Goal: Find specific page/section: Find specific page/section

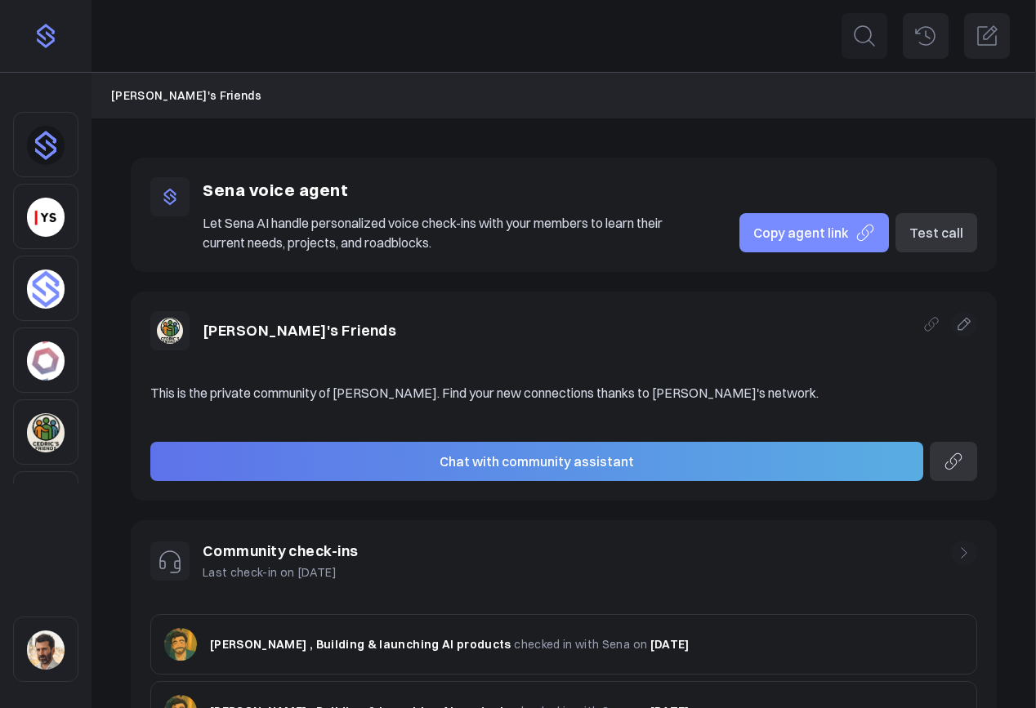
click at [923, 25] on icon at bounding box center [925, 36] width 26 height 26
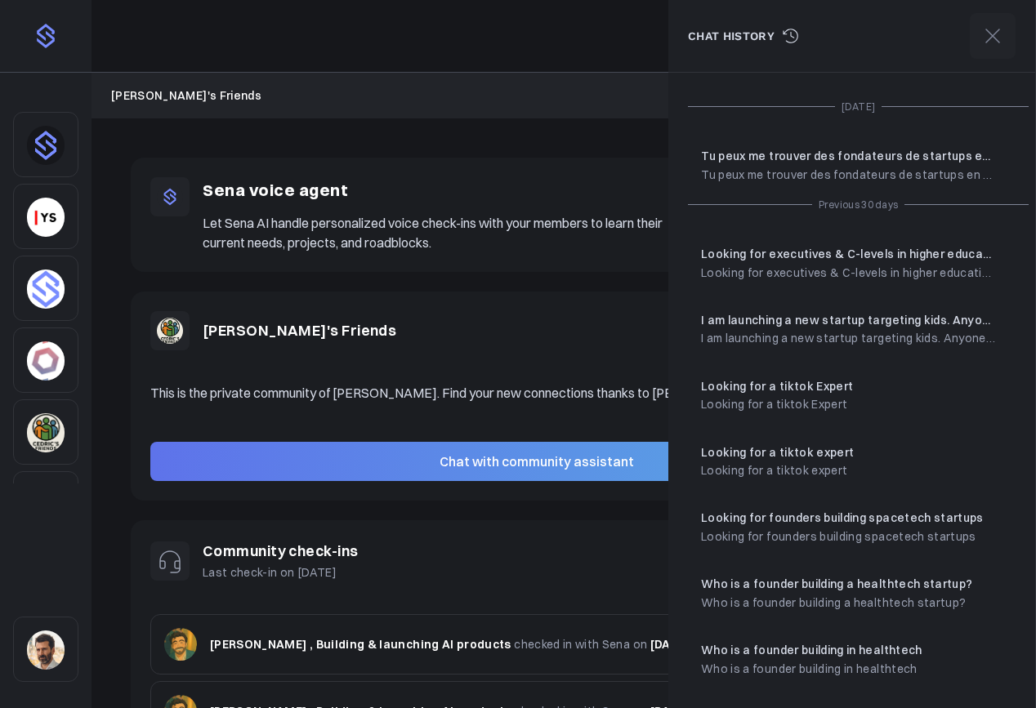
click at [766, 393] on p "Looking for a tiktok Expert" at bounding box center [777, 386] width 152 height 18
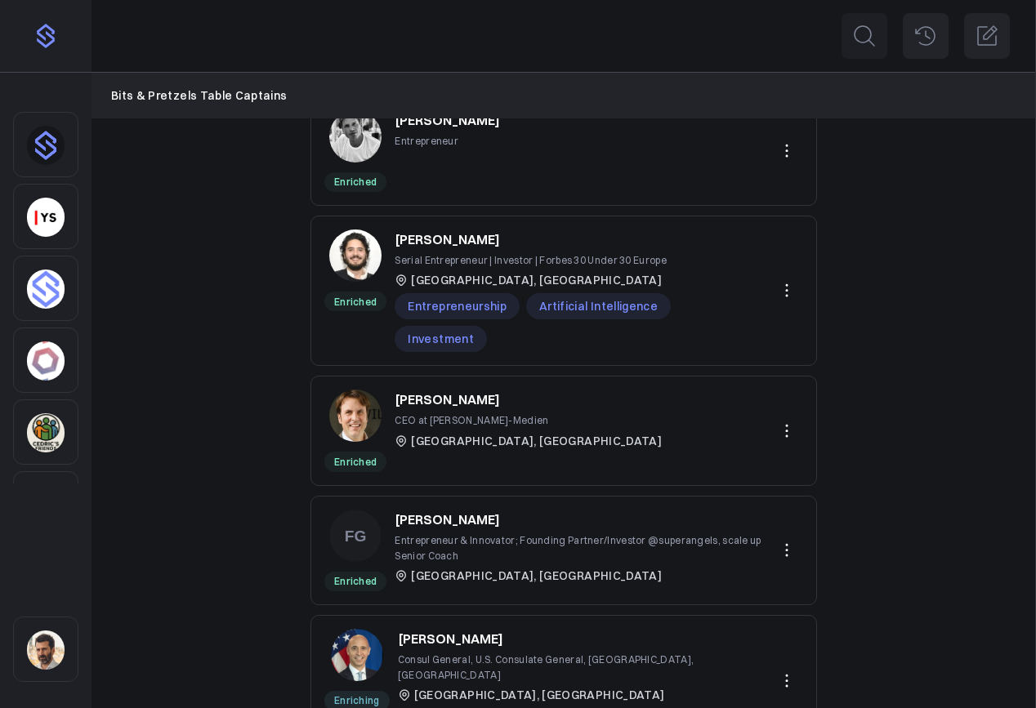
scroll to position [196, 0]
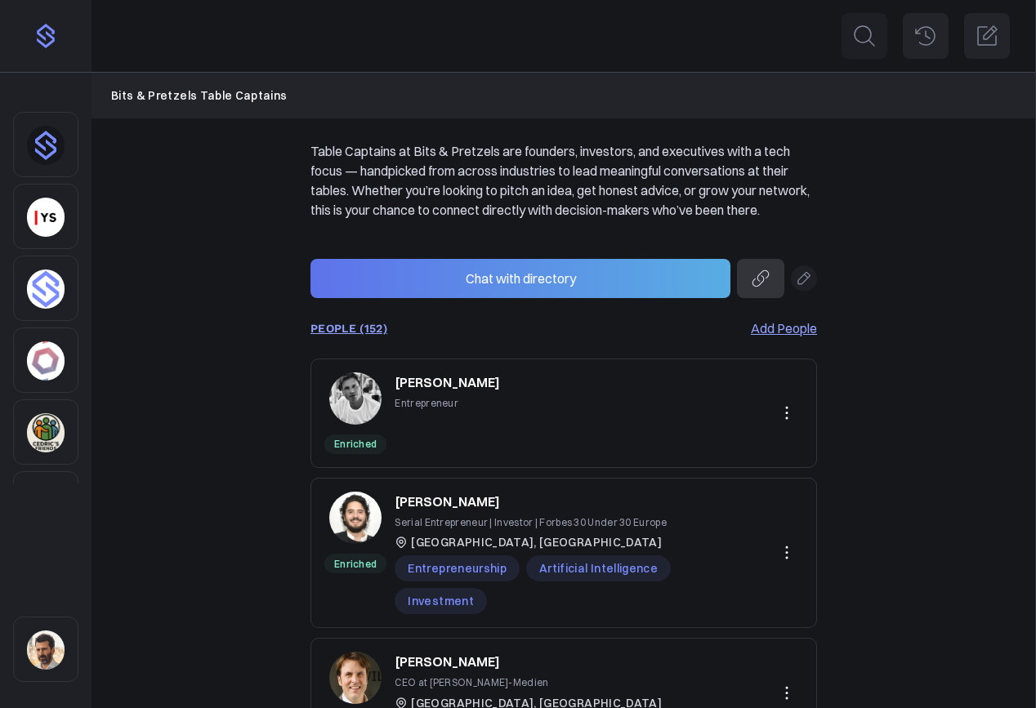
click at [374, 335] on link "PEOPLE (152)" at bounding box center [348, 328] width 77 height 13
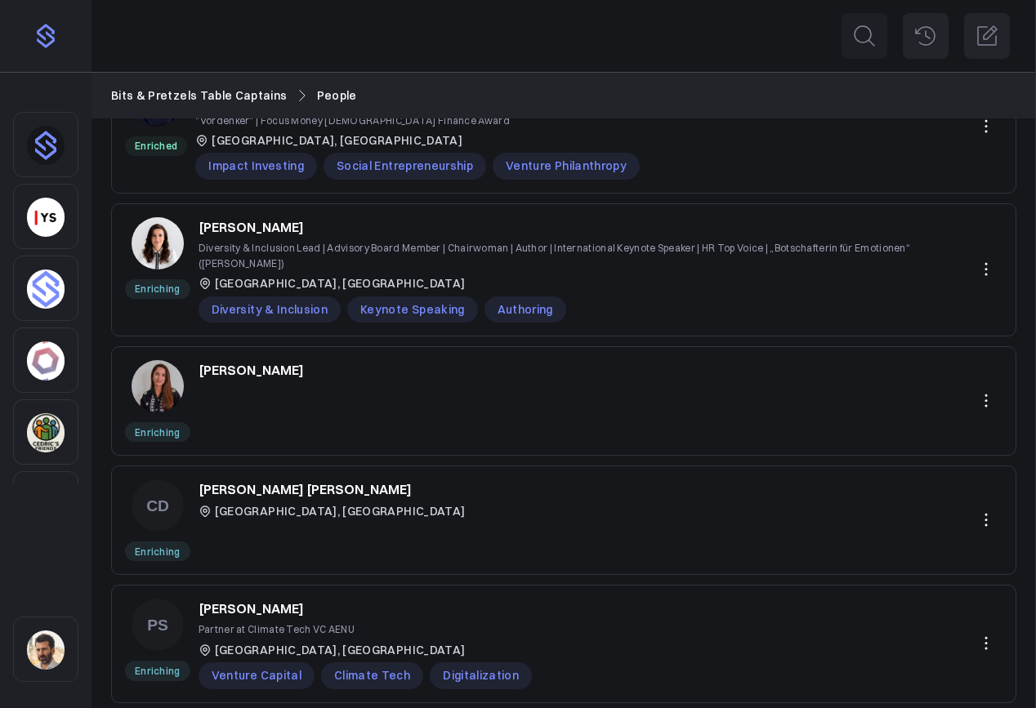
scroll to position [878, 0]
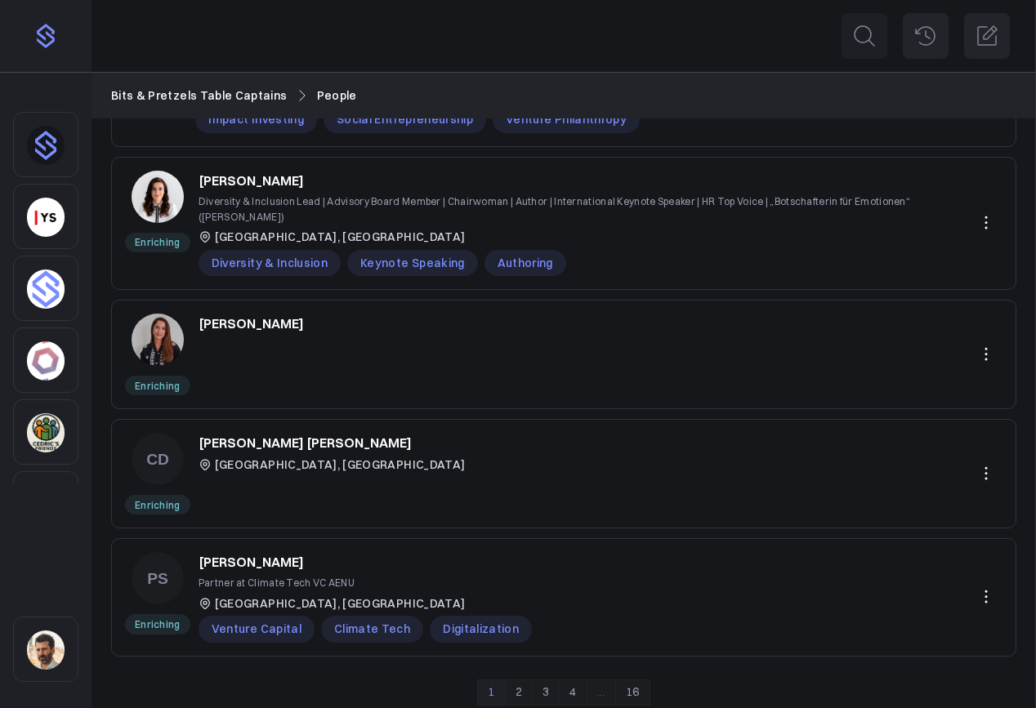
click at [514, 680] on link "2" at bounding box center [519, 693] width 28 height 26
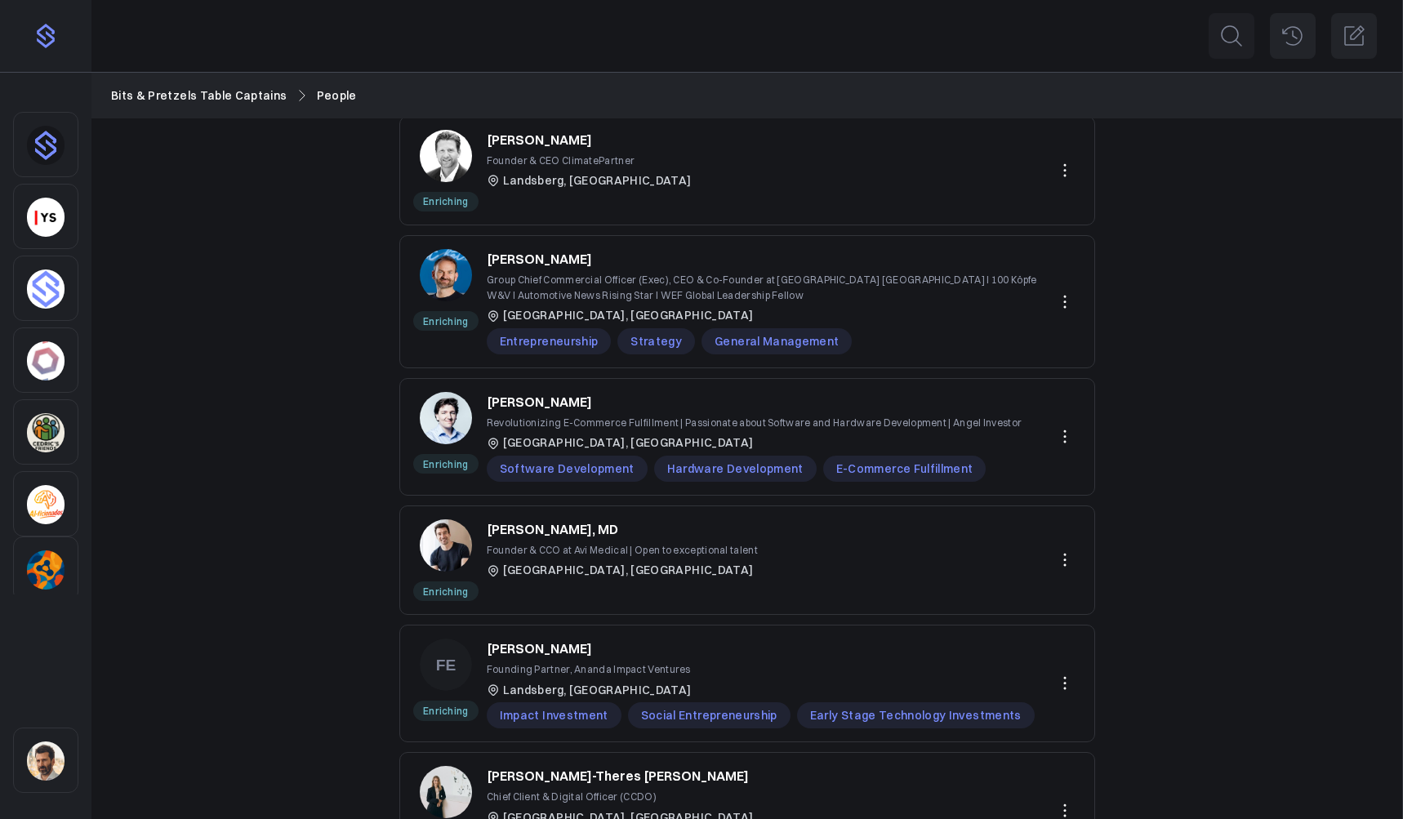
scroll to position [760, 0]
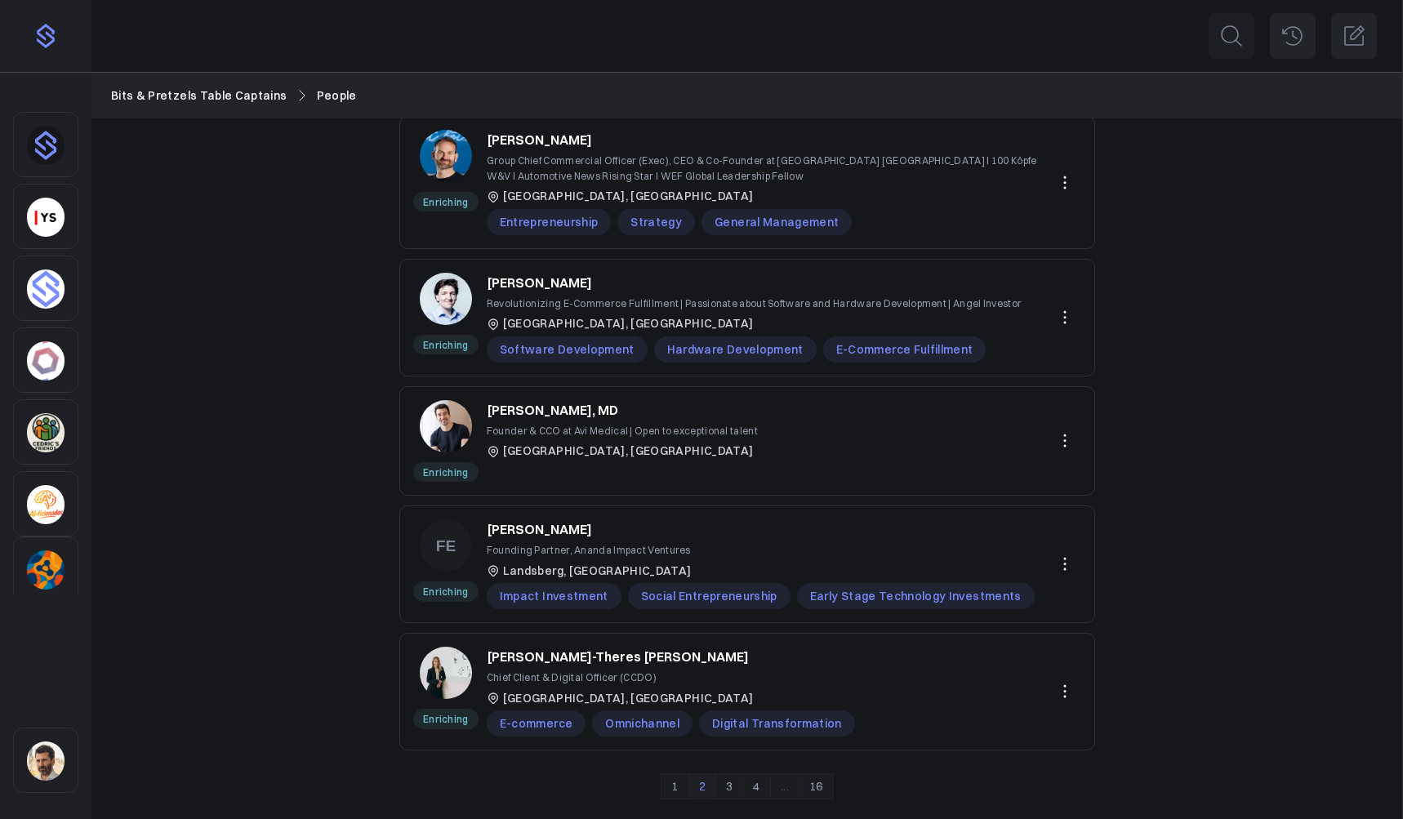
click at [730, 707] on link "3" at bounding box center [730, 787] width 28 height 26
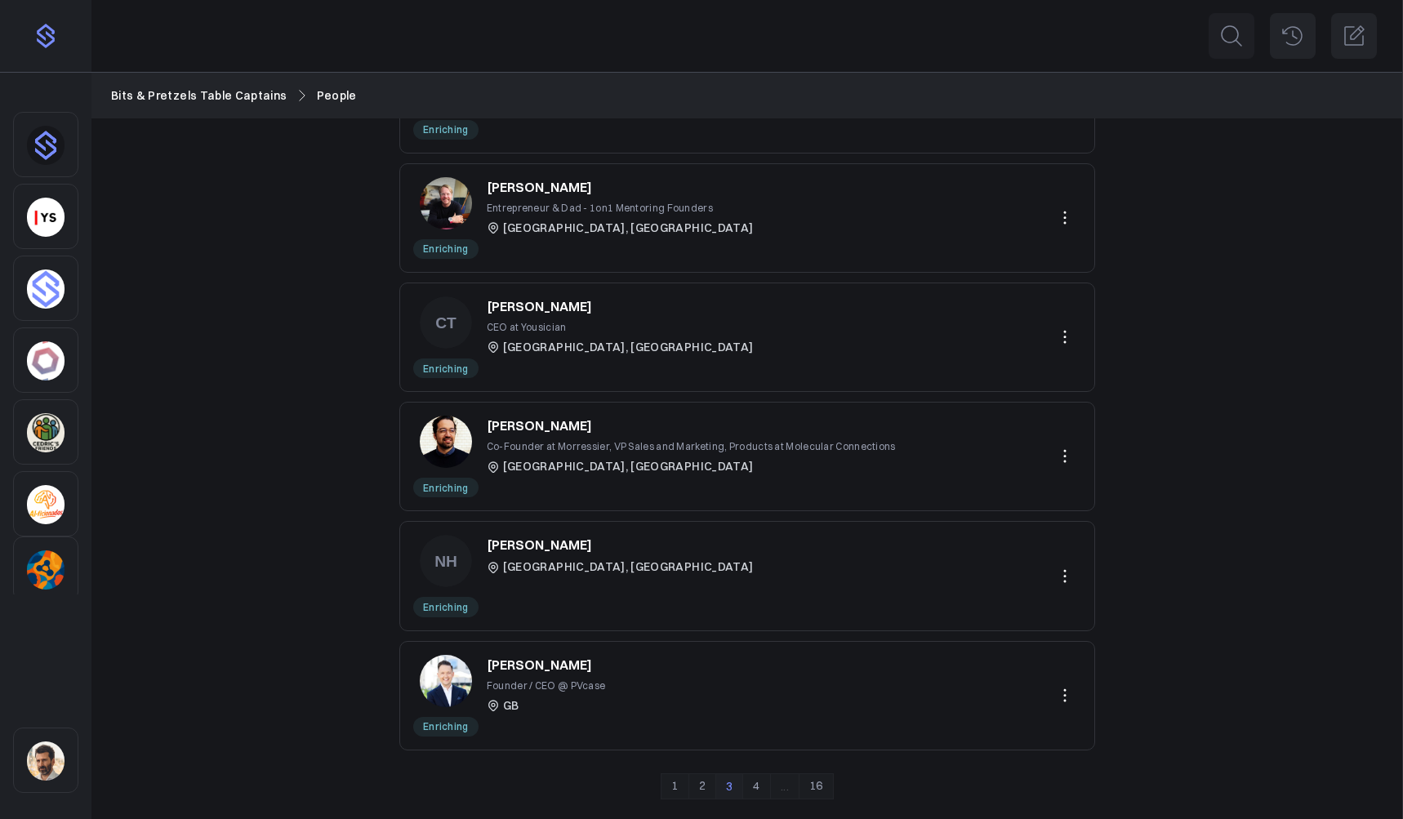
scroll to position [716, 0]
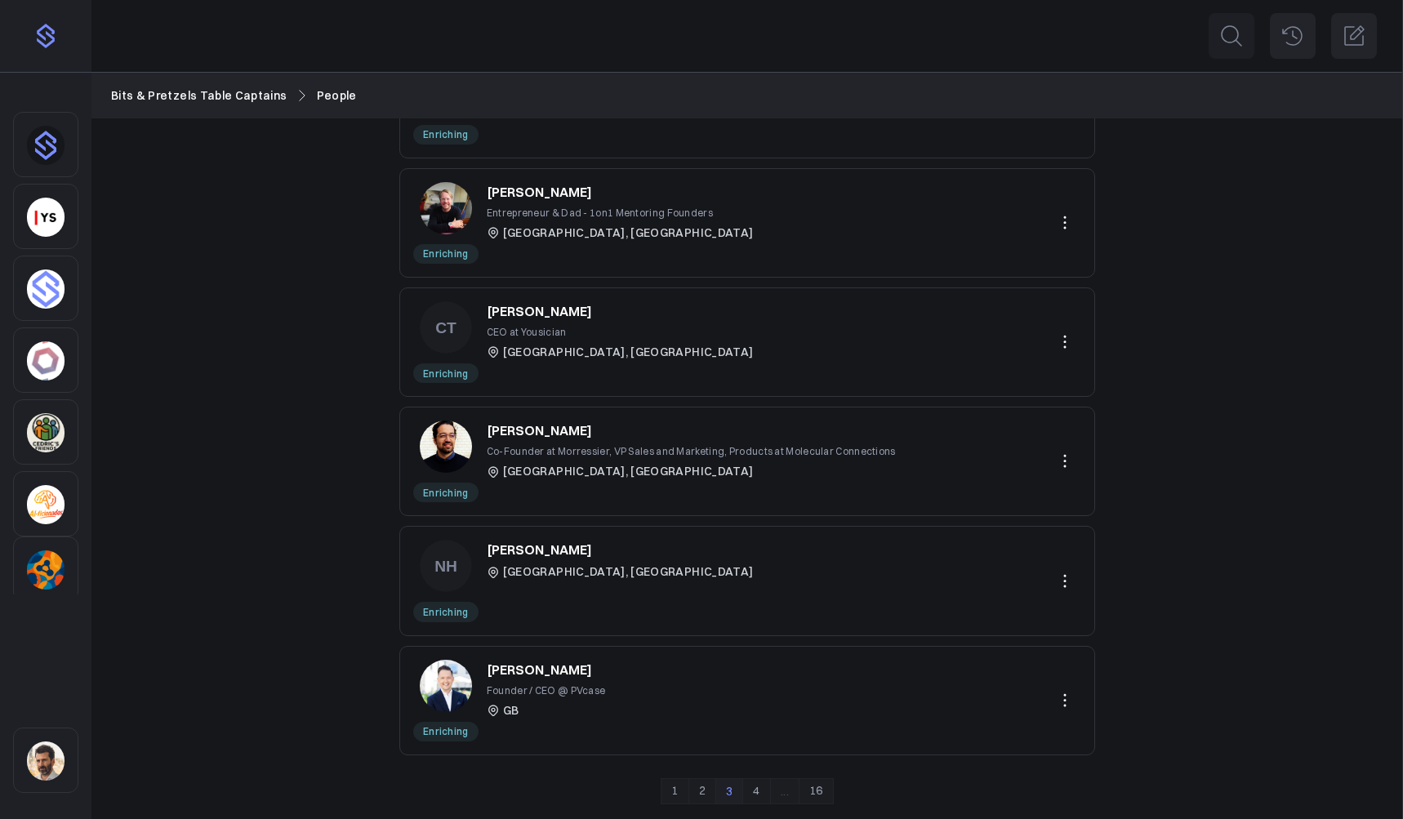
click at [759, 707] on link "4" at bounding box center [756, 791] width 28 height 26
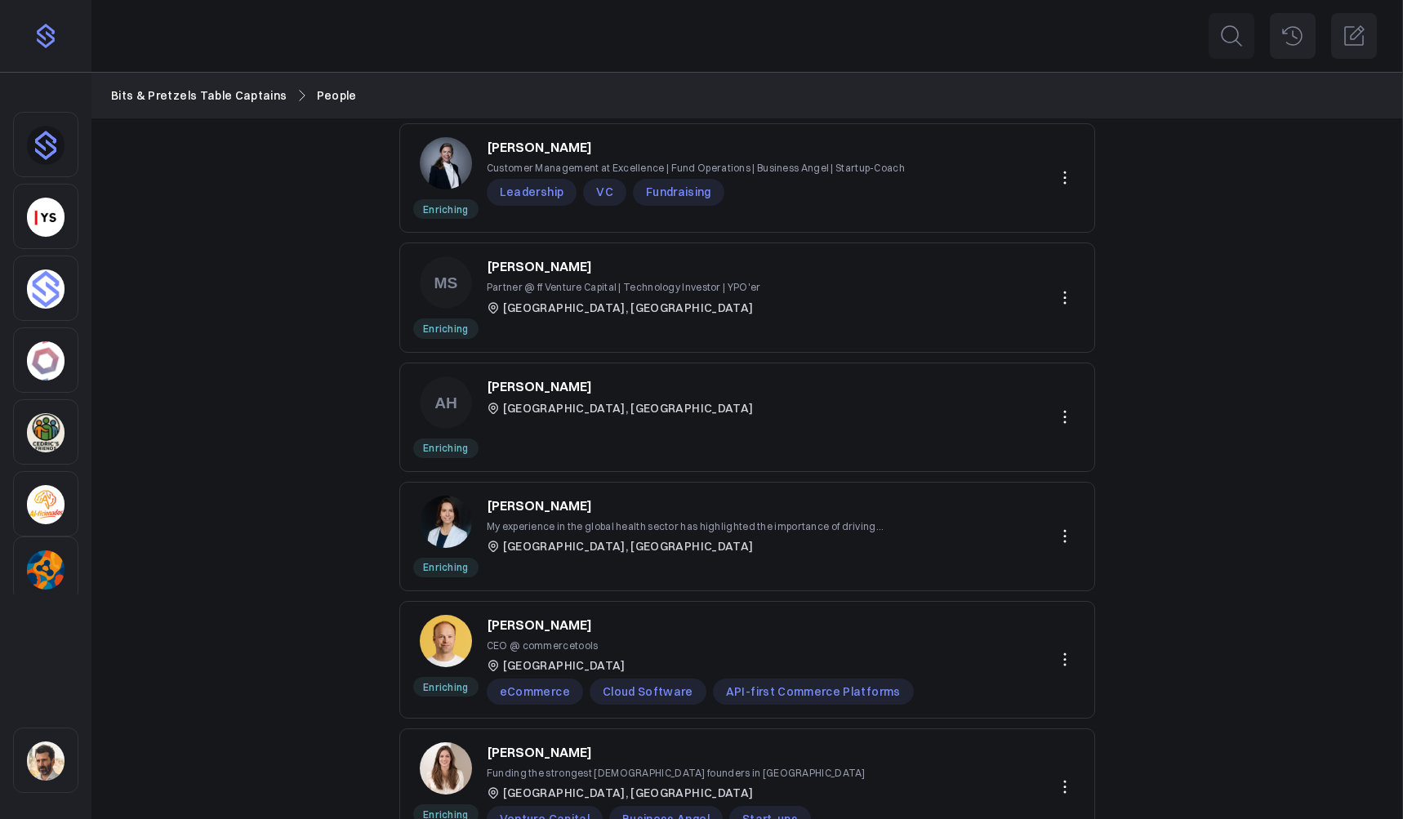
scroll to position [752, 0]
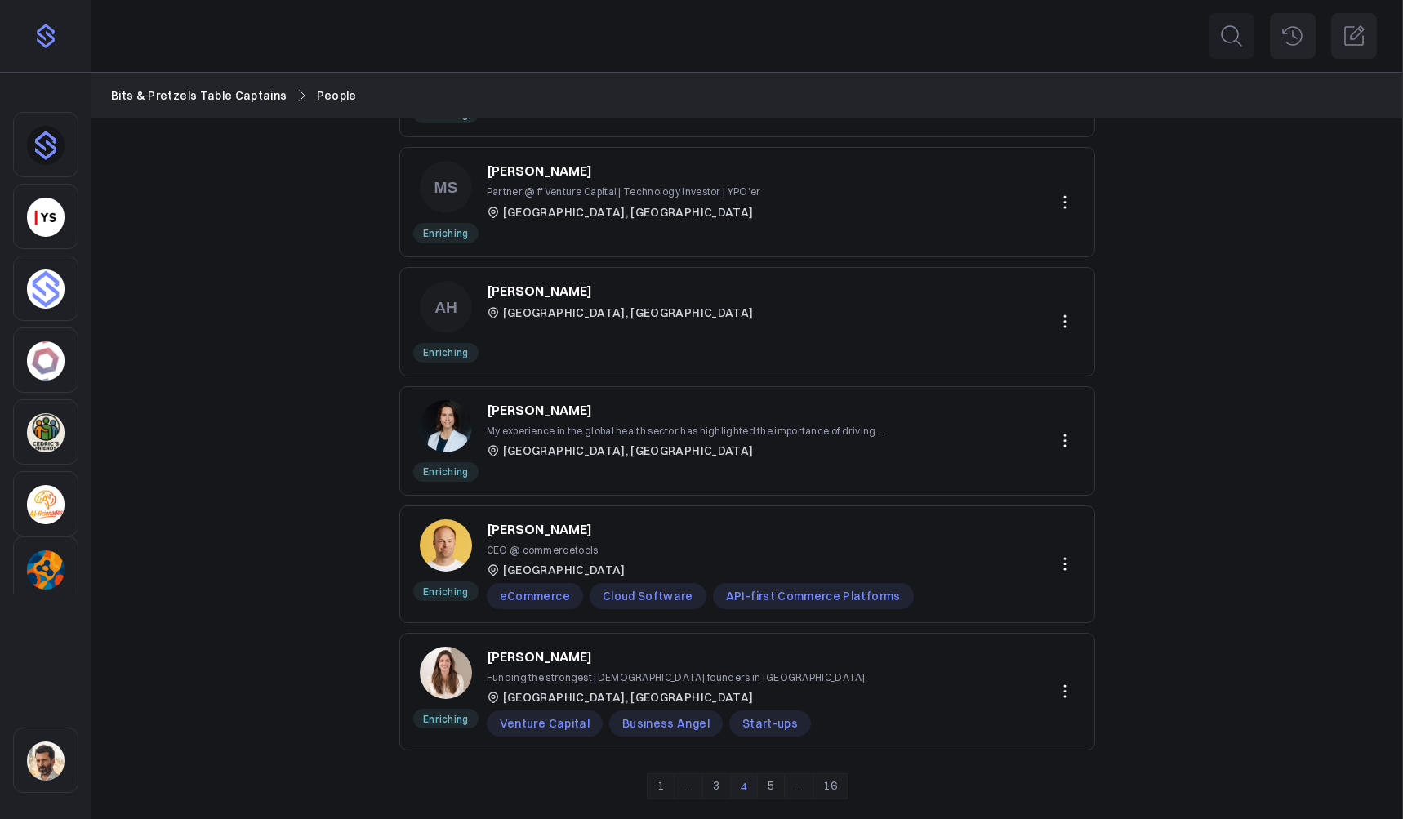
click at [771, 707] on link "5" at bounding box center [771, 787] width 28 height 26
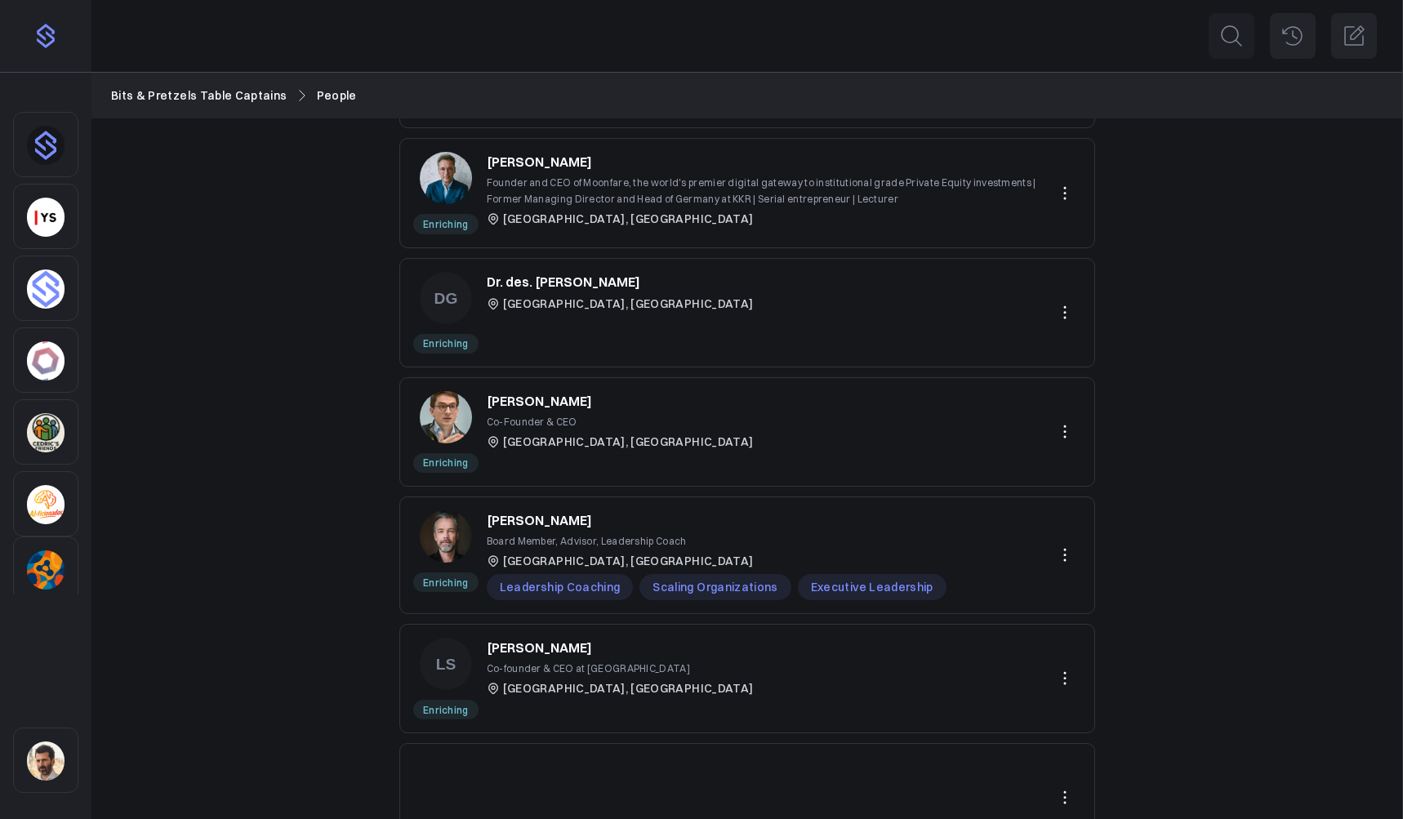
scroll to position [760, 0]
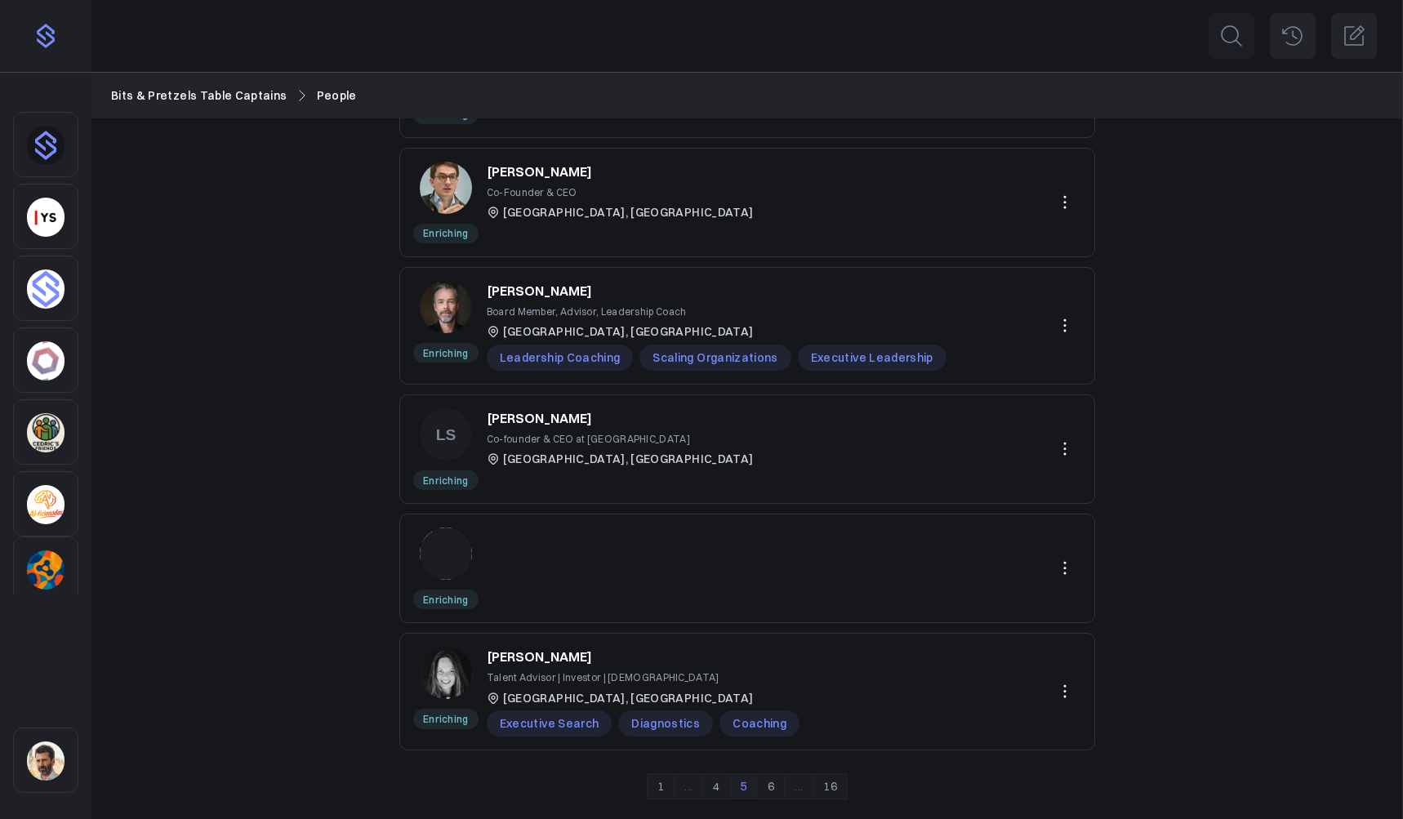
click at [771, 707] on link "6" at bounding box center [771, 787] width 28 height 26
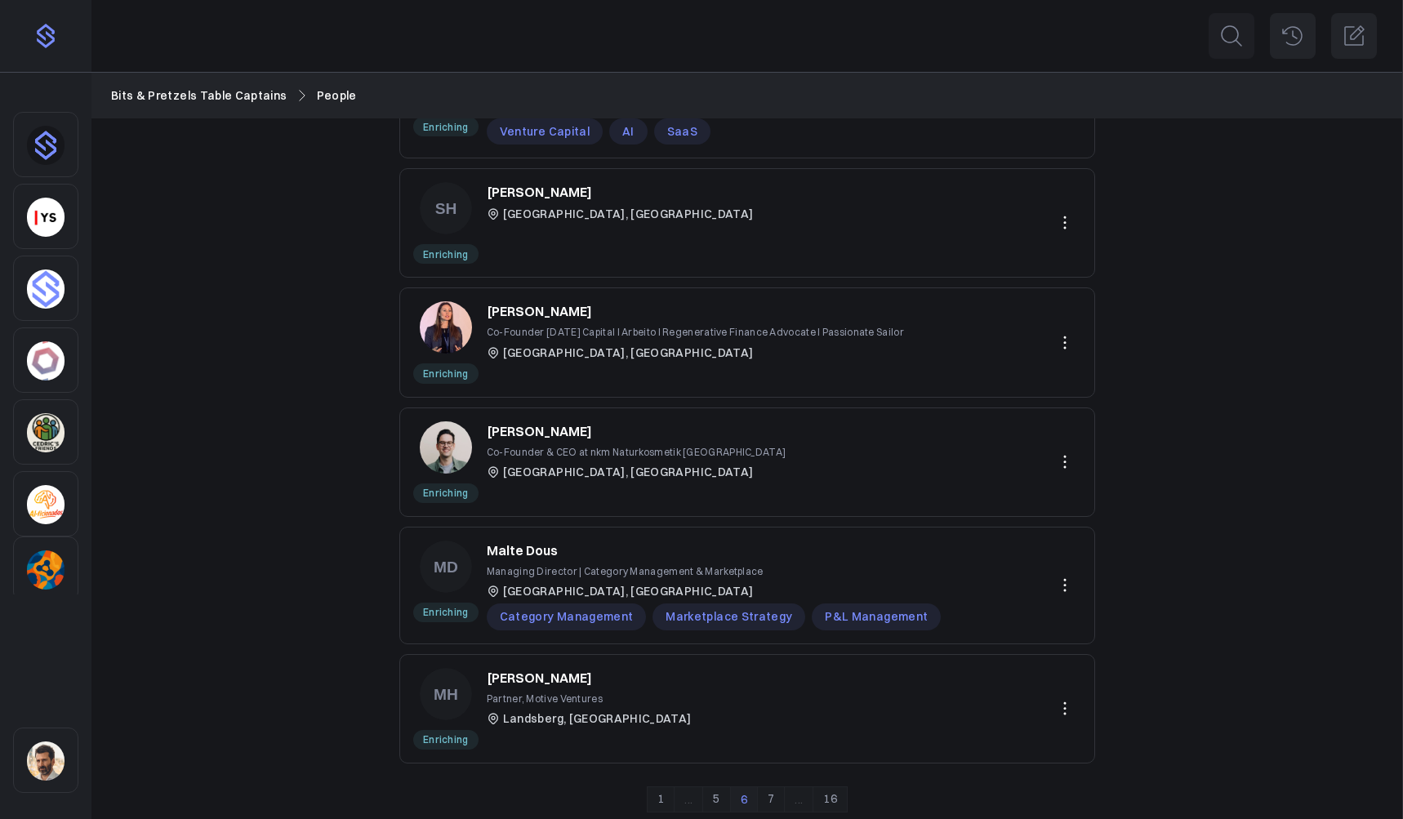
scroll to position [752, 0]
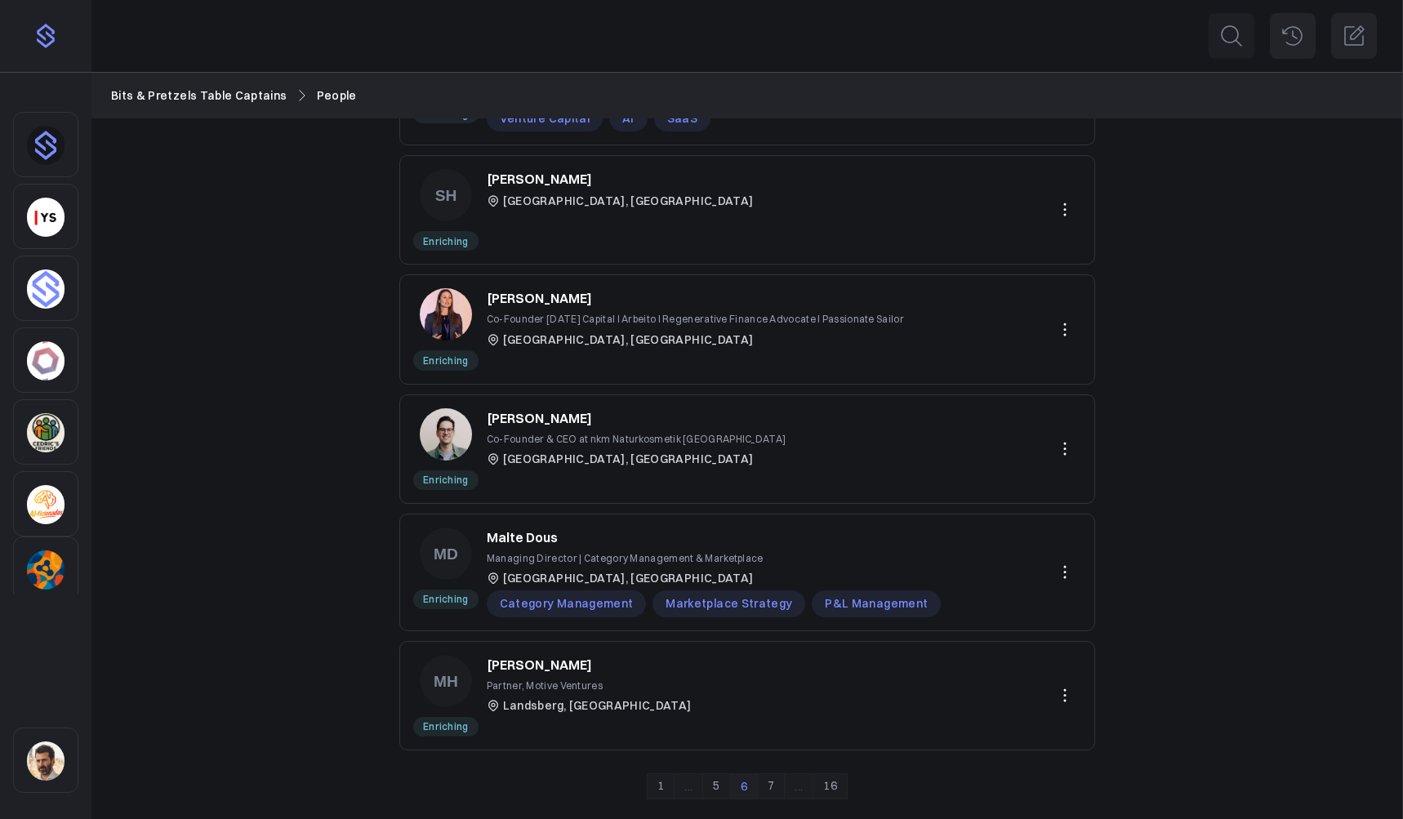
click at [776, 707] on link "7" at bounding box center [771, 787] width 28 height 26
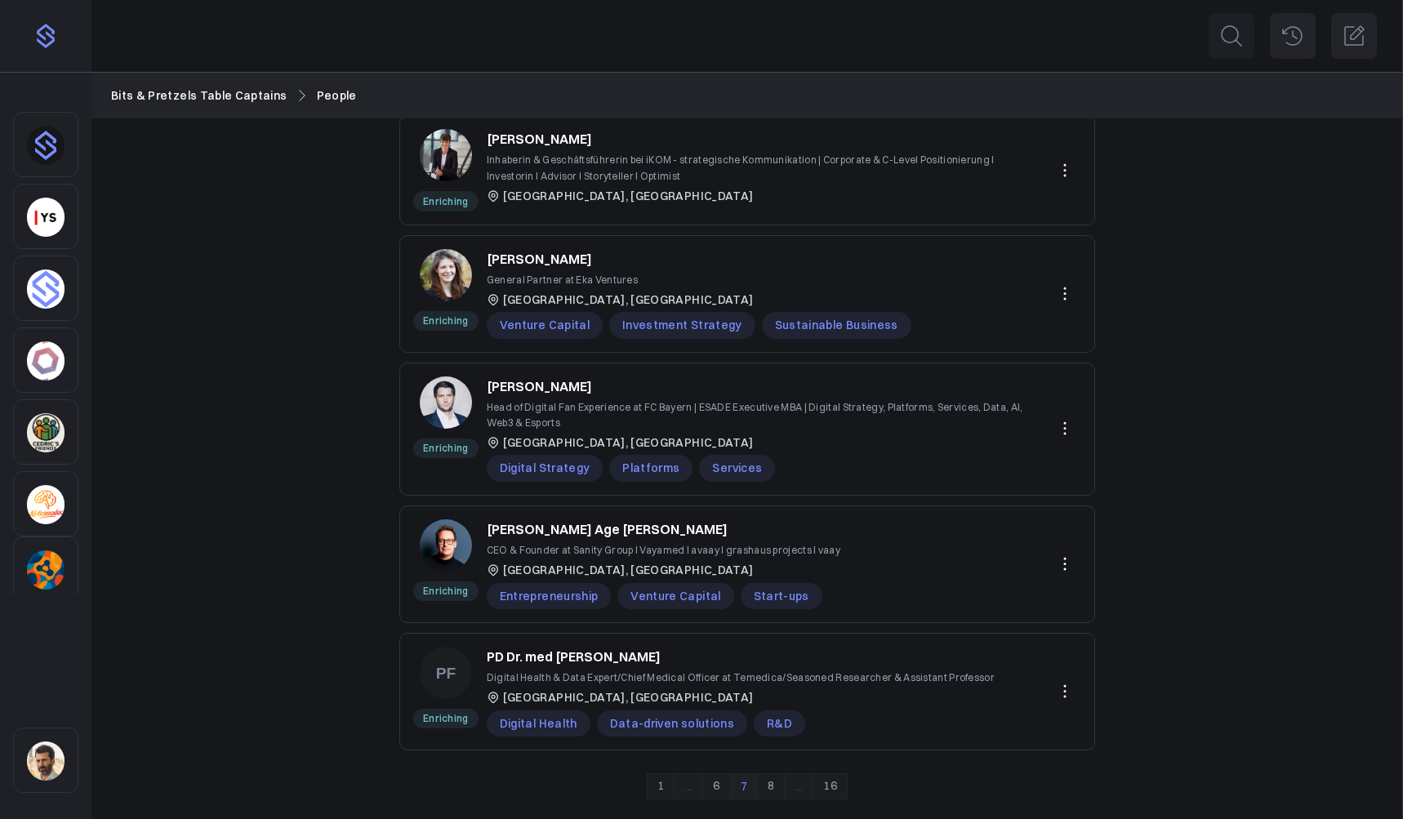
scroll to position [0, 0]
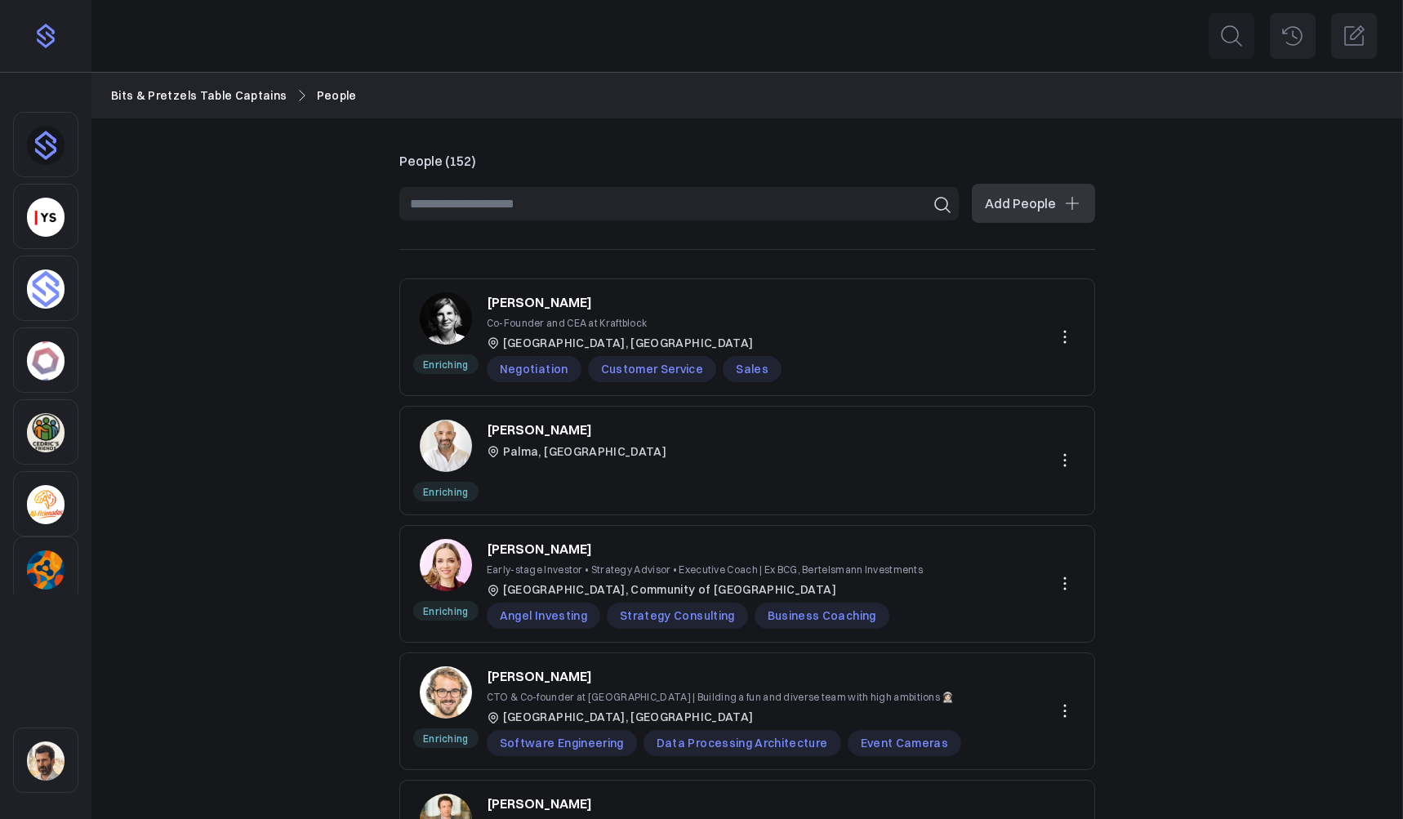
click at [501, 199] on input at bounding box center [679, 203] width 560 height 33
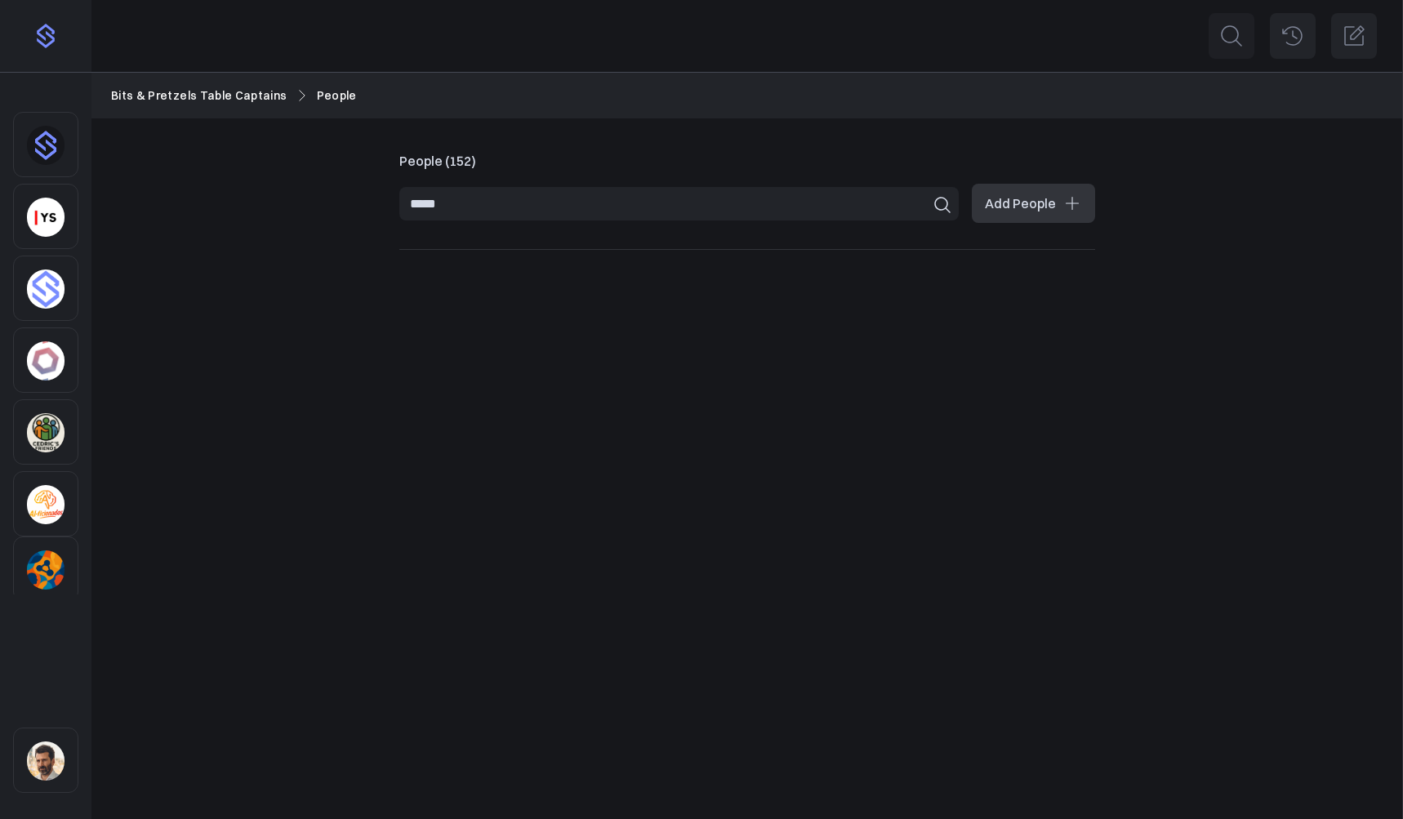
type input "******"
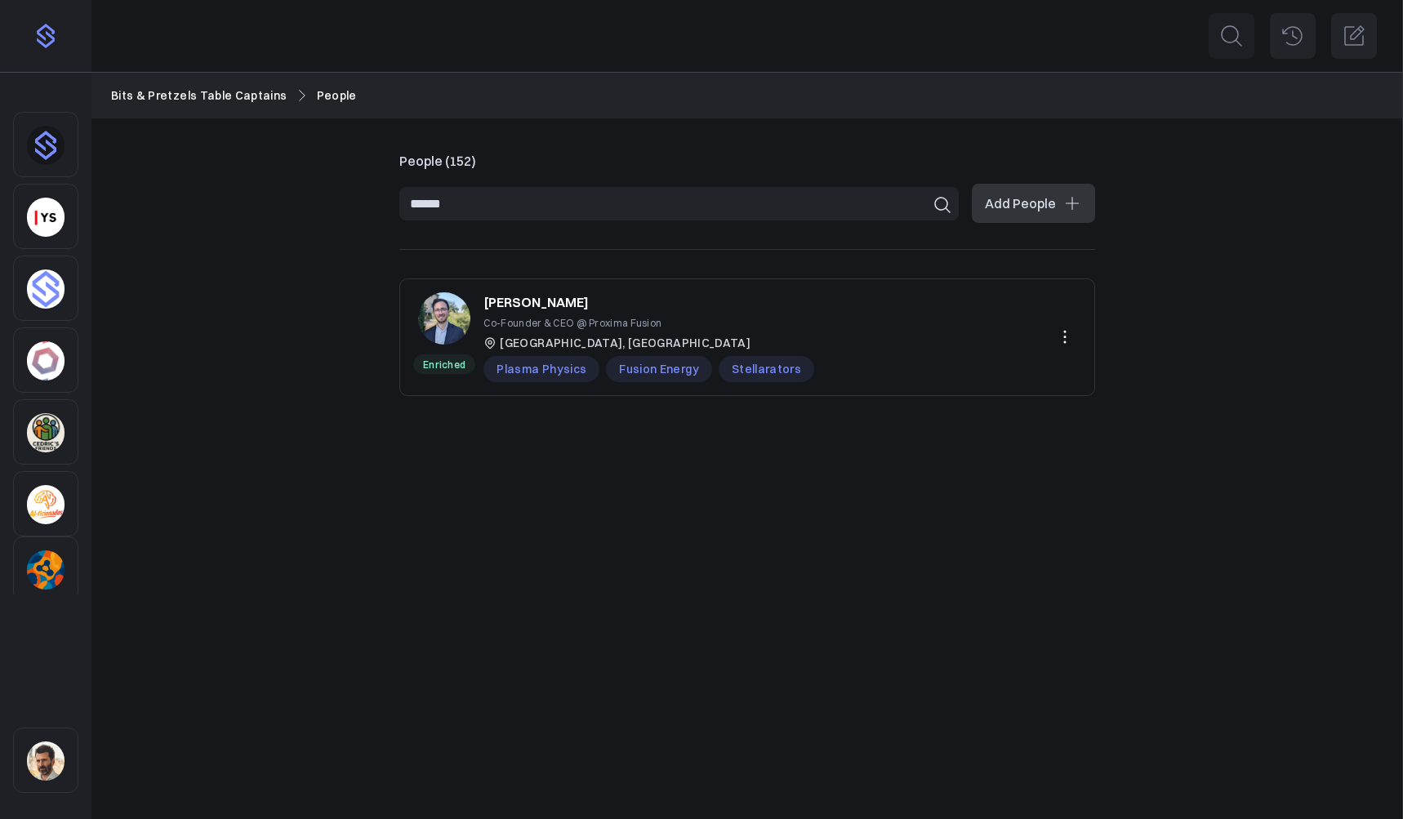
click at [827, 204] on input "******" at bounding box center [679, 203] width 560 height 33
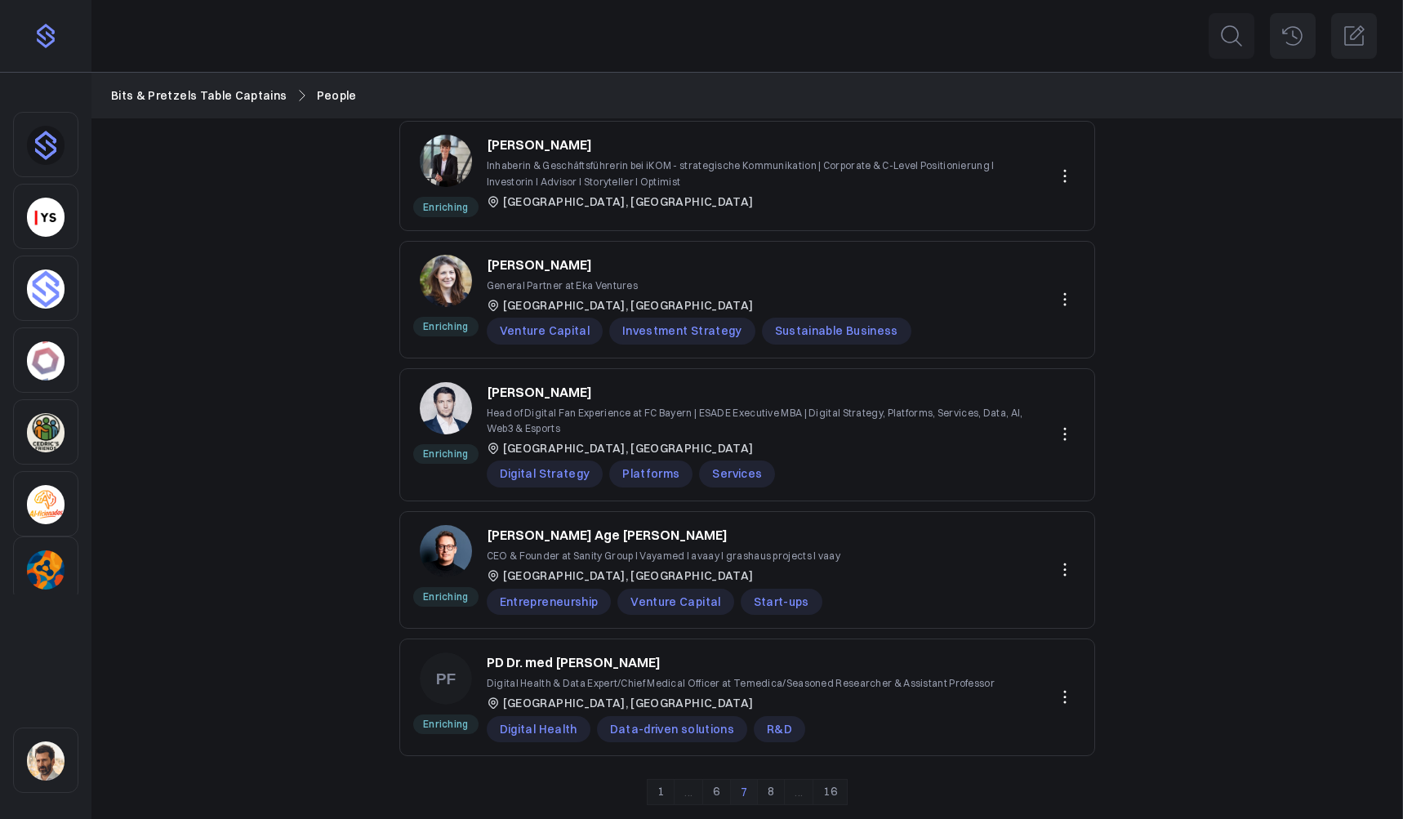
click at [774, 707] on link "8" at bounding box center [771, 792] width 28 height 26
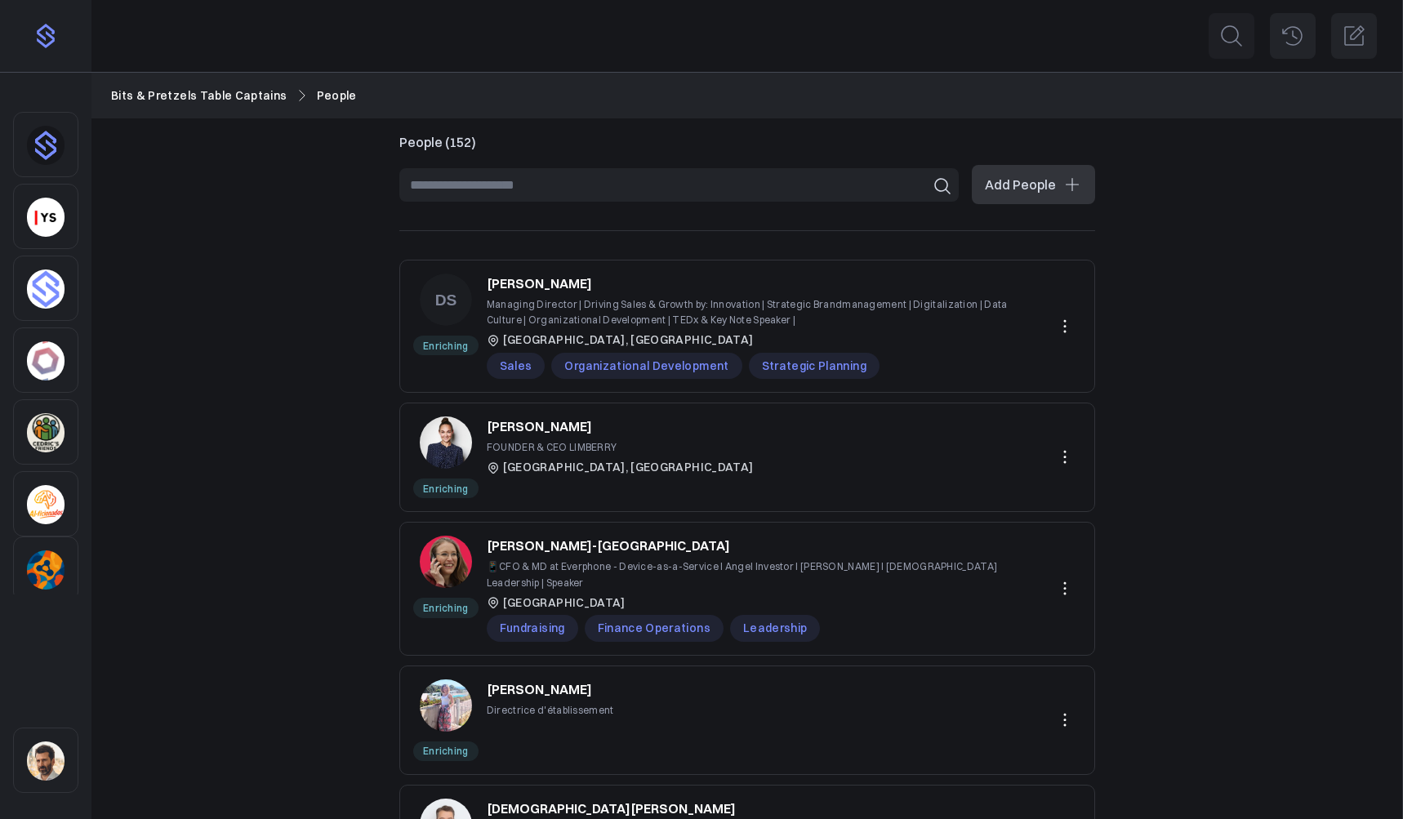
scroll to position [760, 0]
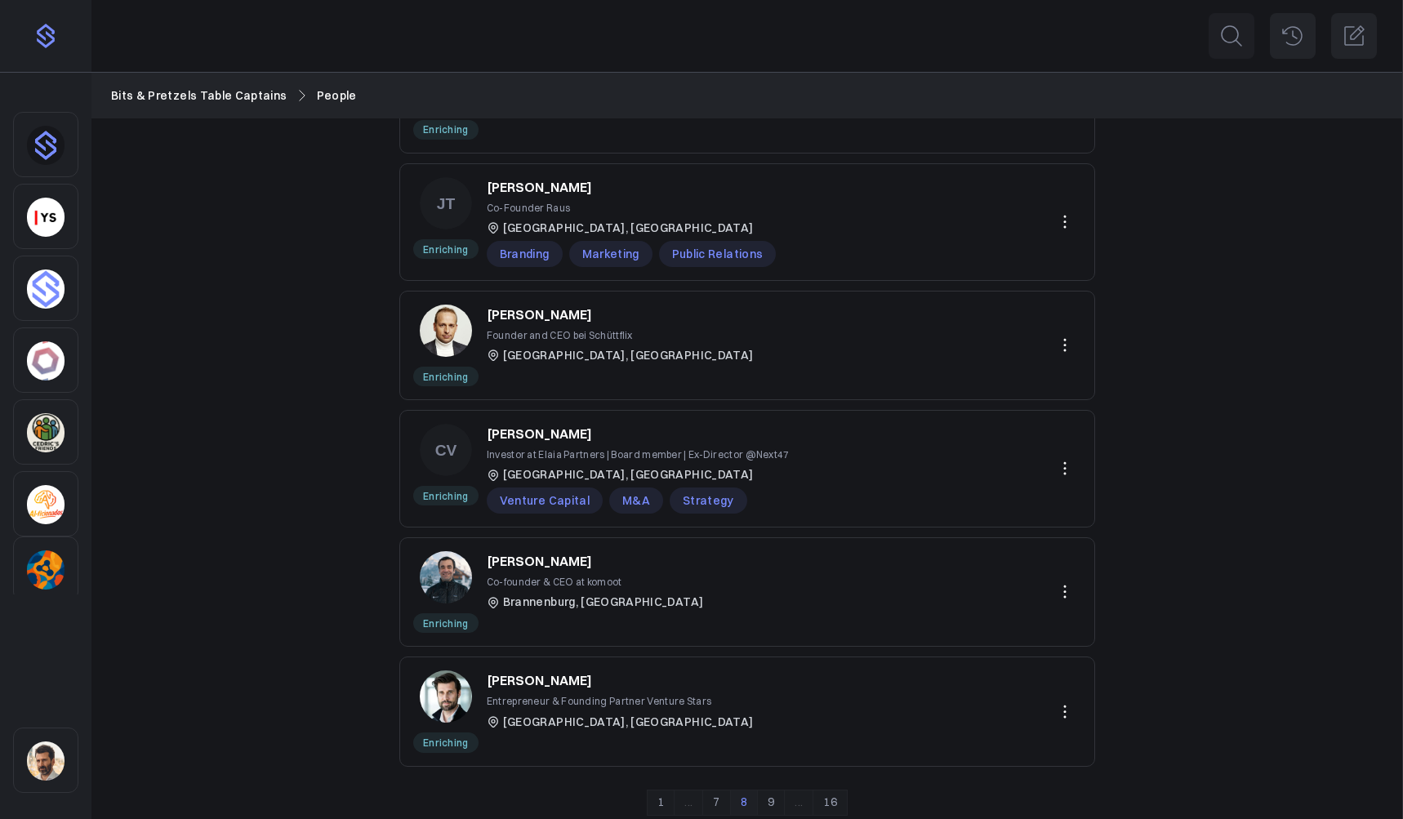
click at [772, 707] on link "9" at bounding box center [771, 803] width 28 height 26
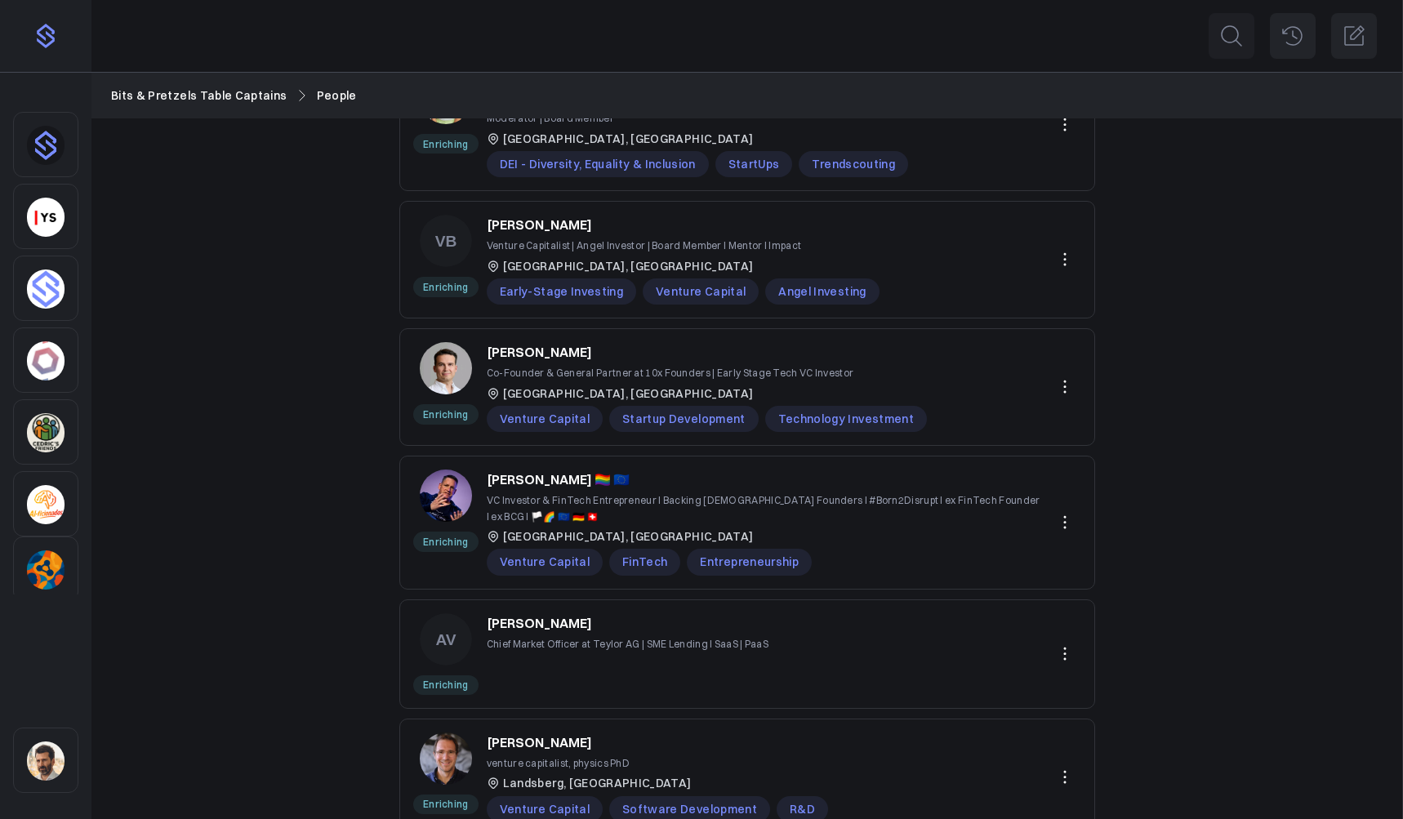
scroll to position [800, 0]
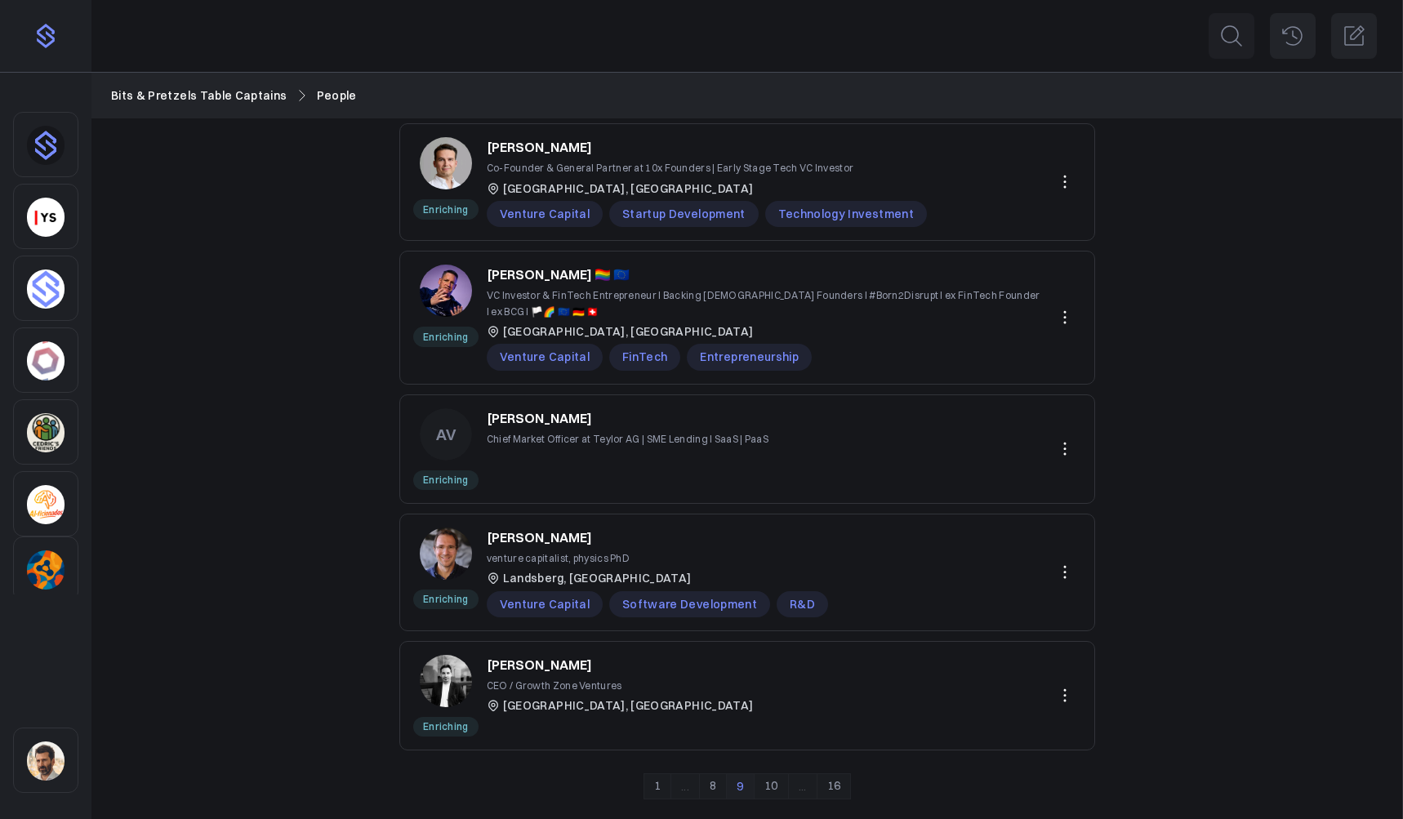
click at [775, 707] on link "10" at bounding box center [771, 787] width 35 height 26
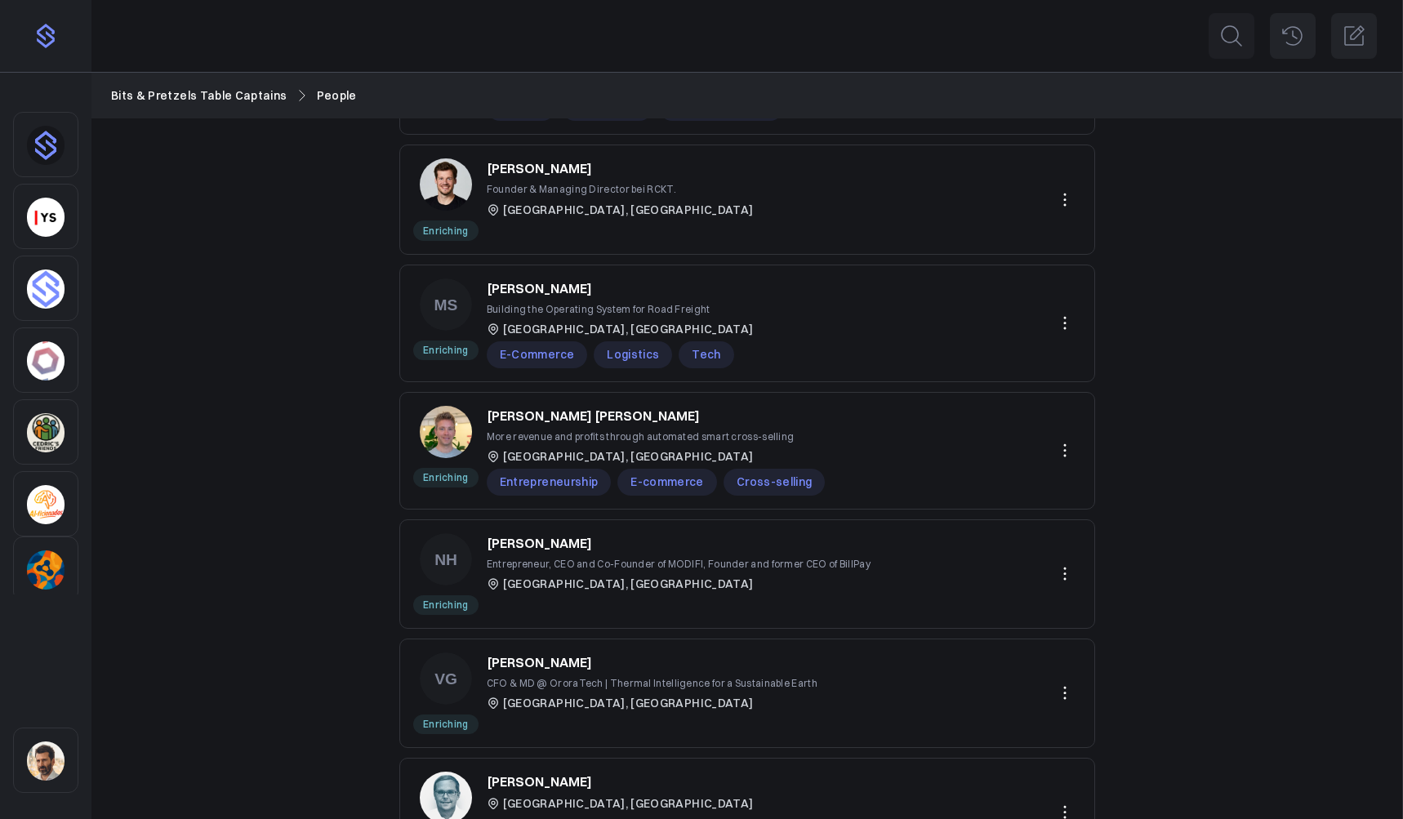
scroll to position [744, 0]
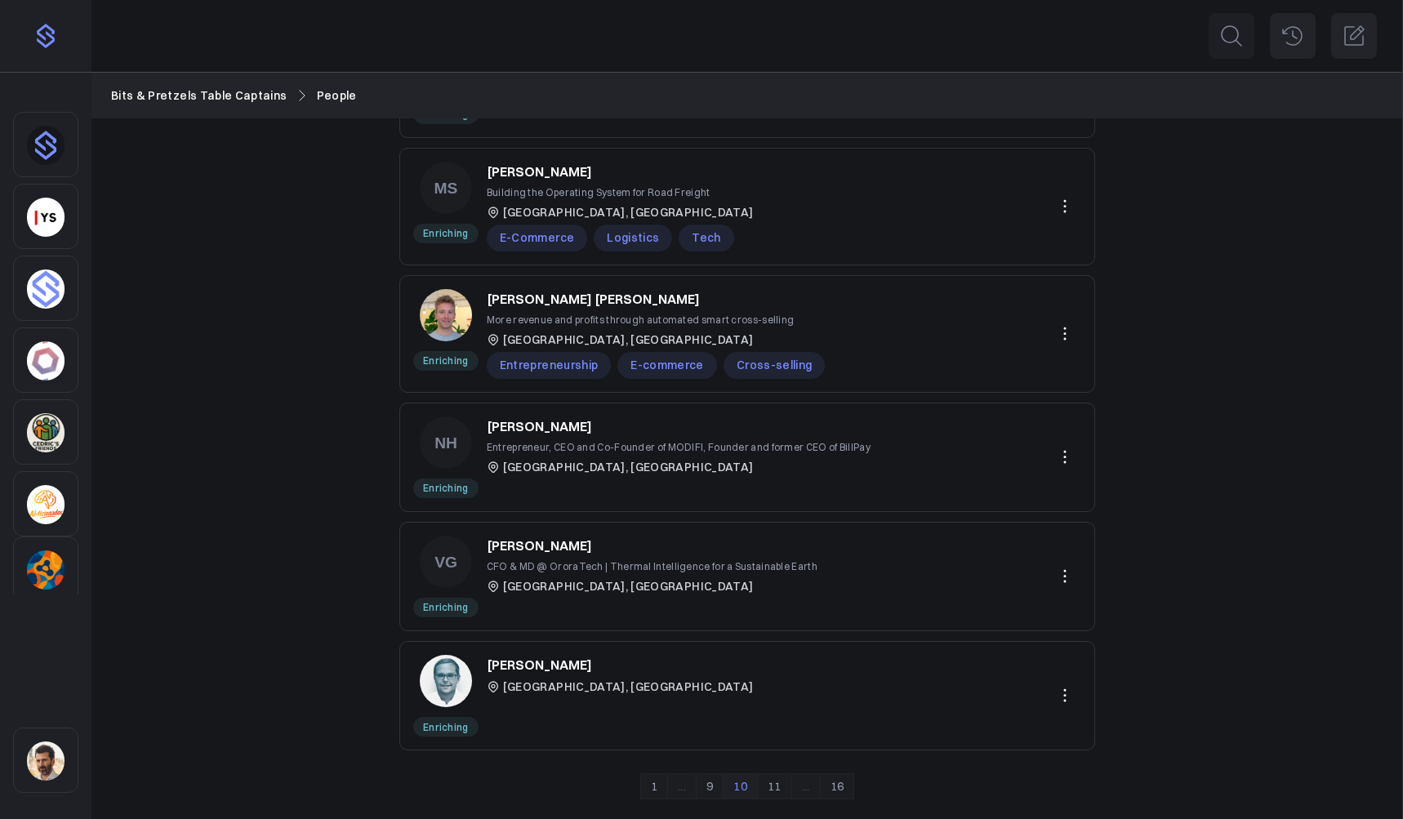
click at [774, 707] on link "11" at bounding box center [774, 787] width 35 height 26
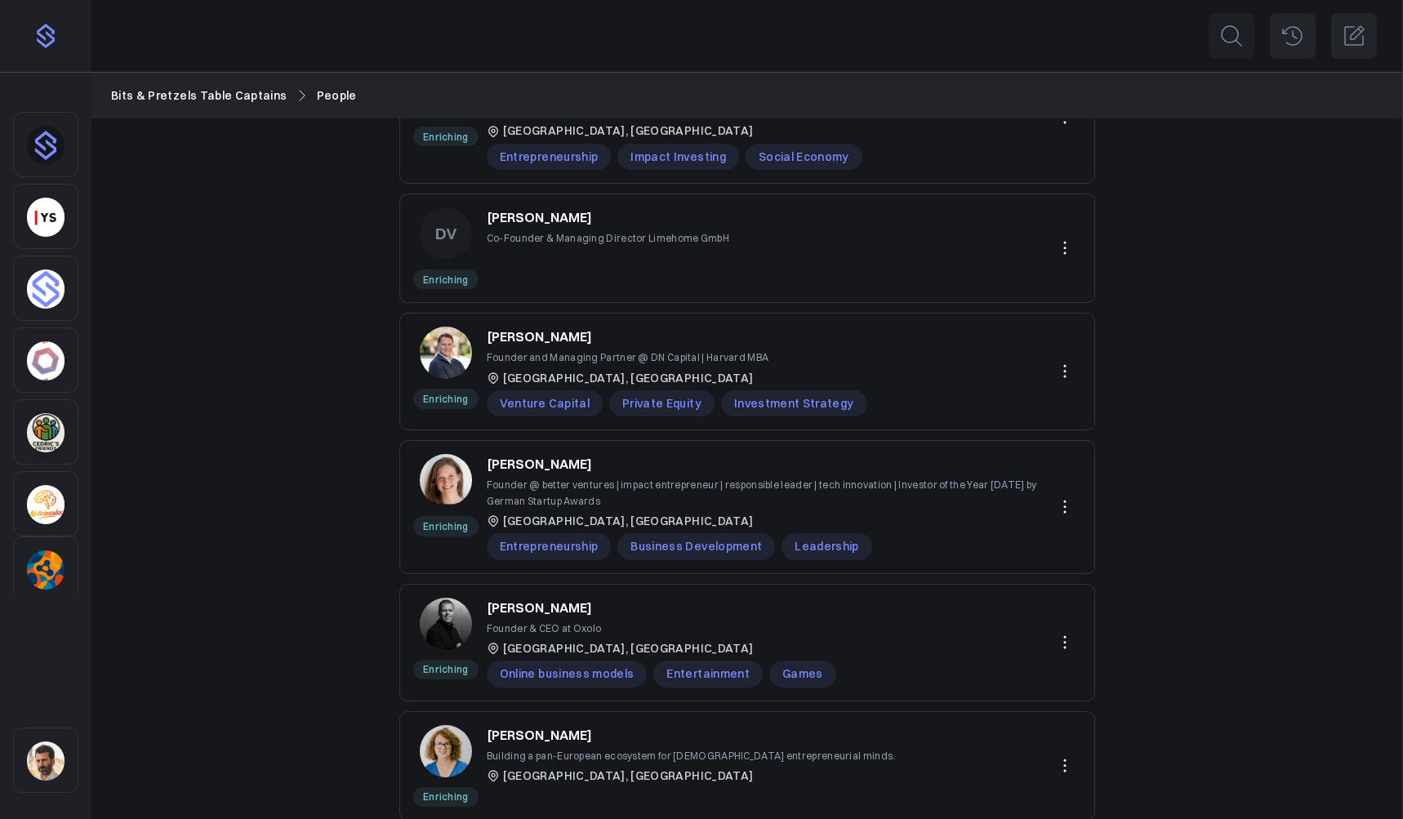
scroll to position [800, 0]
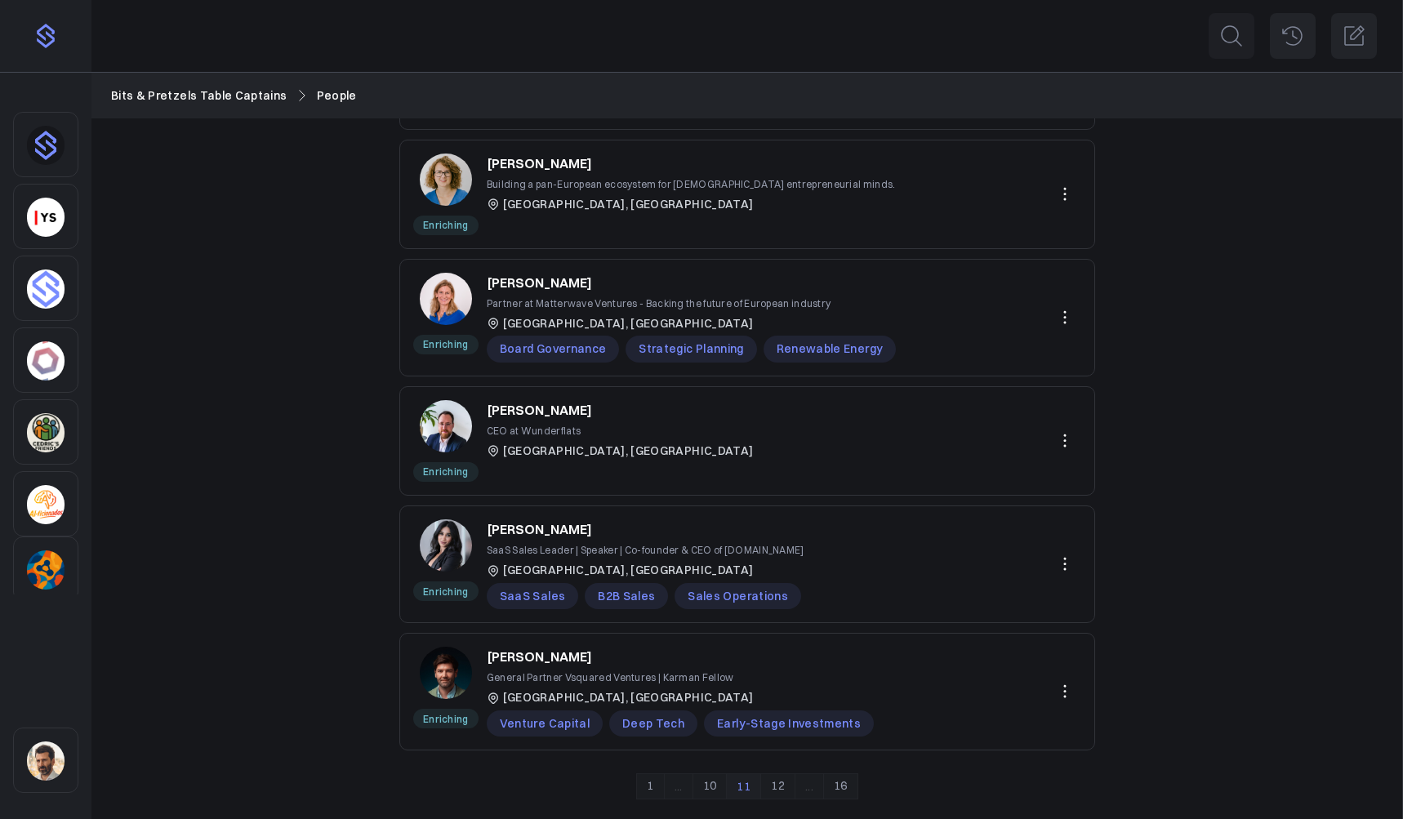
click at [783, 707] on link "12" at bounding box center [777, 787] width 35 height 26
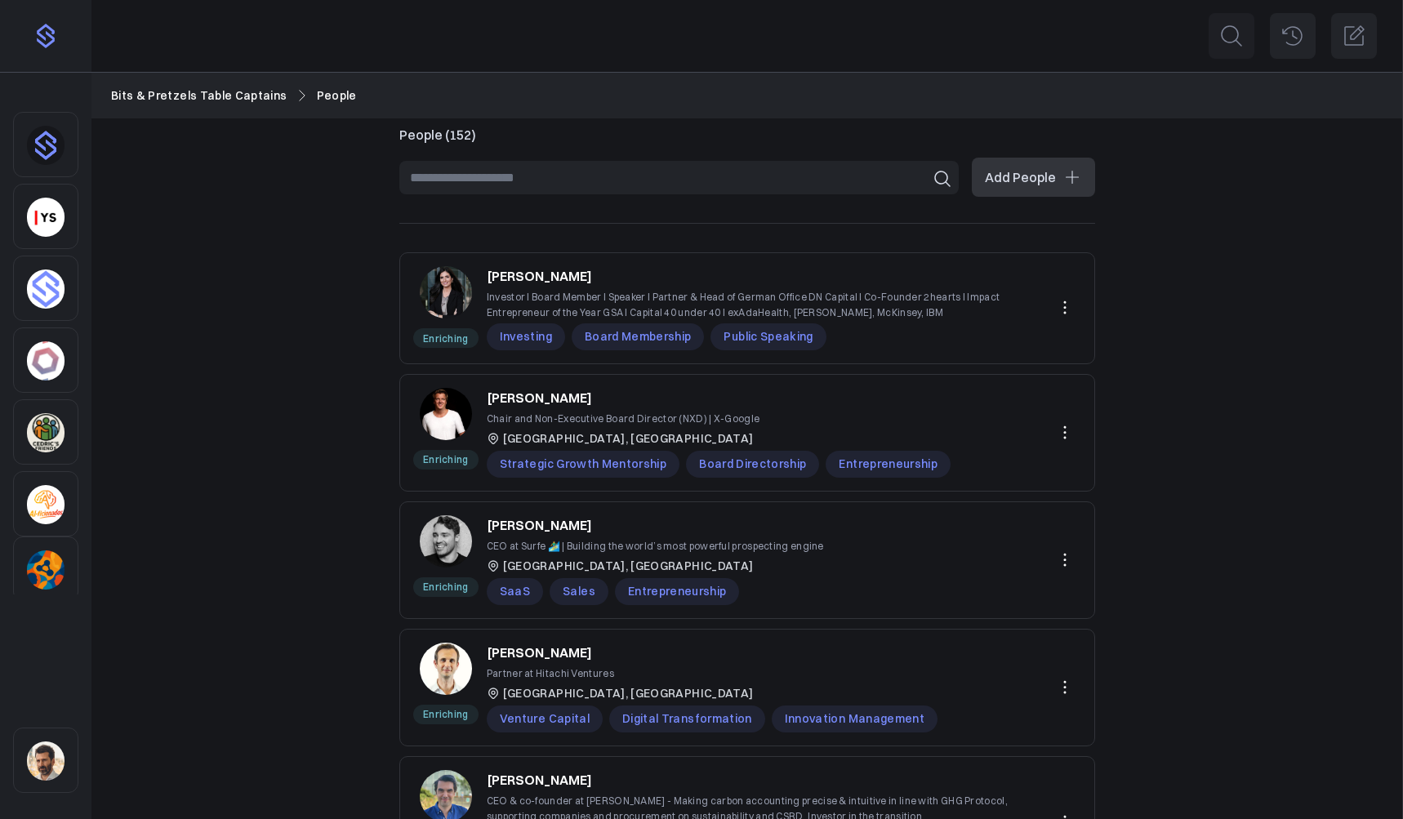
scroll to position [794, 0]
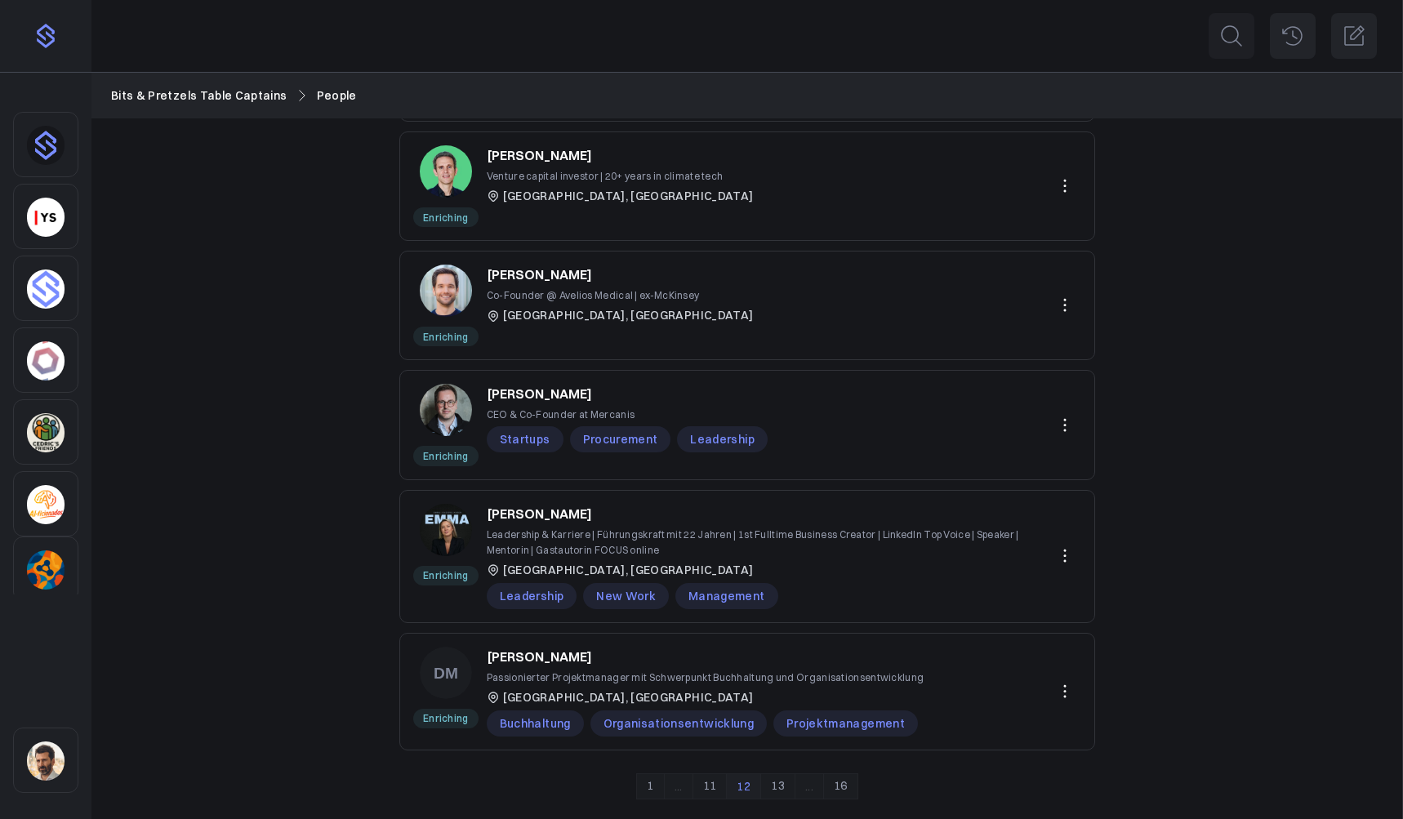
click at [783, 707] on link "13" at bounding box center [777, 787] width 35 height 26
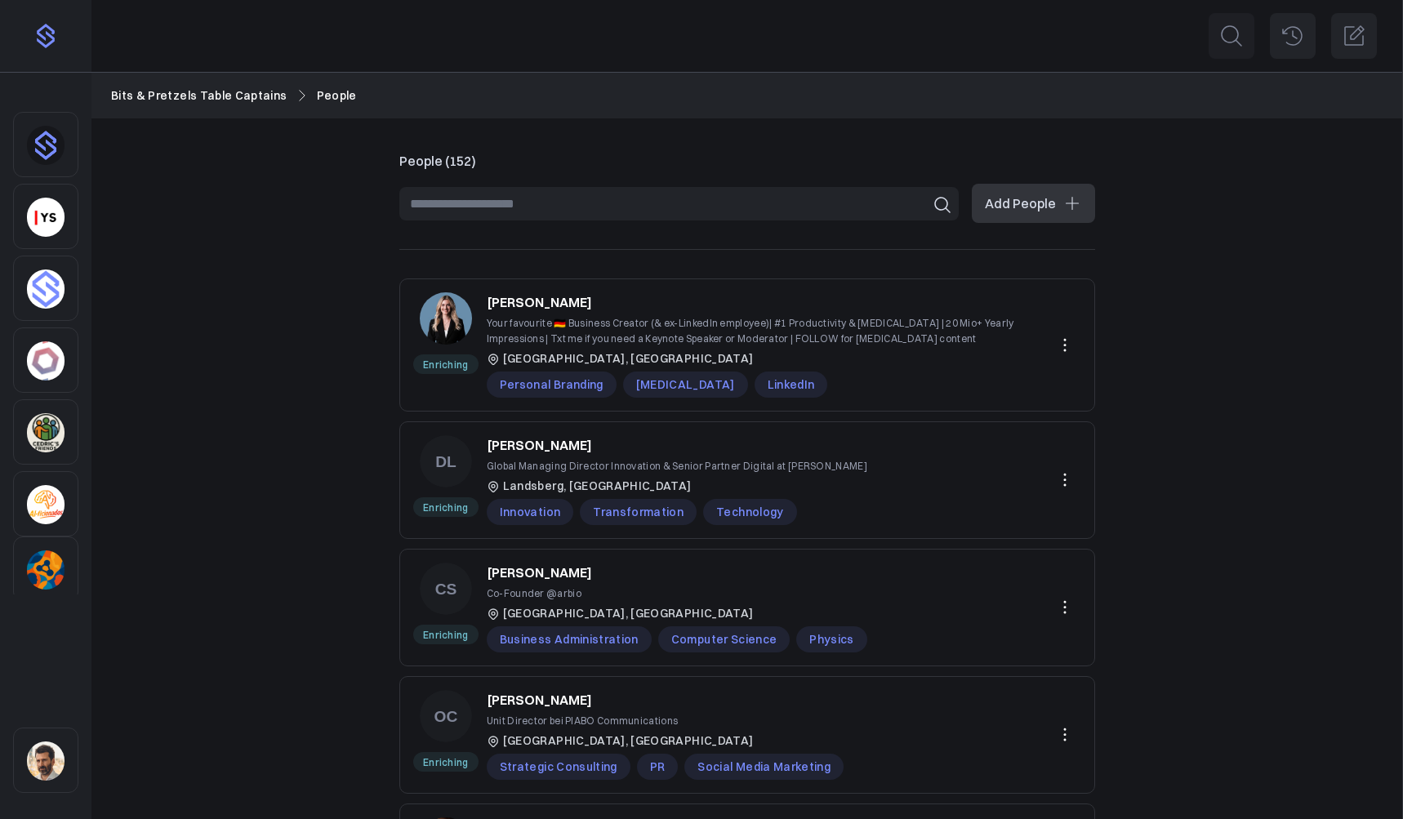
scroll to position [776, 0]
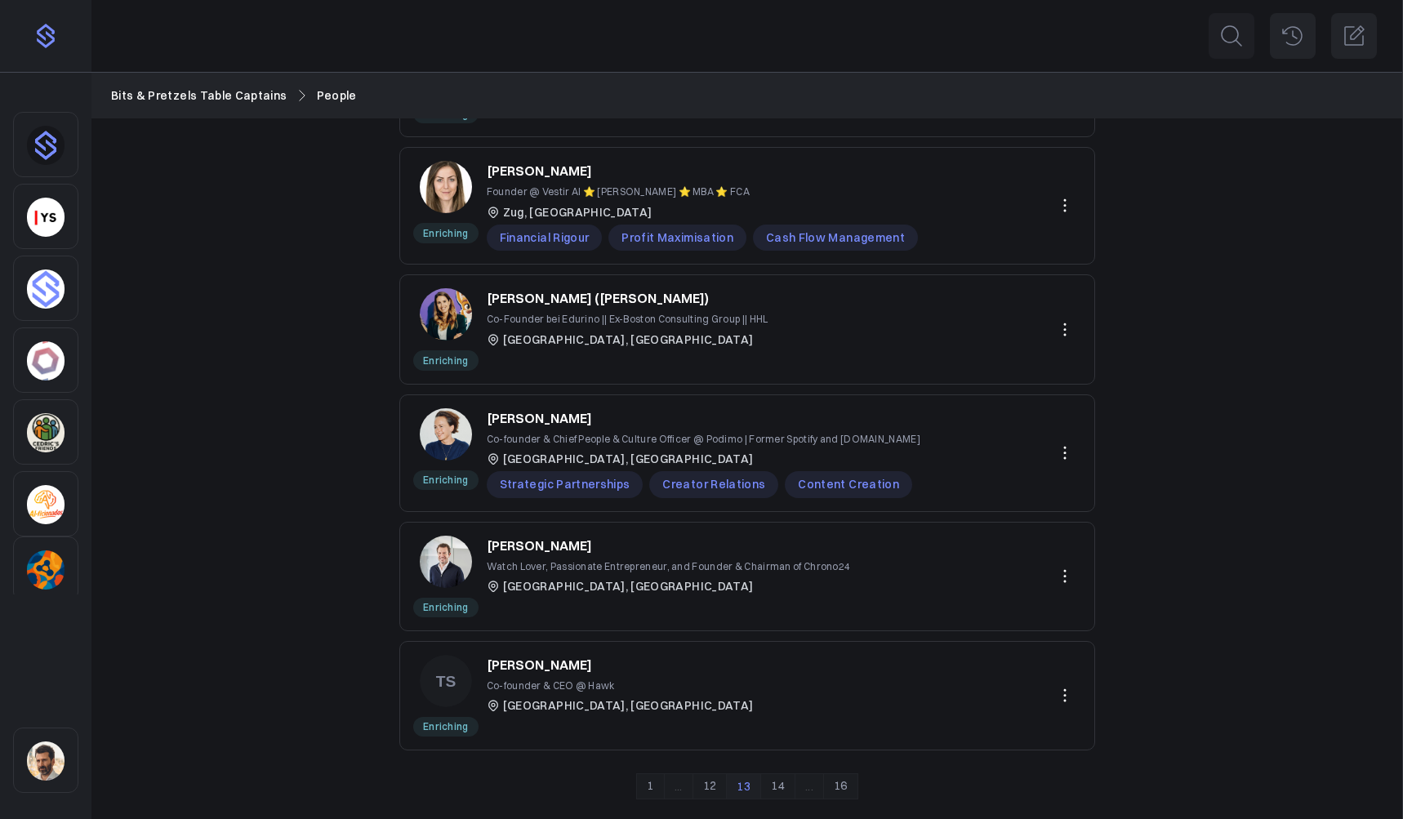
click at [771, 707] on link "14" at bounding box center [777, 787] width 35 height 26
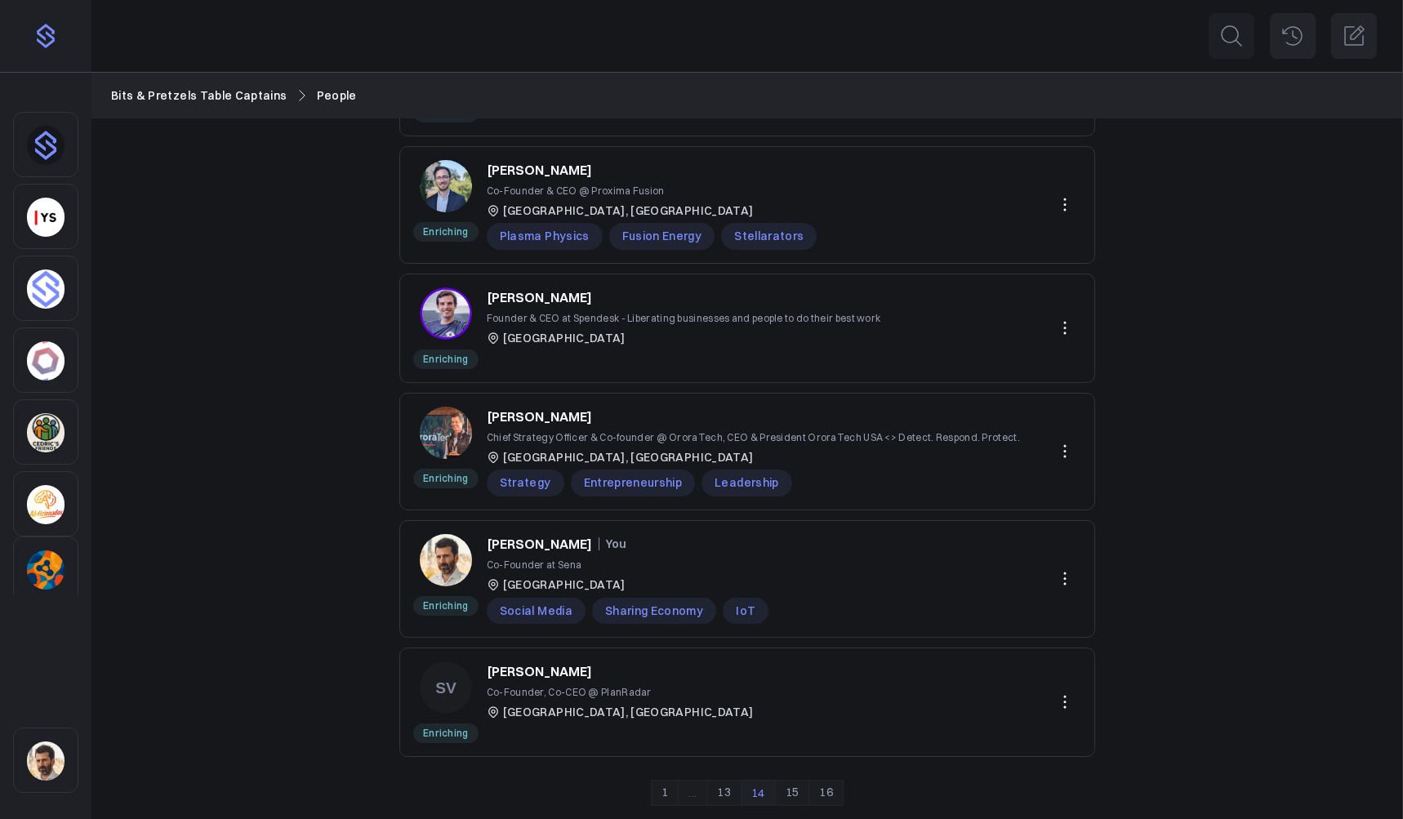
scroll to position [749, 0]
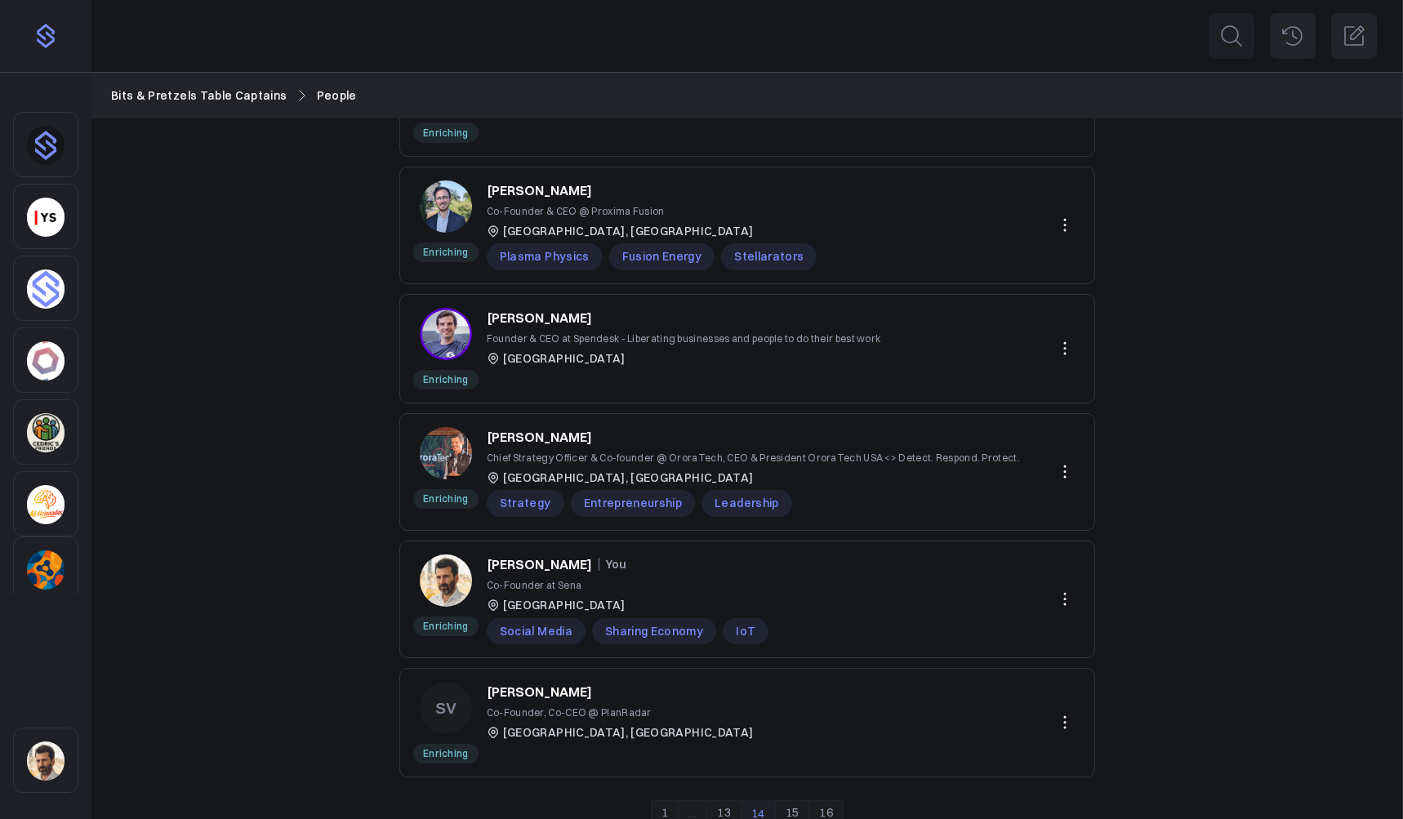
click at [791, 707] on link "15" at bounding box center [792, 813] width 35 height 26
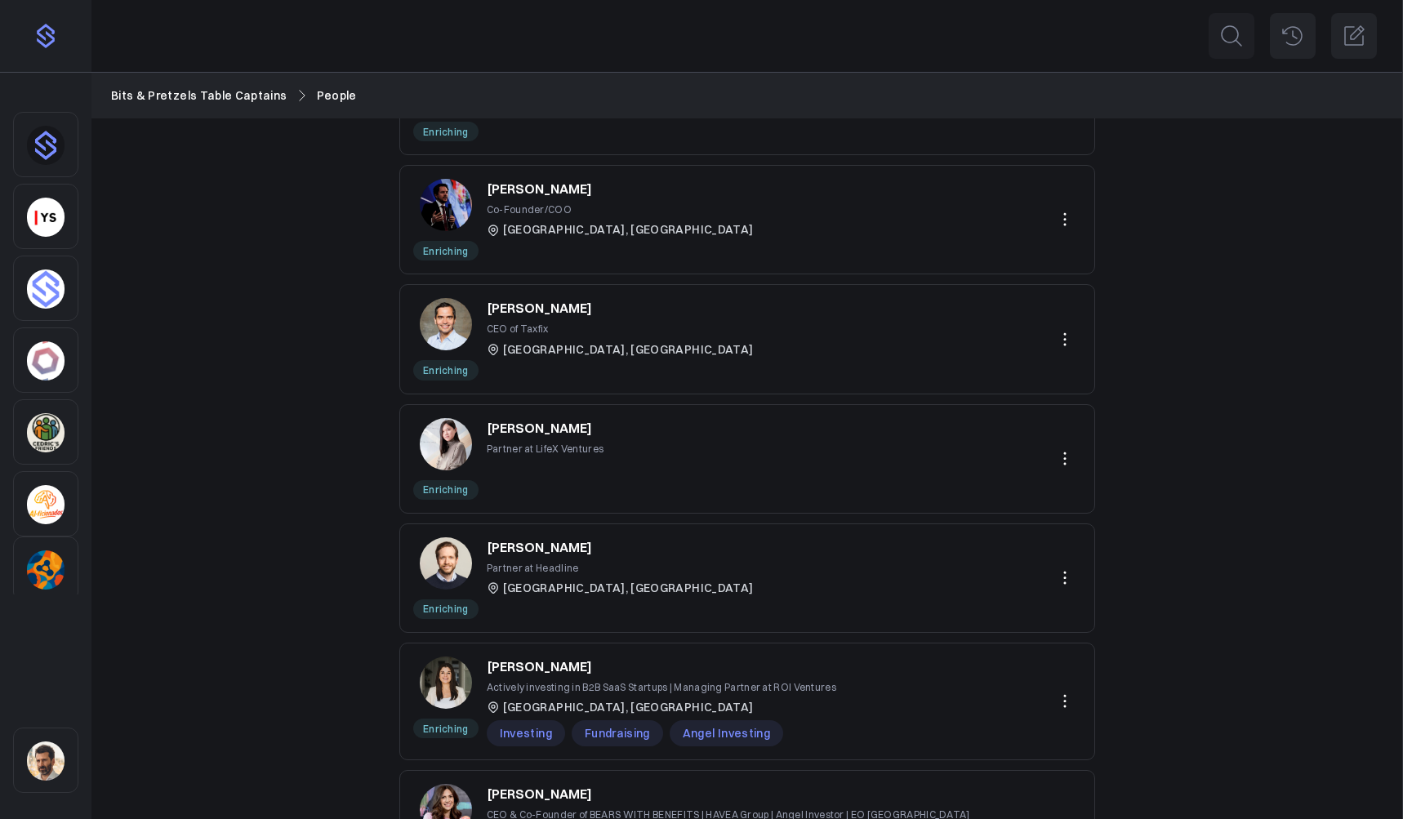
scroll to position [311, 0]
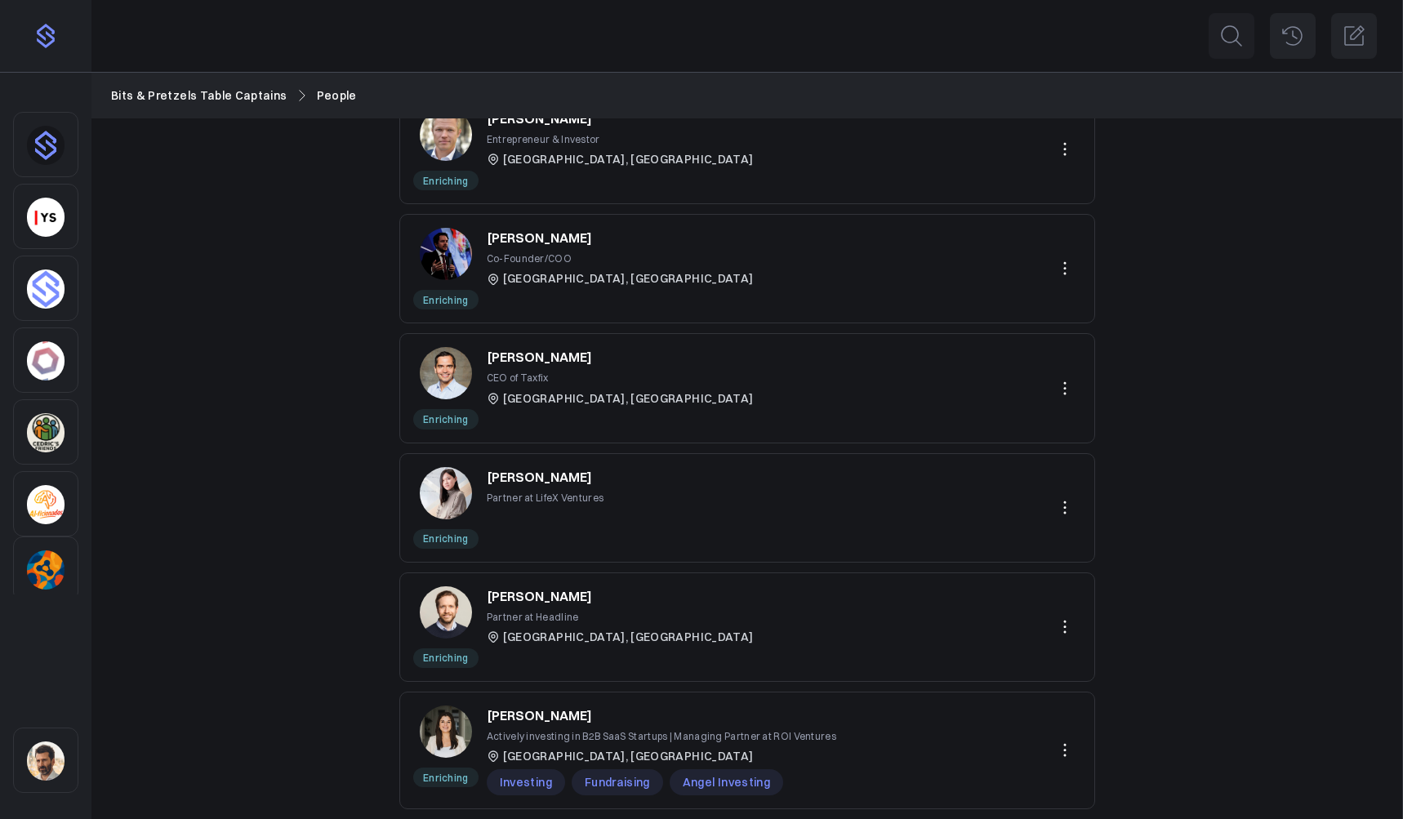
click at [547, 477] on p "Rika Christanto" at bounding box center [539, 477] width 105 height 20
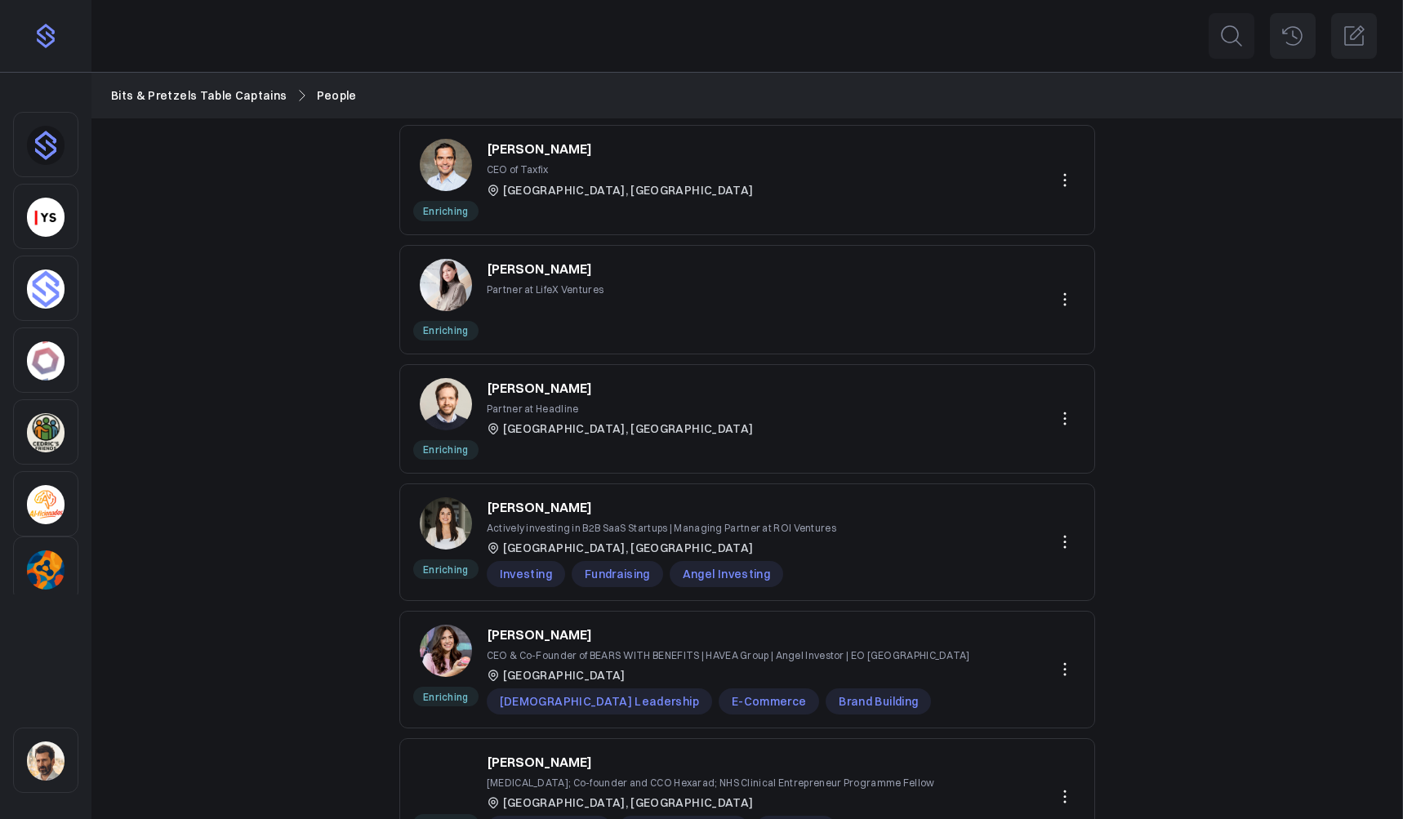
scroll to position [768, 0]
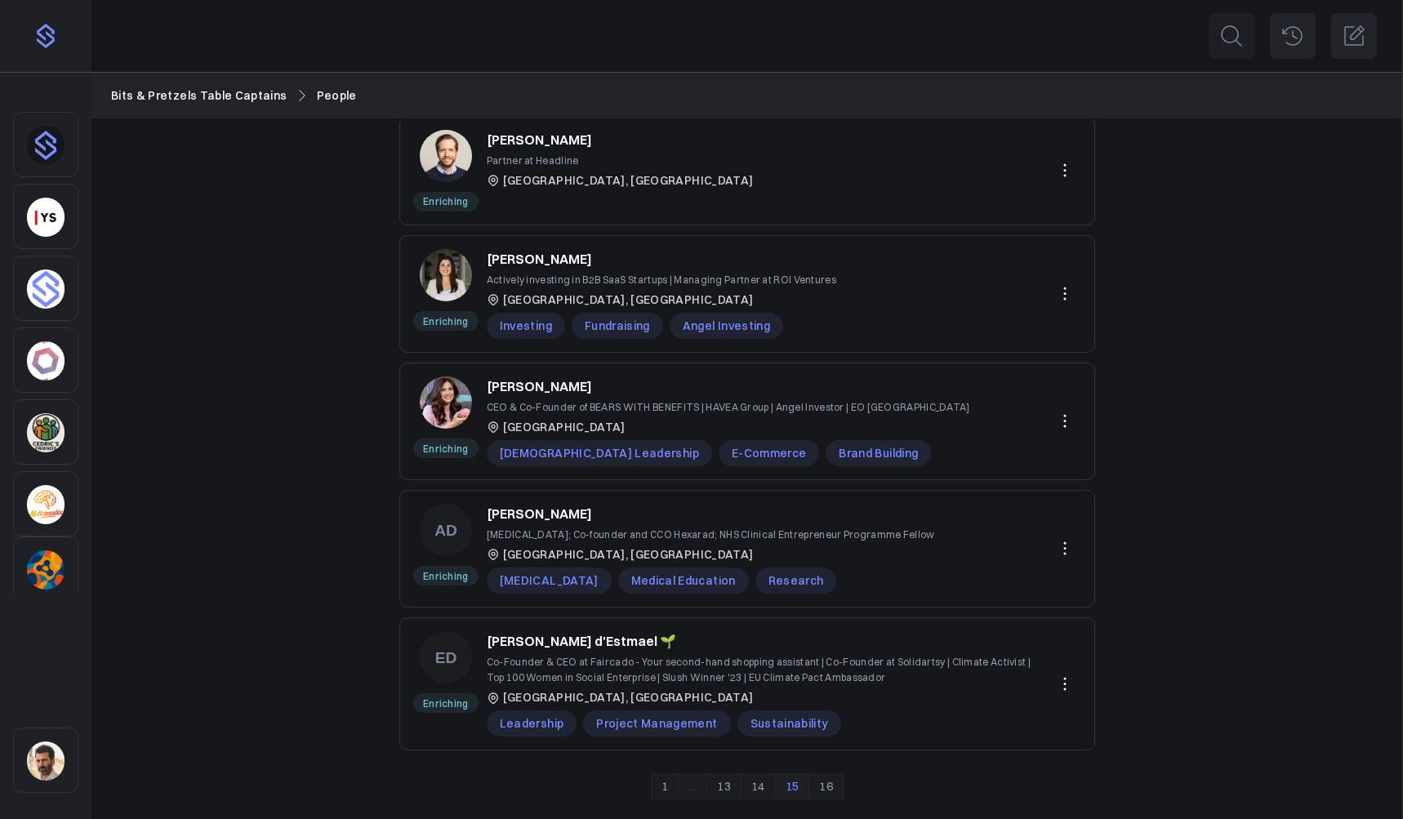
click at [822, 707] on link "16" at bounding box center [826, 787] width 35 height 26
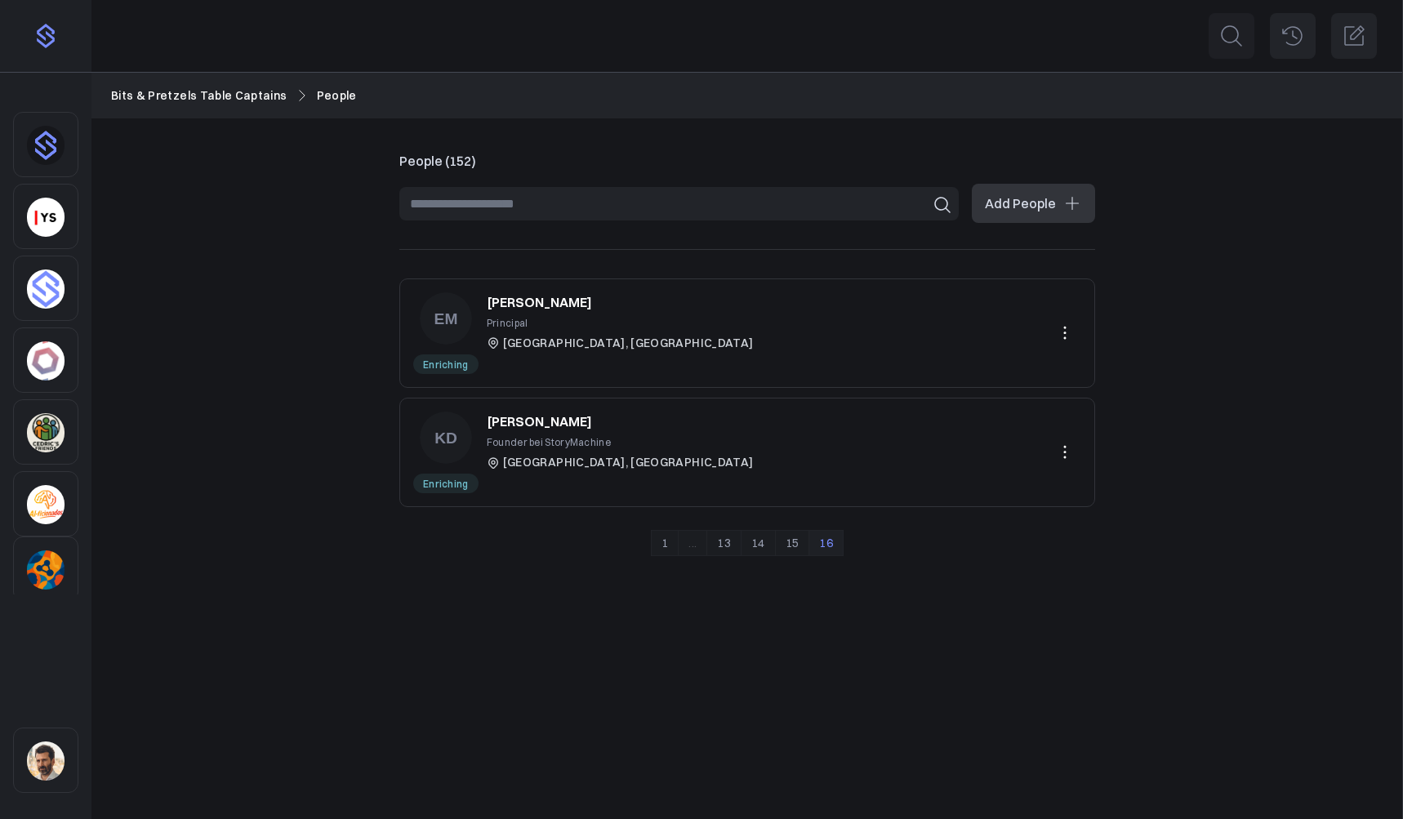
click at [659, 548] on link "1" at bounding box center [665, 543] width 28 height 26
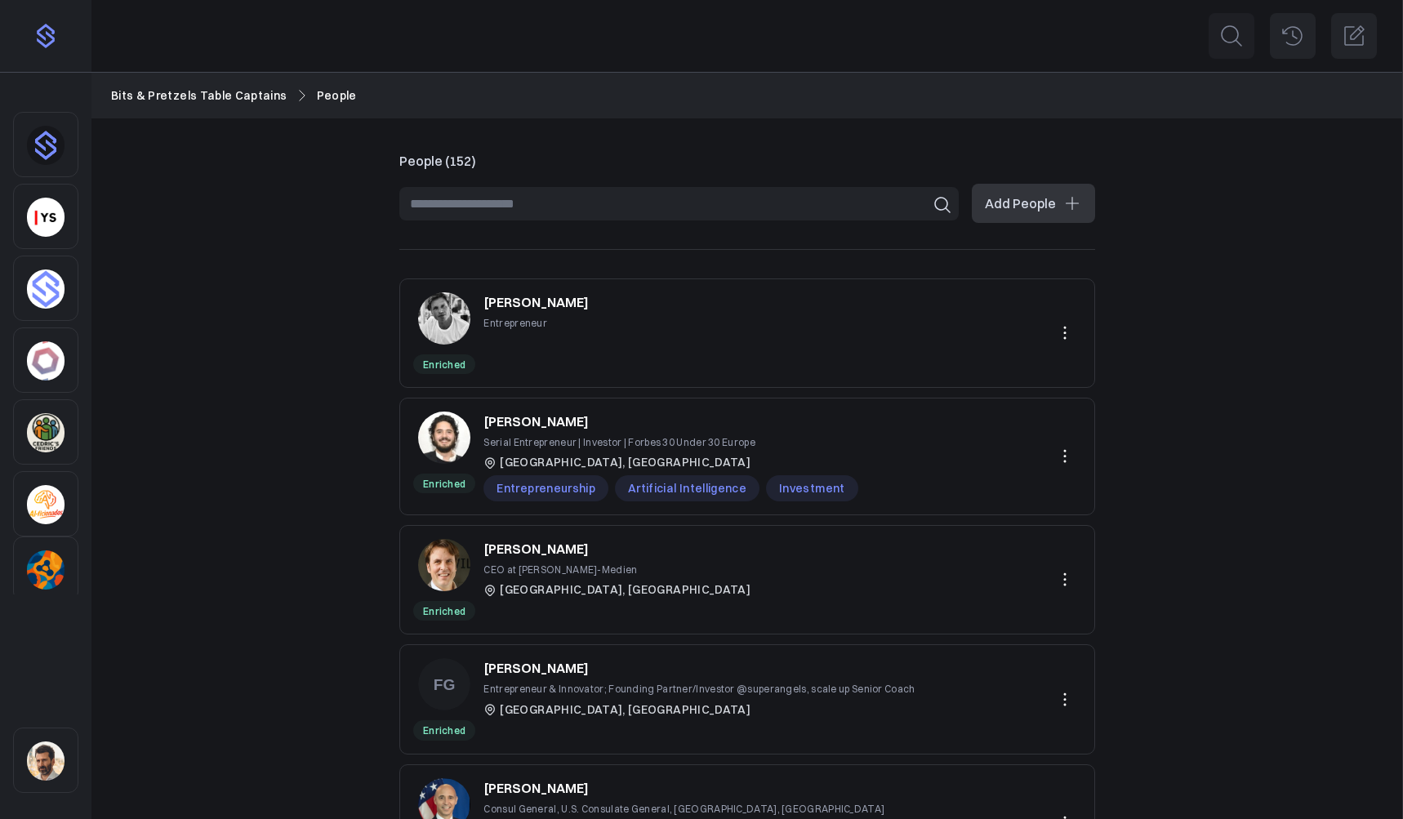
scroll to position [3, 0]
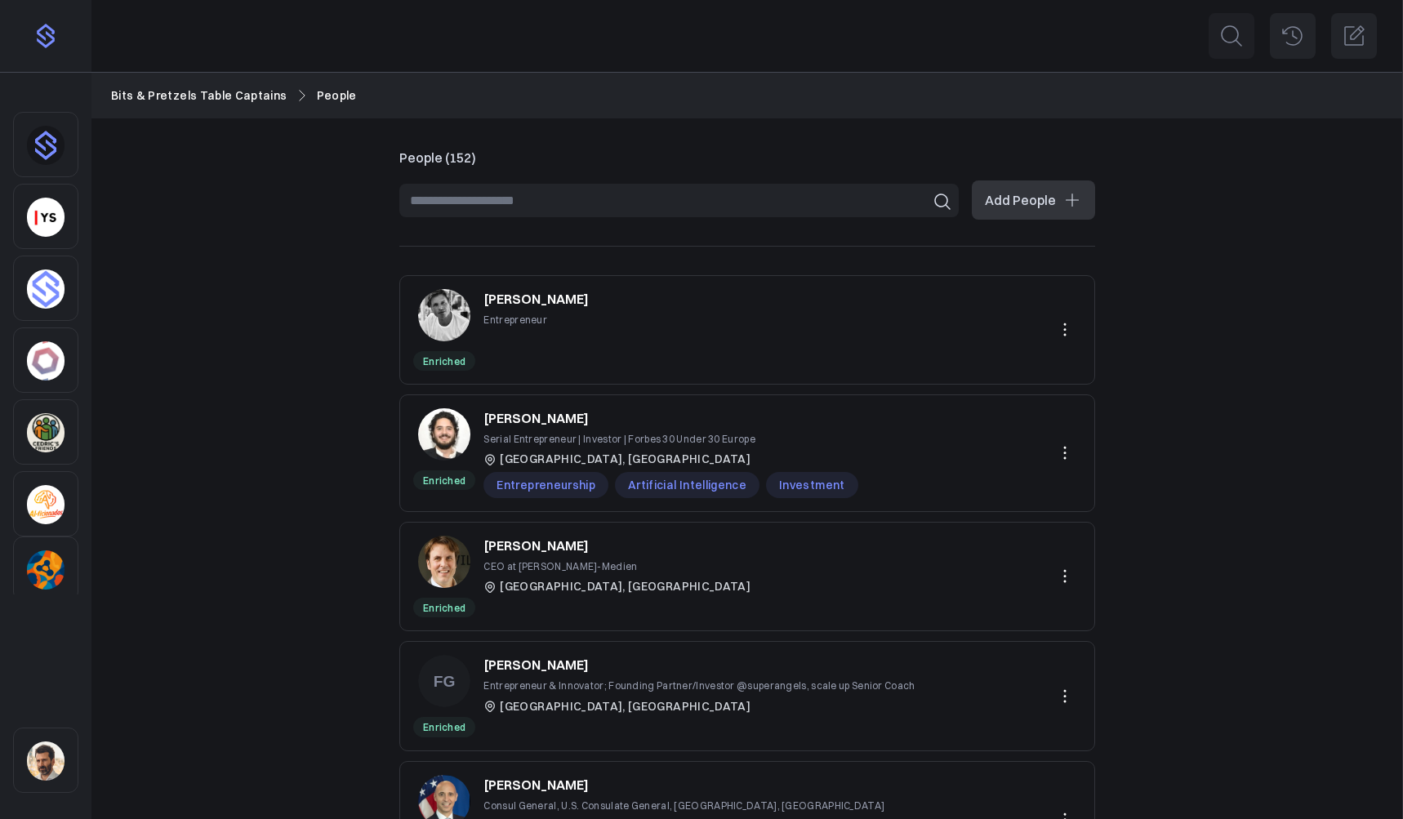
click at [539, 299] on p "[PERSON_NAME]" at bounding box center [536, 299] width 105 height 20
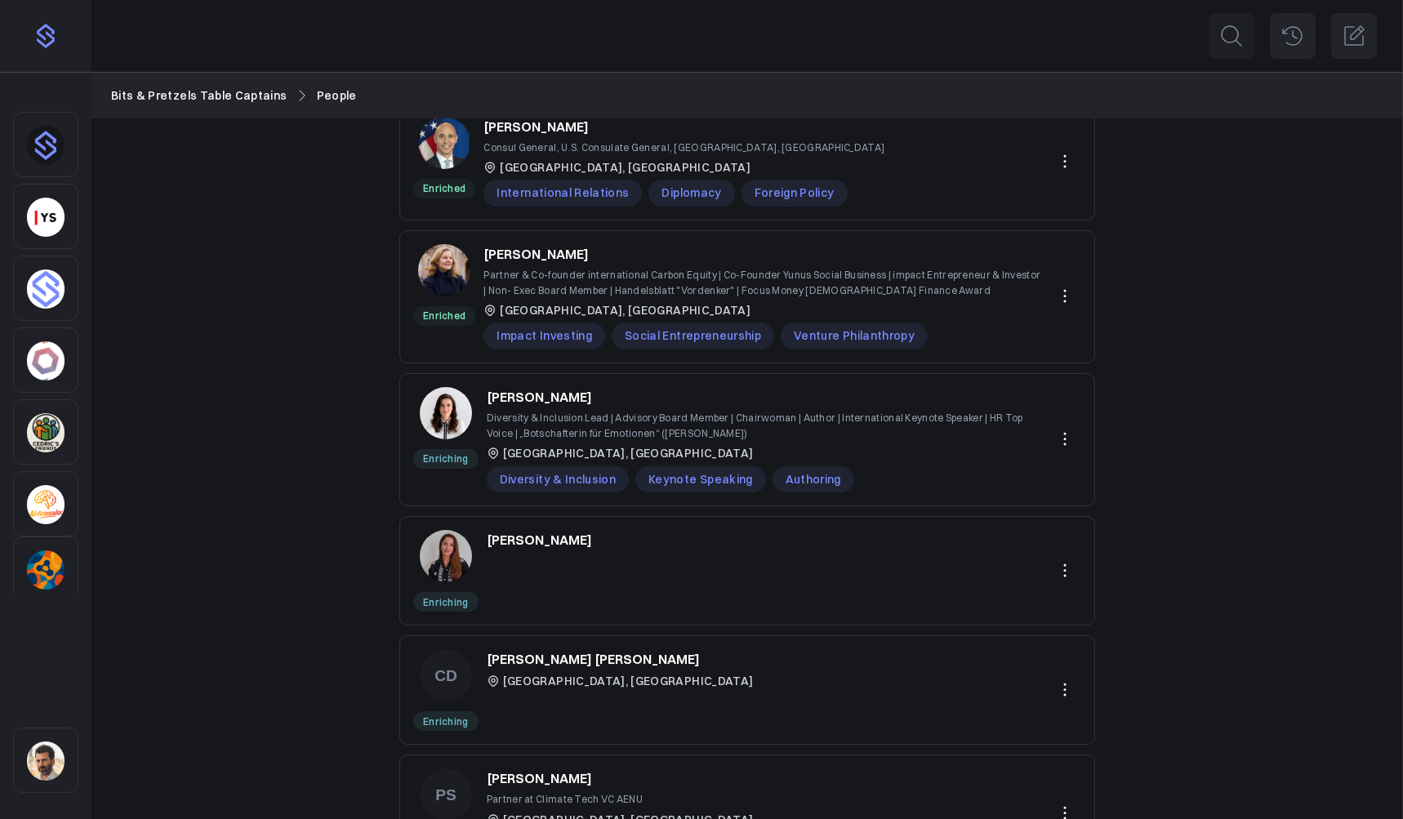
scroll to position [681, 0]
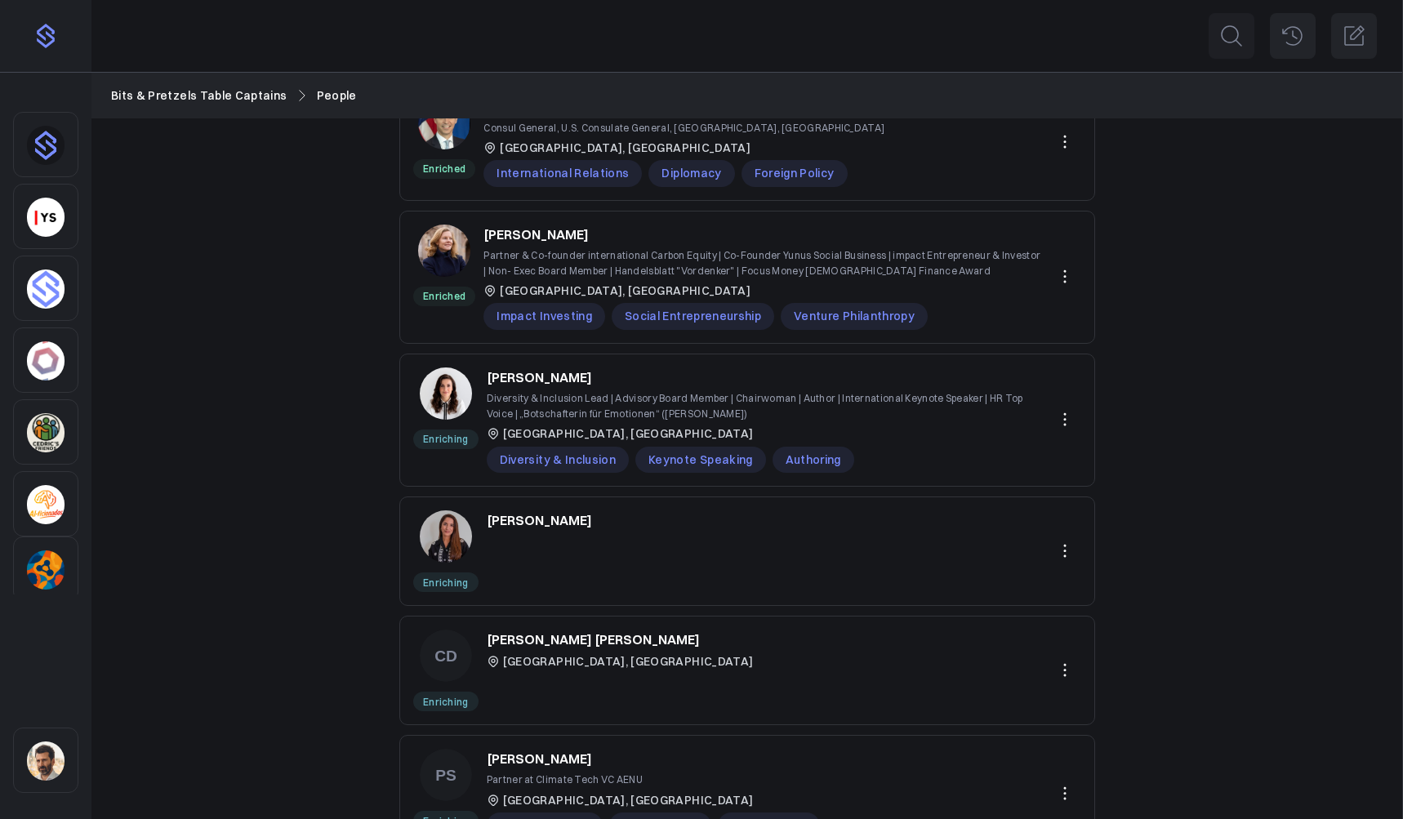
click at [540, 521] on p "Monik Pham" at bounding box center [539, 521] width 105 height 20
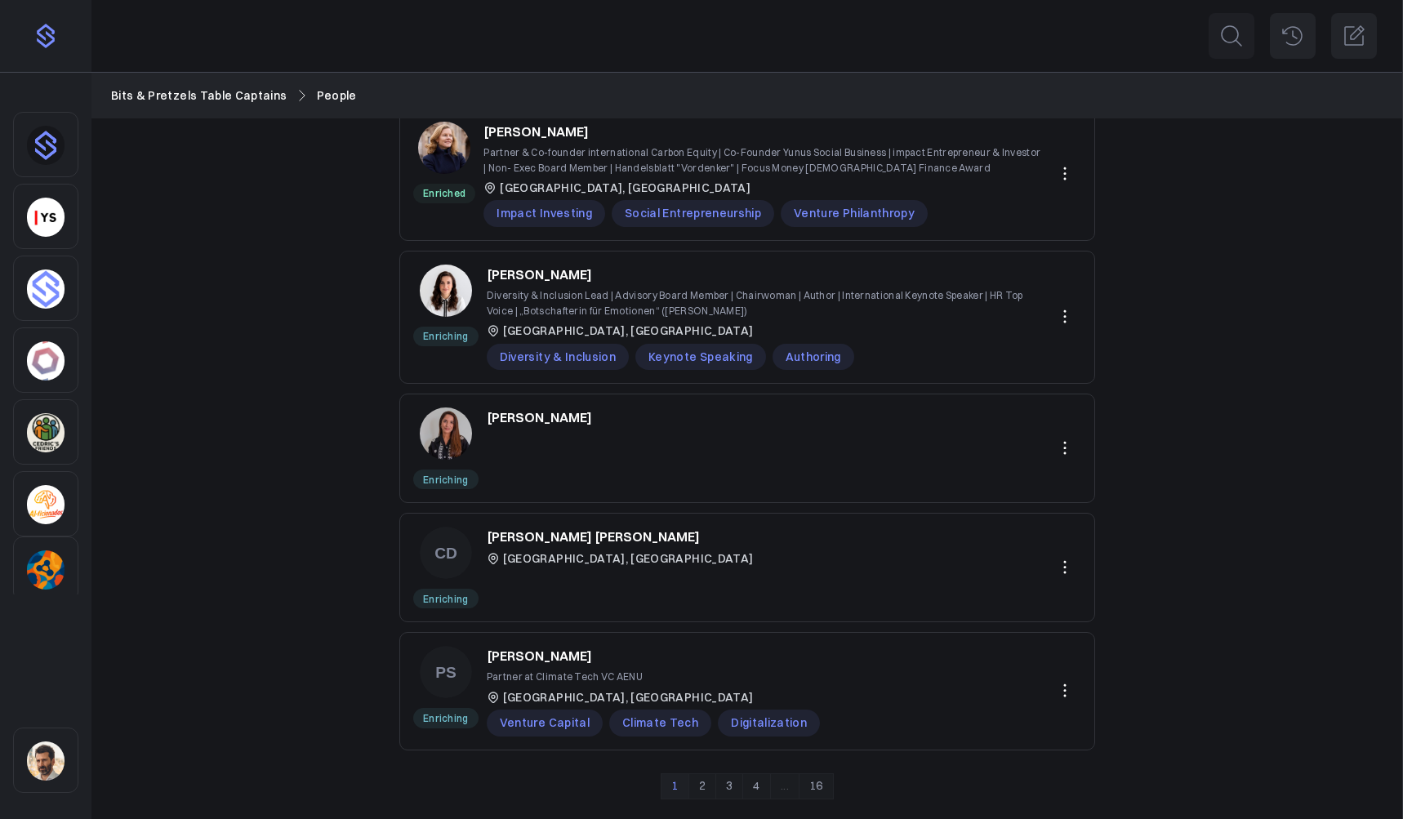
scroll to position [771, 0]
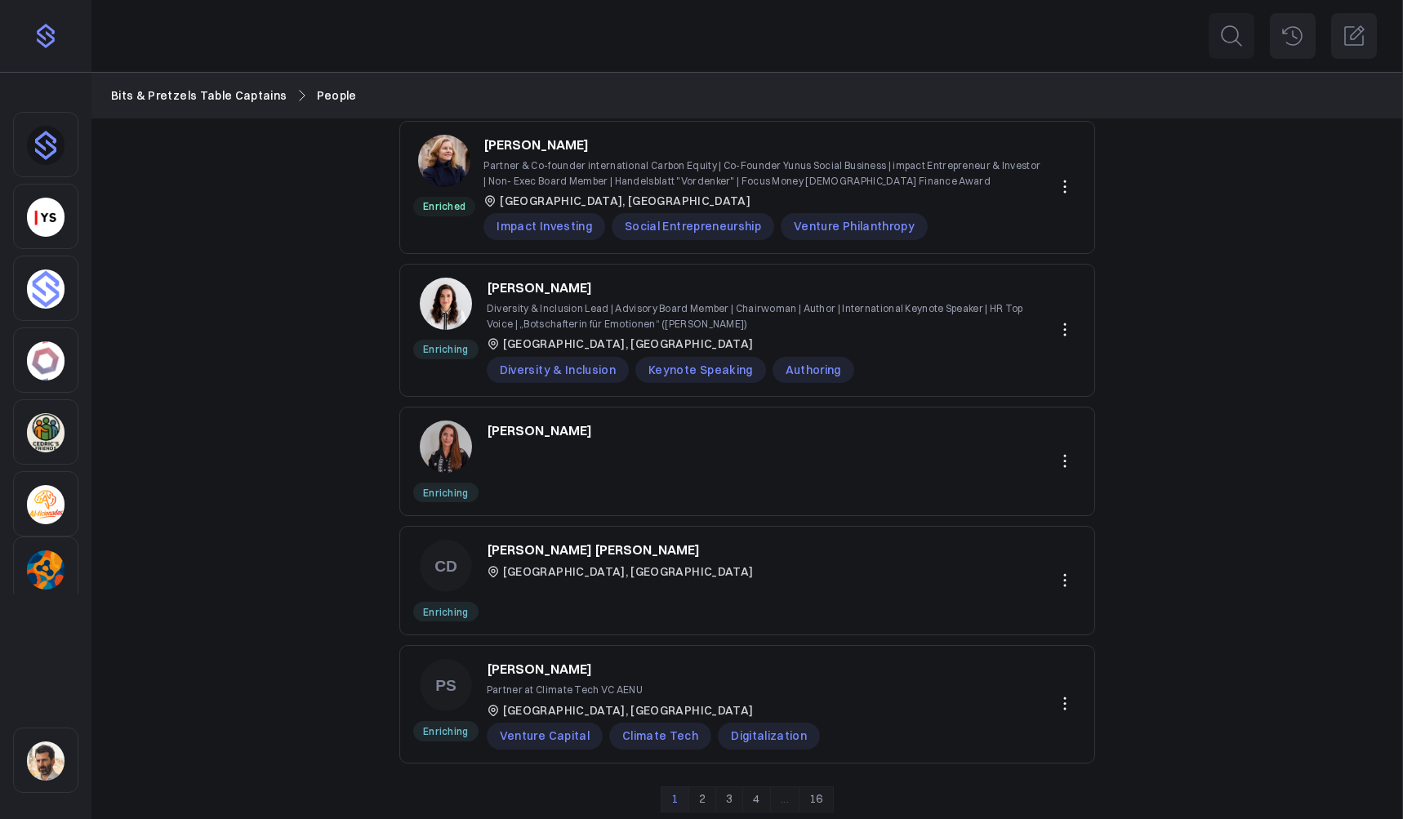
click at [704, 707] on link "2" at bounding box center [703, 800] width 28 height 26
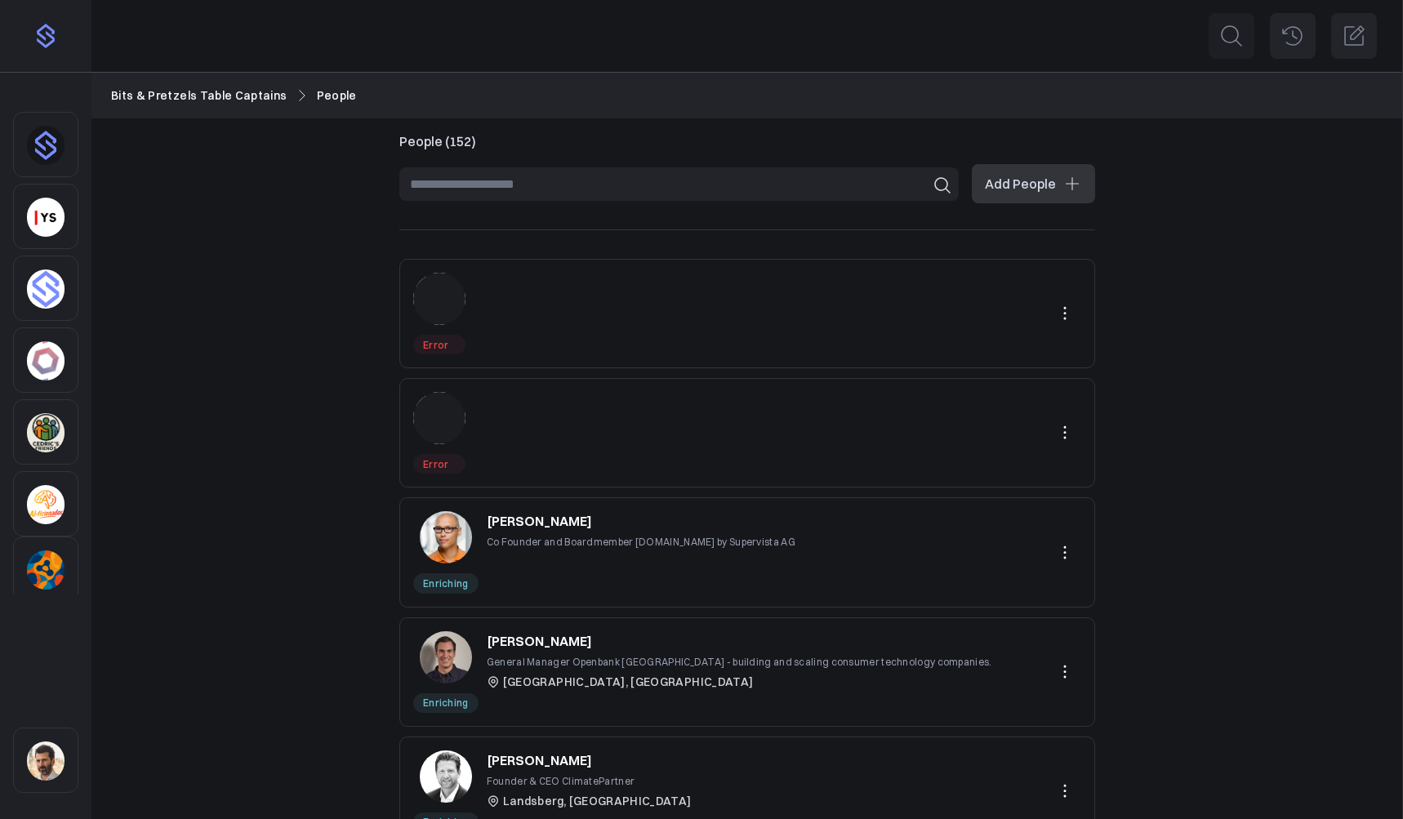
scroll to position [0, 0]
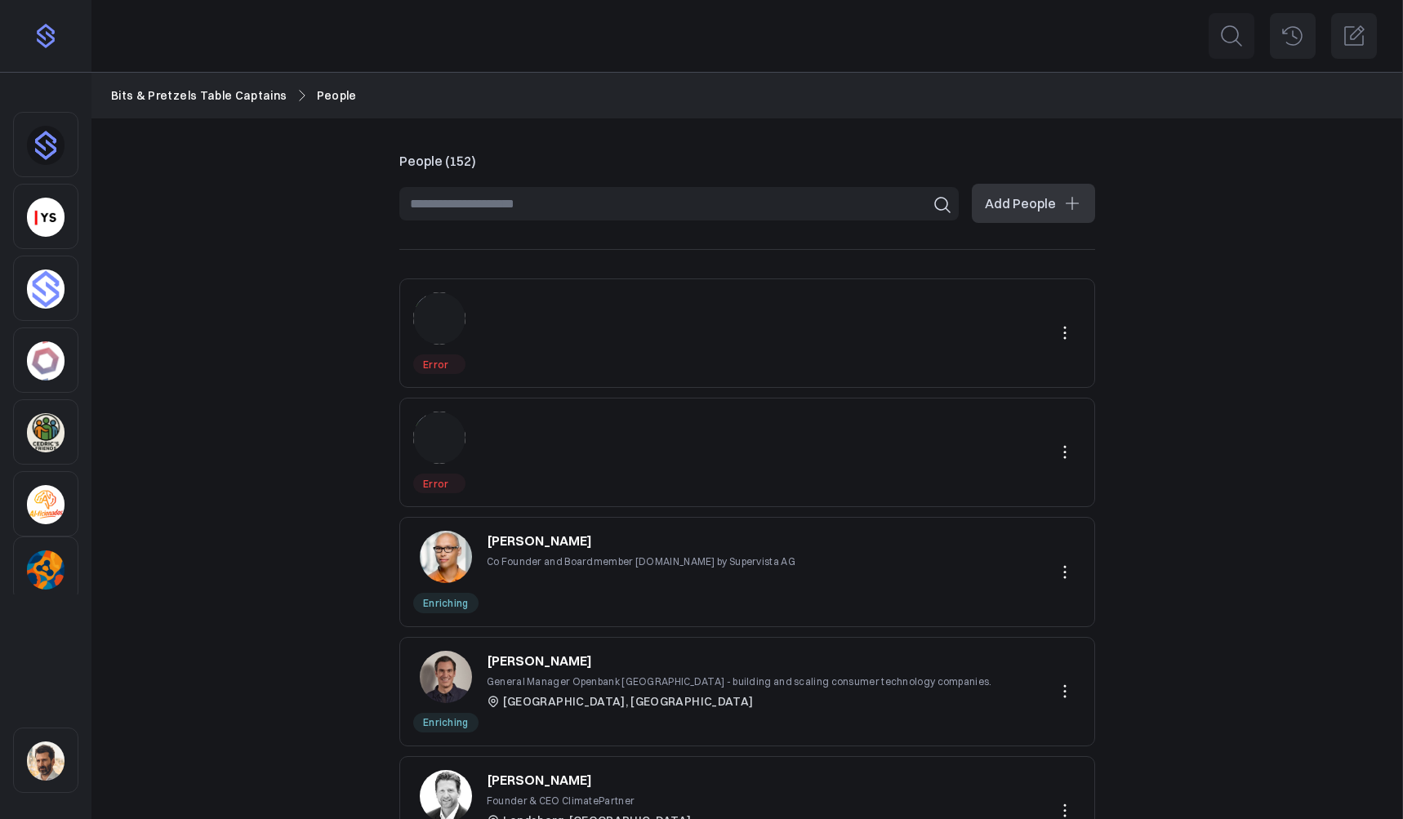
click at [1035, 454] on icon at bounding box center [1065, 453] width 20 height 20
click at [966, 520] on button "Delete" at bounding box center [1008, 520] width 146 height 29
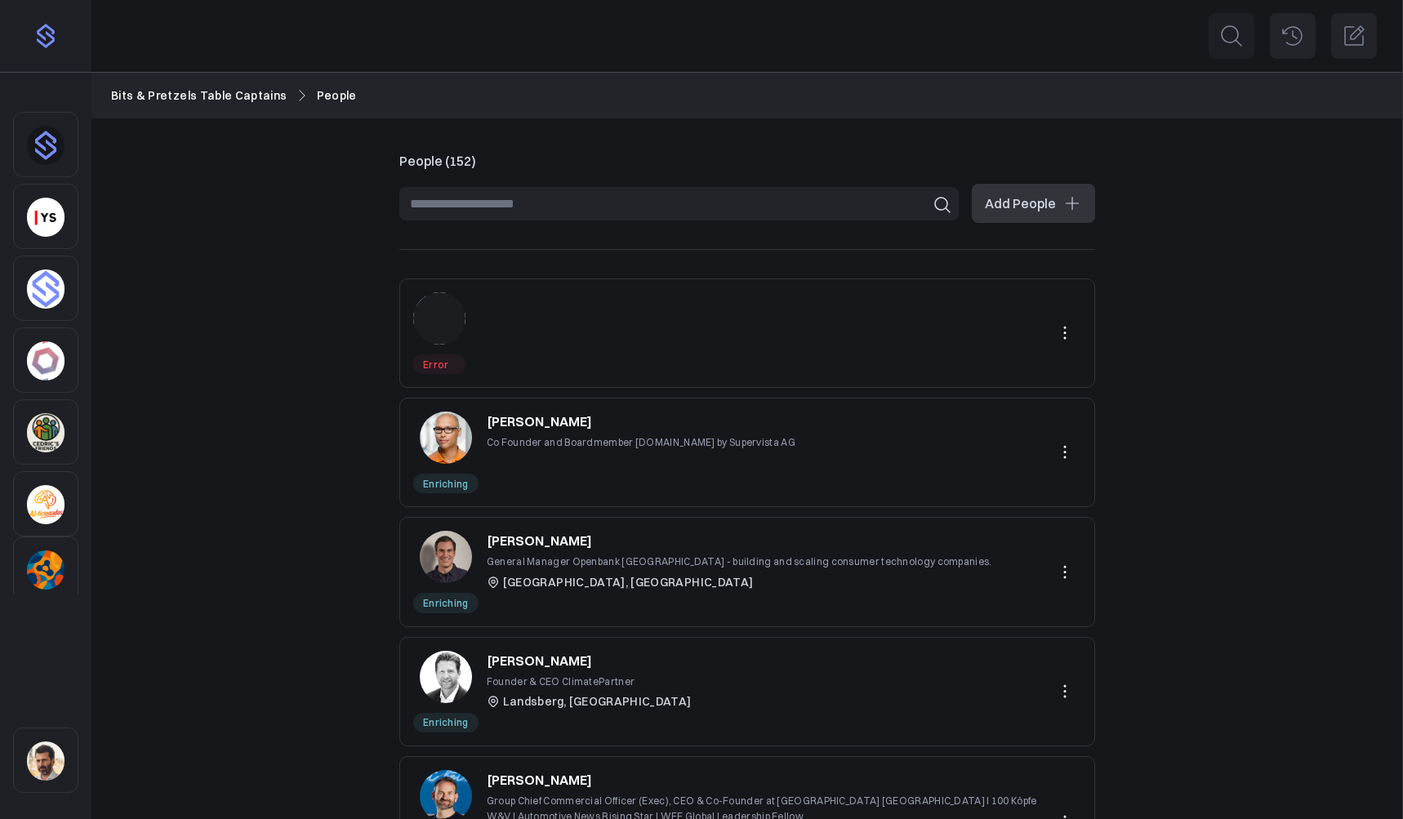
click at [1035, 332] on icon at bounding box center [1065, 333] width 20 height 20
click at [961, 397] on button "Delete" at bounding box center [1008, 401] width 146 height 29
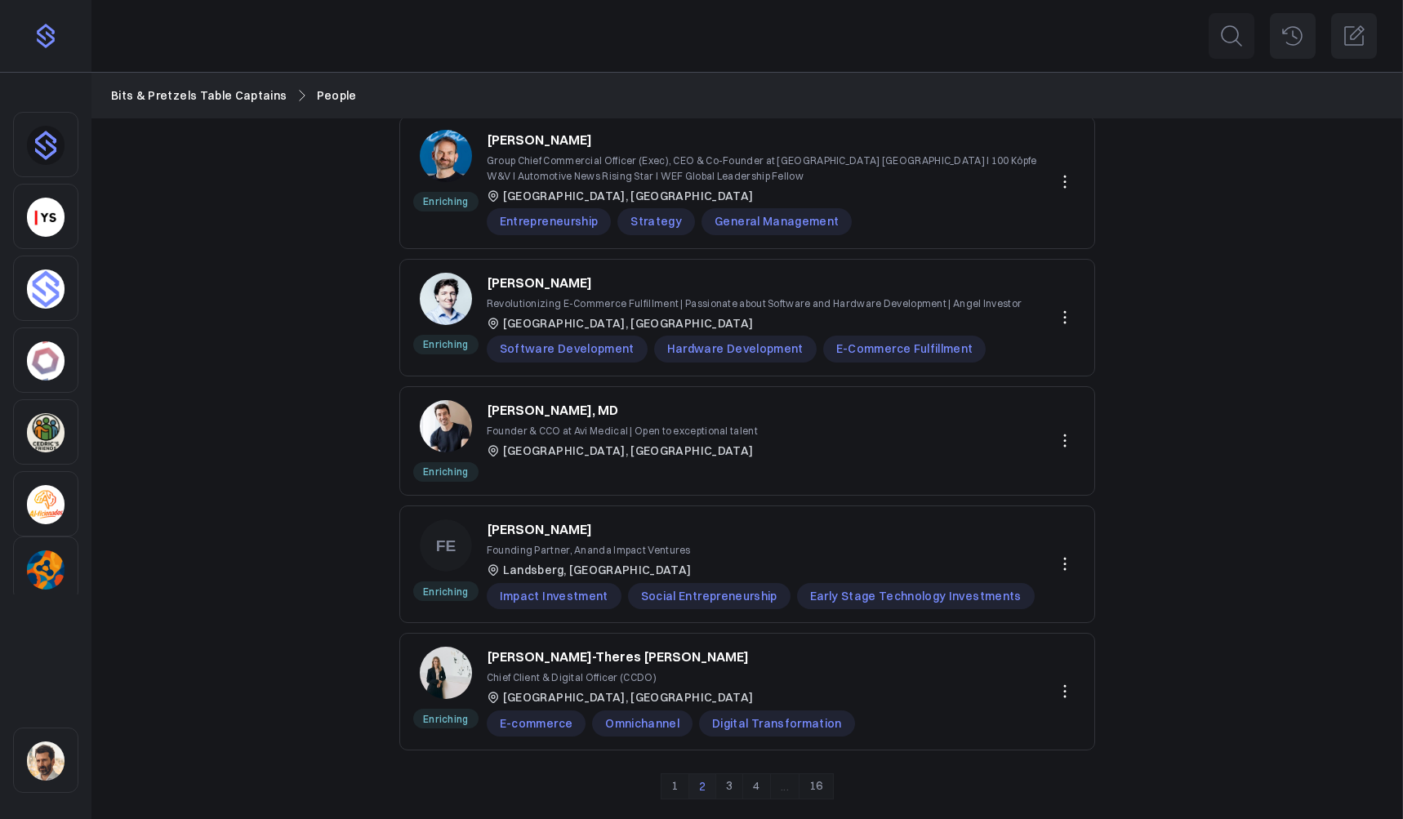
scroll to position [516, 0]
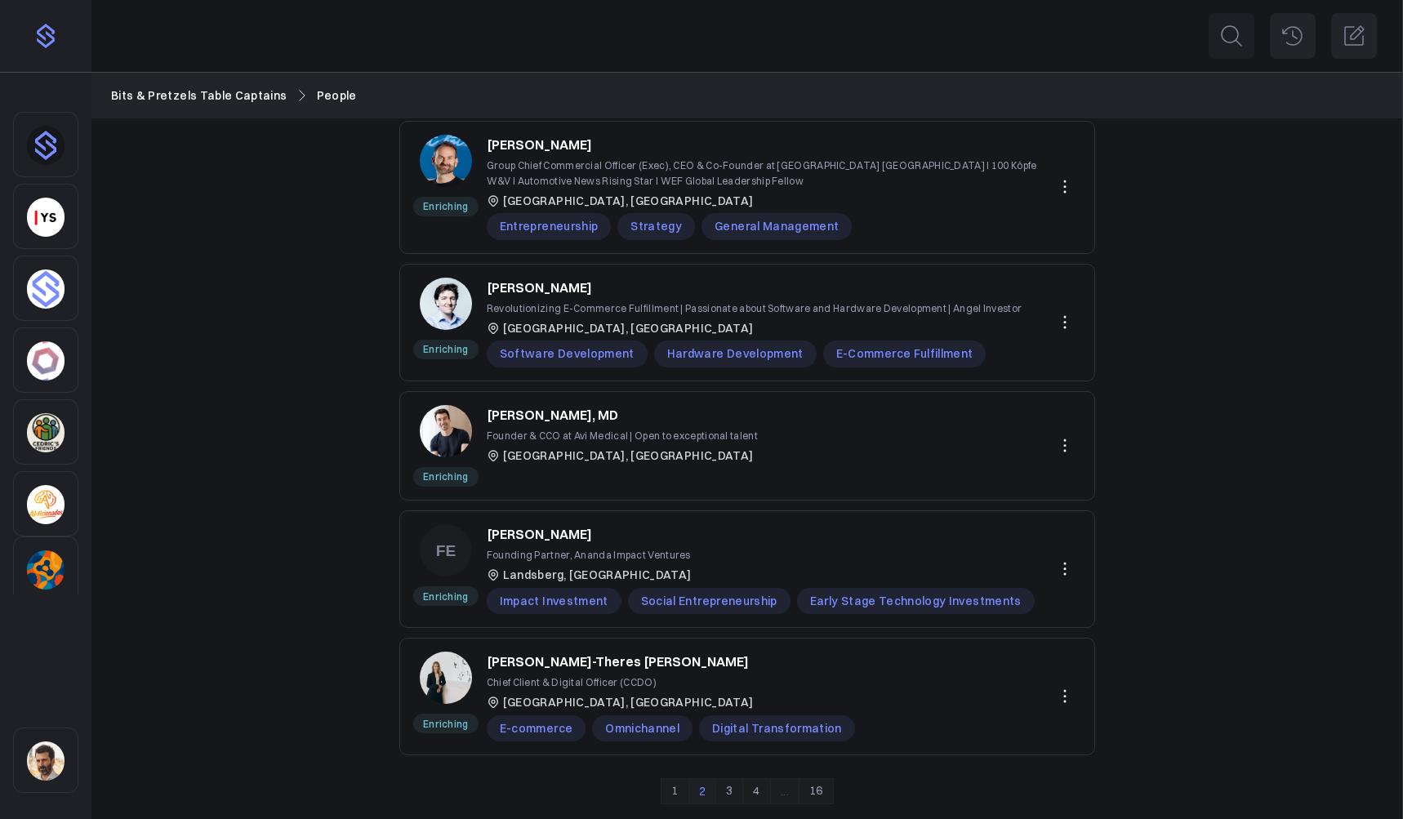
click at [726, 707] on link "3" at bounding box center [730, 791] width 28 height 26
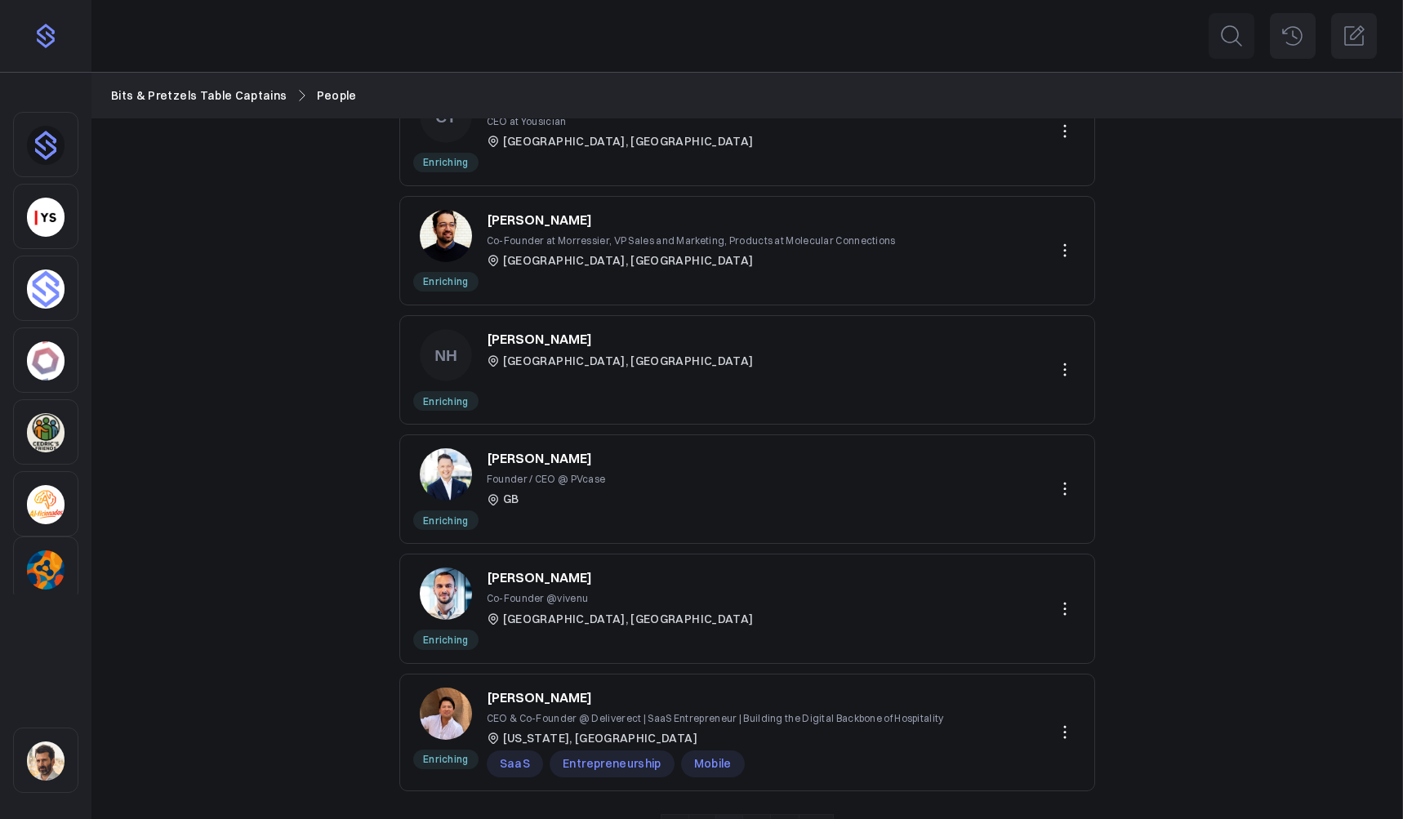
scroll to position [729, 0]
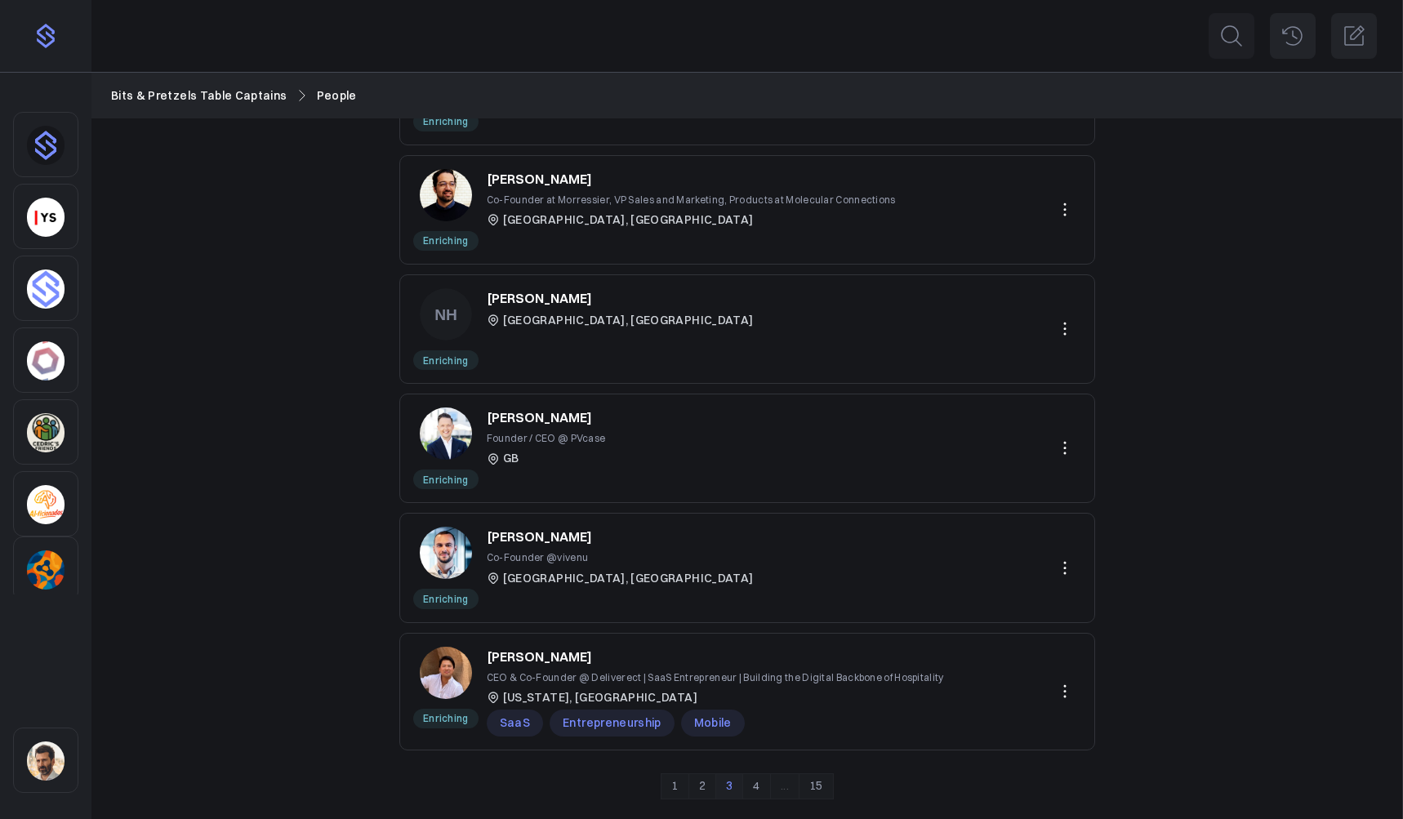
click at [755, 707] on link "4" at bounding box center [756, 787] width 28 height 26
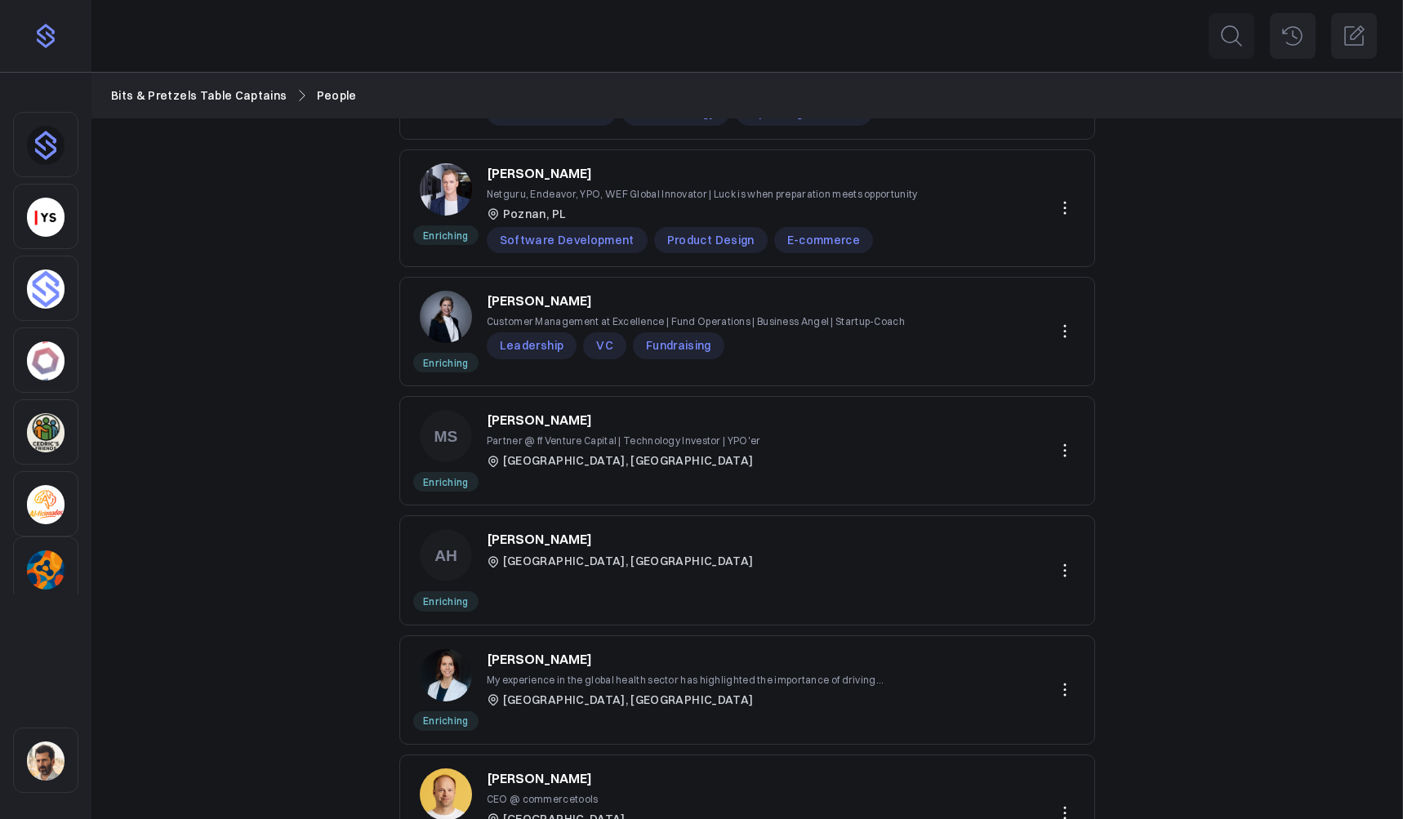
scroll to position [226, 0]
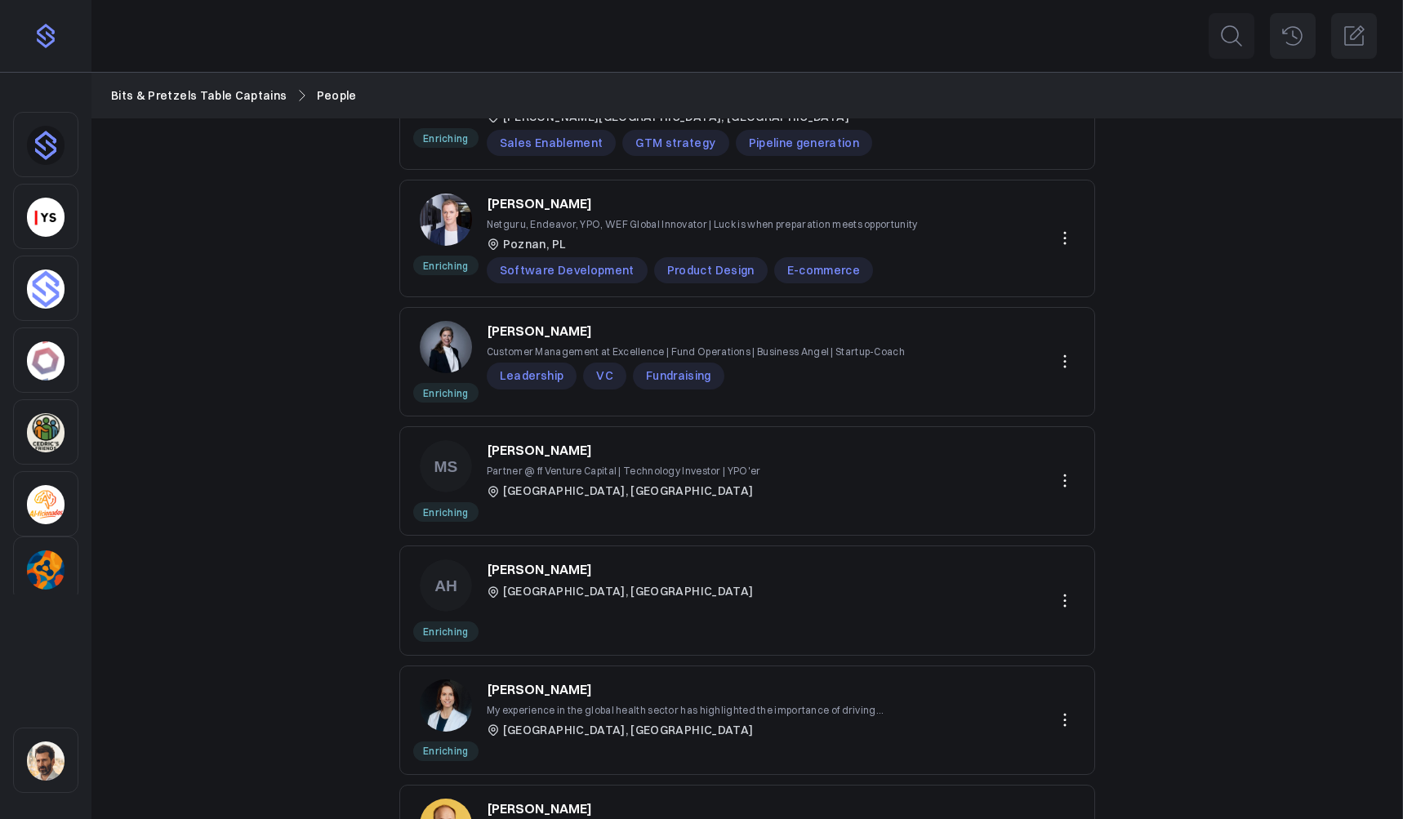
click at [545, 574] on p "Adrian Hilti" at bounding box center [539, 570] width 105 height 20
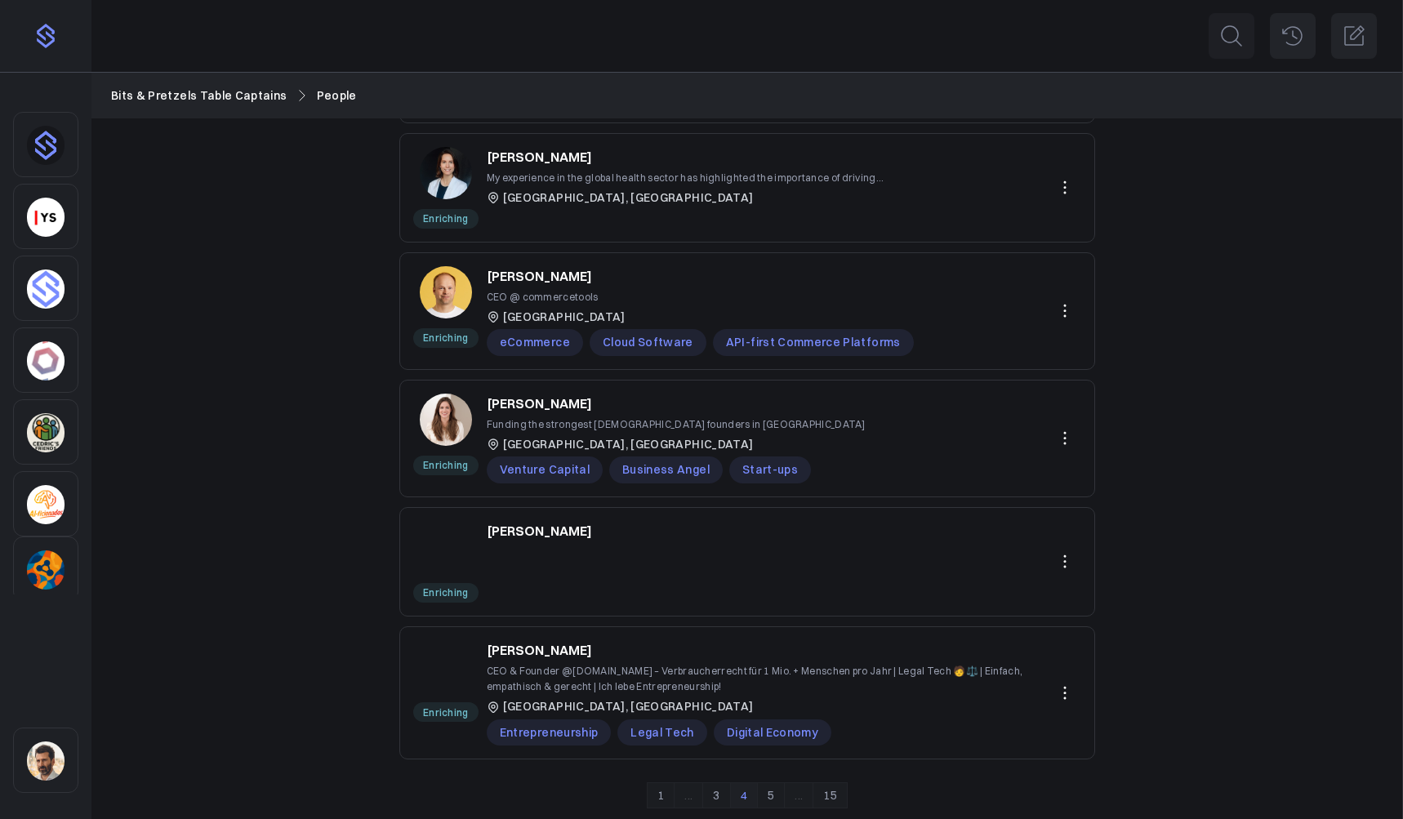
scroll to position [757, 0]
click at [552, 533] on p "Bernhard Wach" at bounding box center [539, 533] width 105 height 20
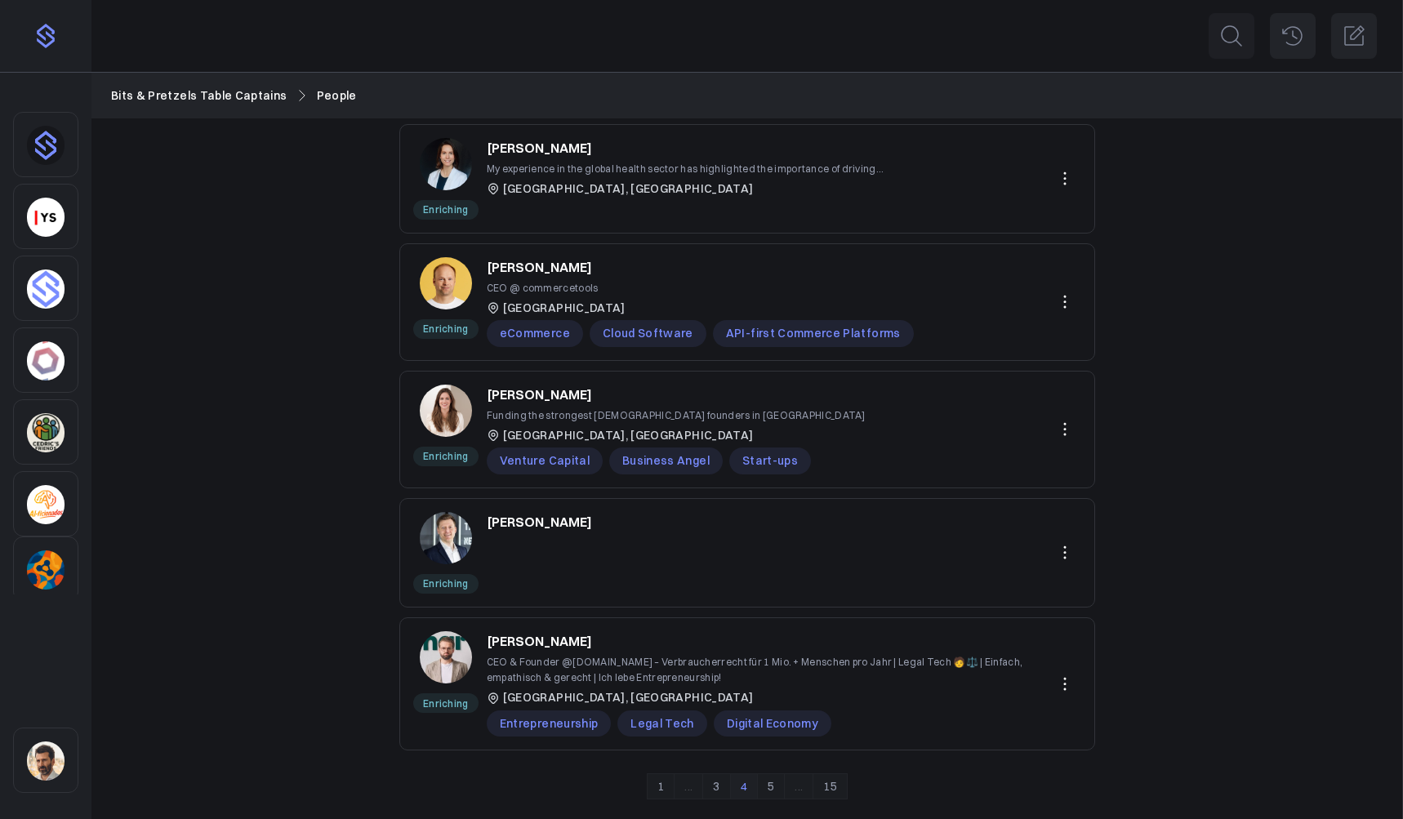
scroll to position [755, 0]
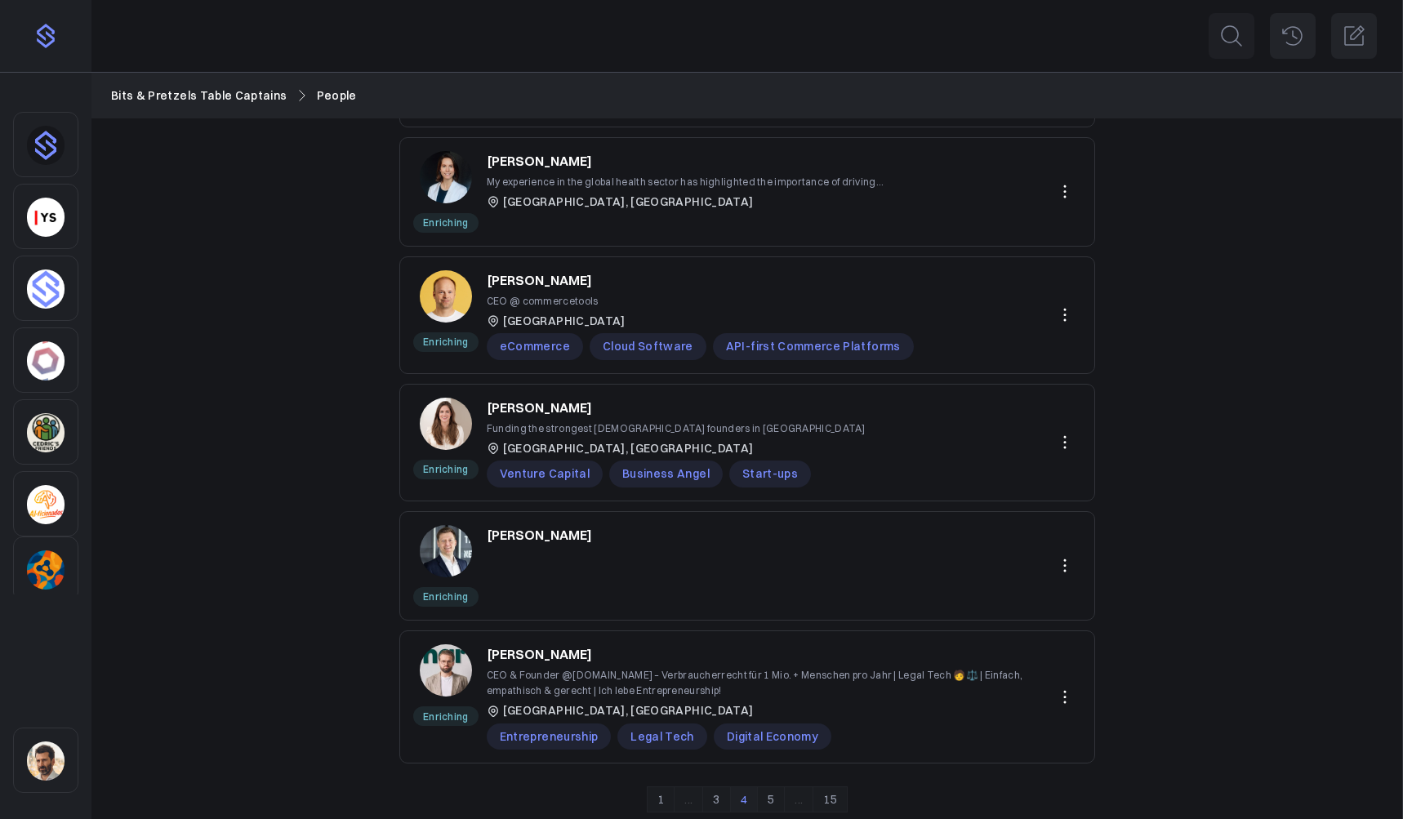
click at [773, 707] on link "5" at bounding box center [771, 800] width 28 height 26
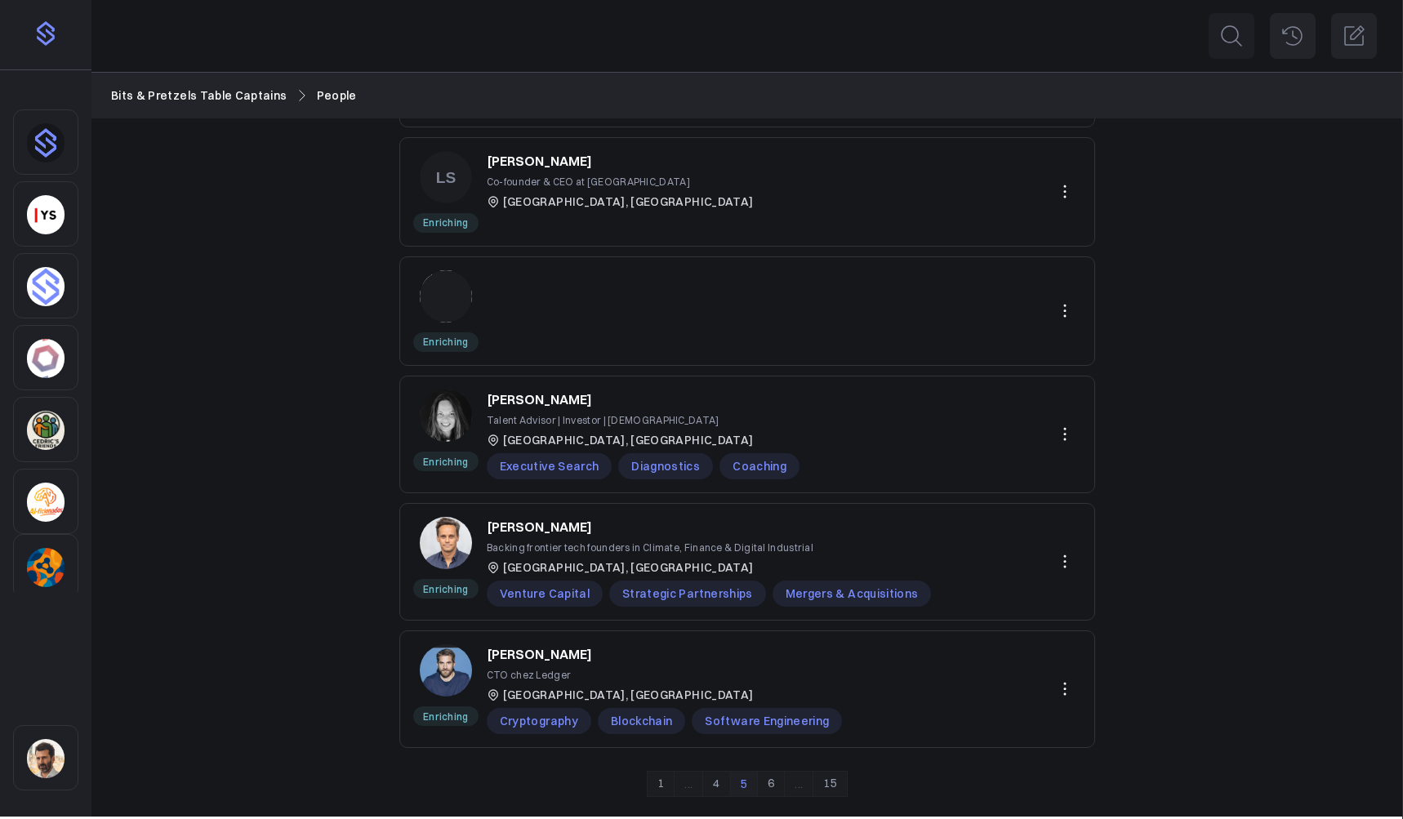
scroll to position [752, 0]
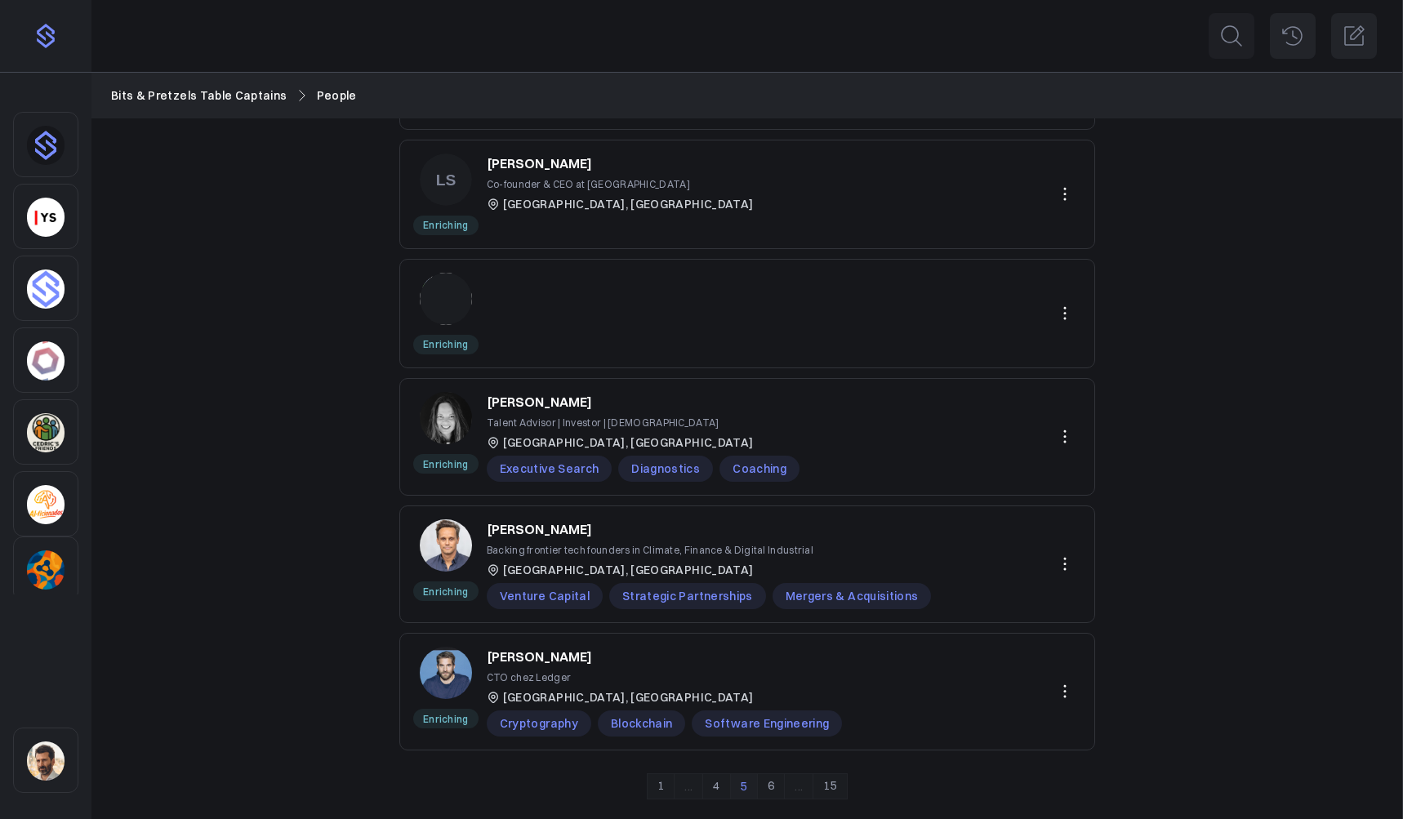
click at [1035, 314] on icon at bounding box center [1065, 314] width 20 height 20
click at [970, 381] on button "Delete" at bounding box center [1008, 382] width 146 height 29
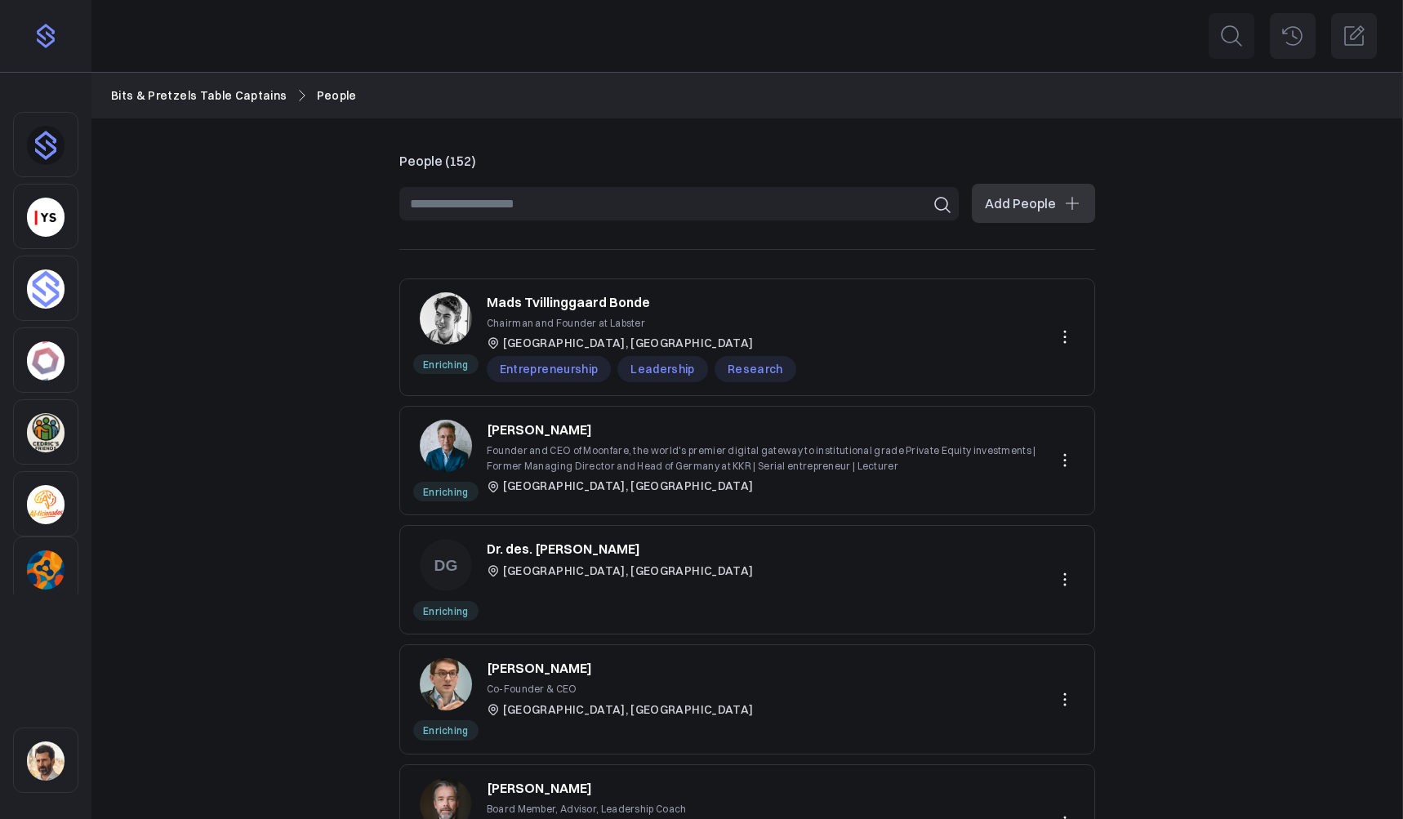
scroll to position [633, 0]
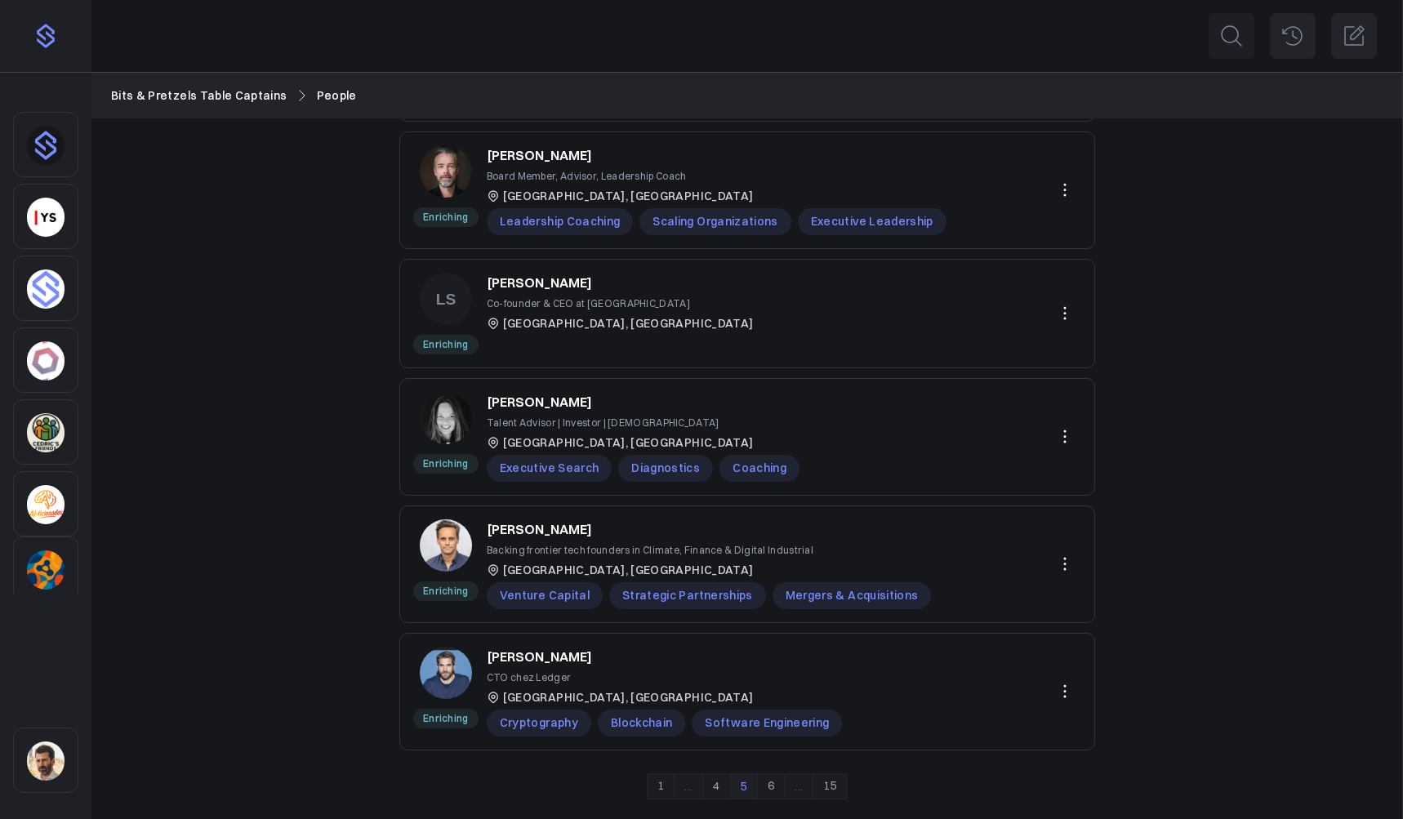
click at [766, 707] on link "6" at bounding box center [771, 787] width 28 height 26
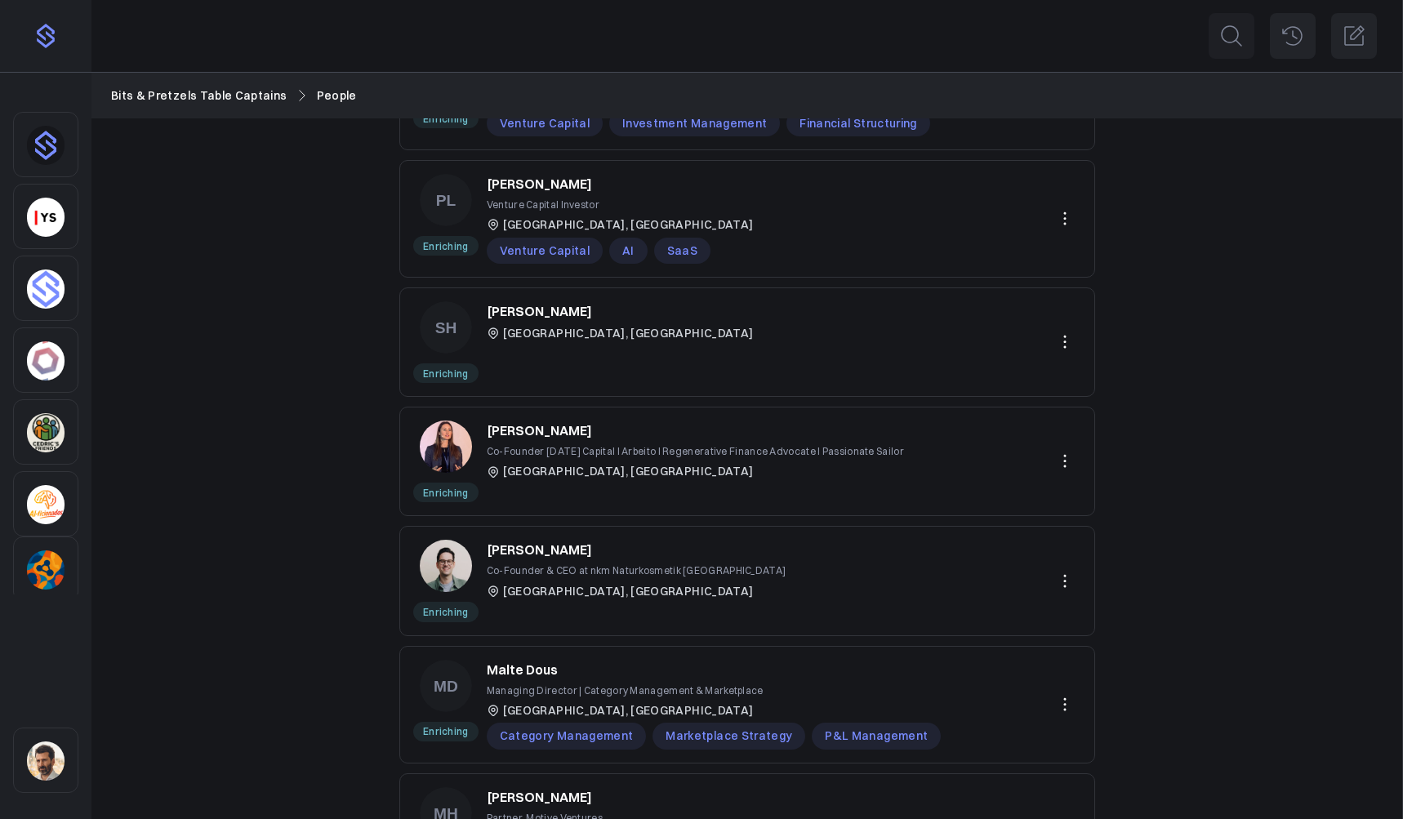
scroll to position [109, 0]
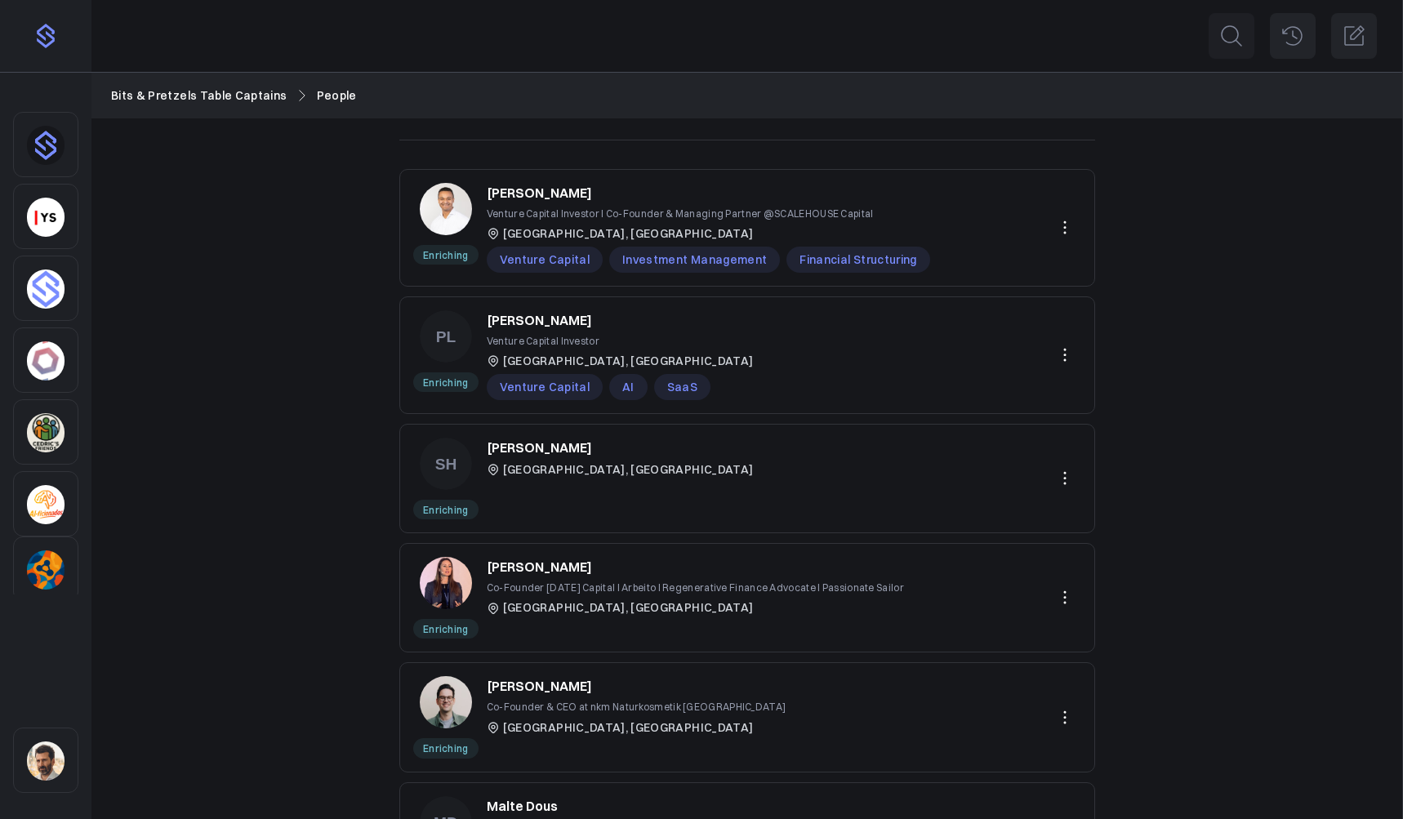
click at [549, 445] on p "Stefan Hummel" at bounding box center [539, 448] width 105 height 20
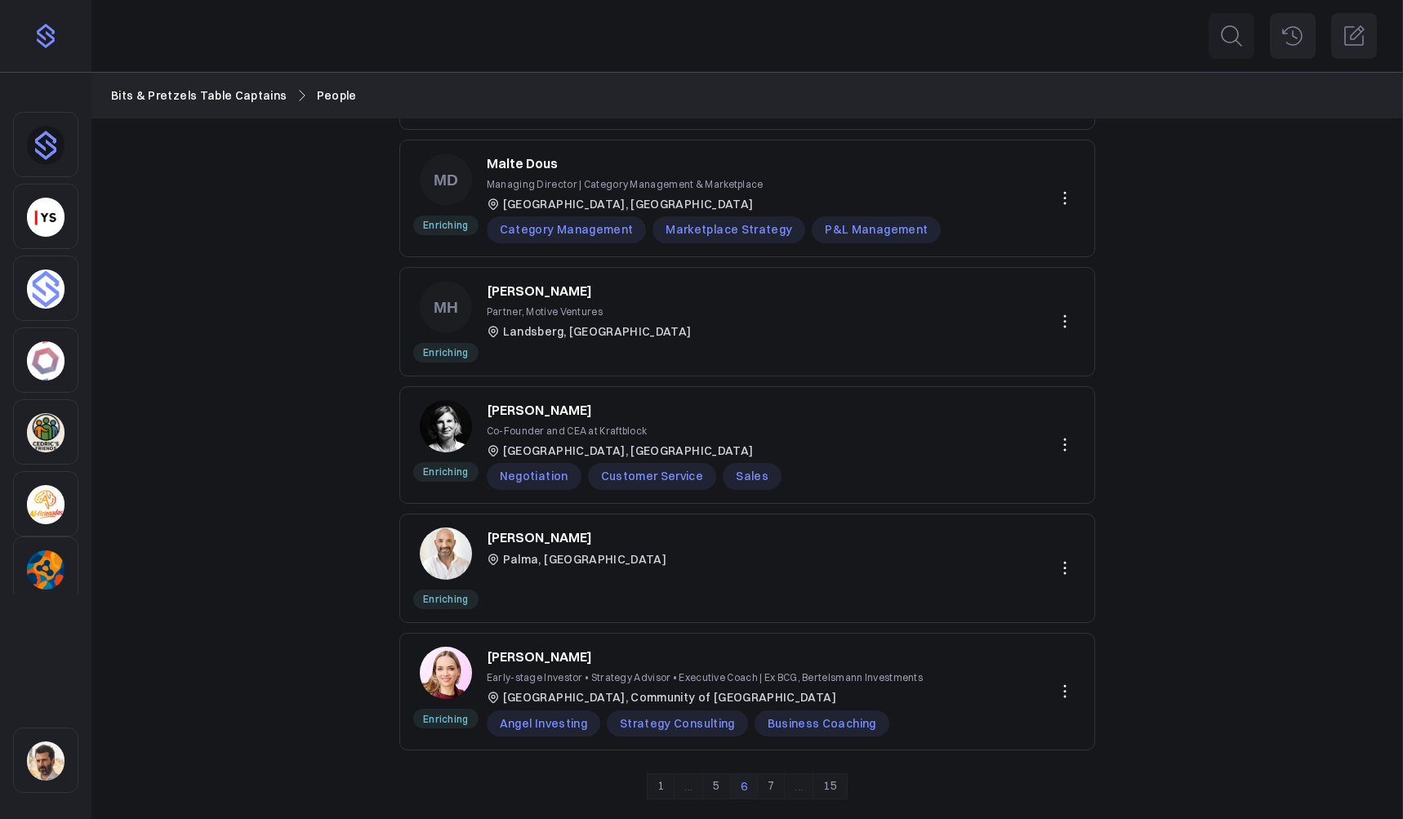
click at [773, 707] on link "7" at bounding box center [771, 787] width 28 height 26
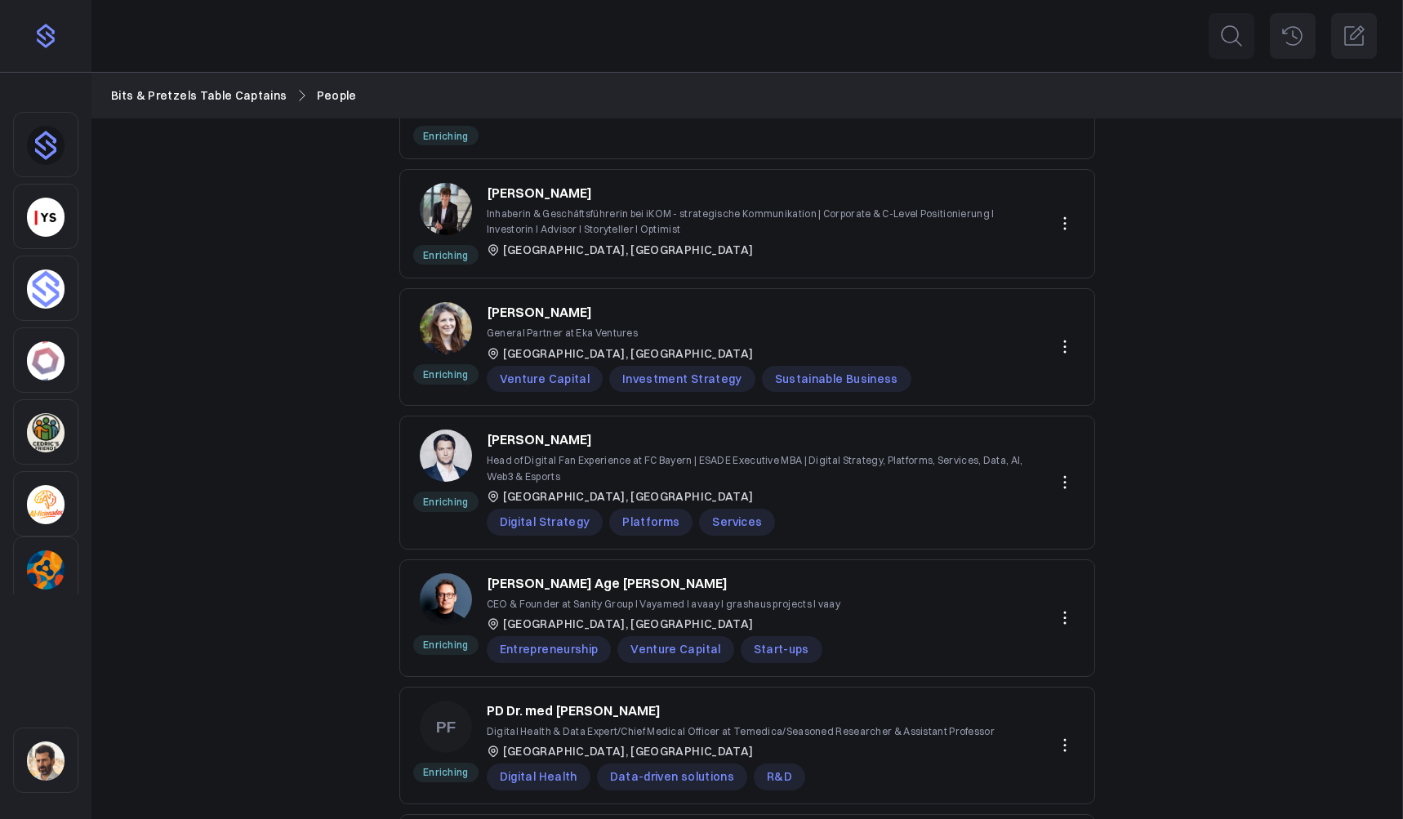
scroll to position [0, 0]
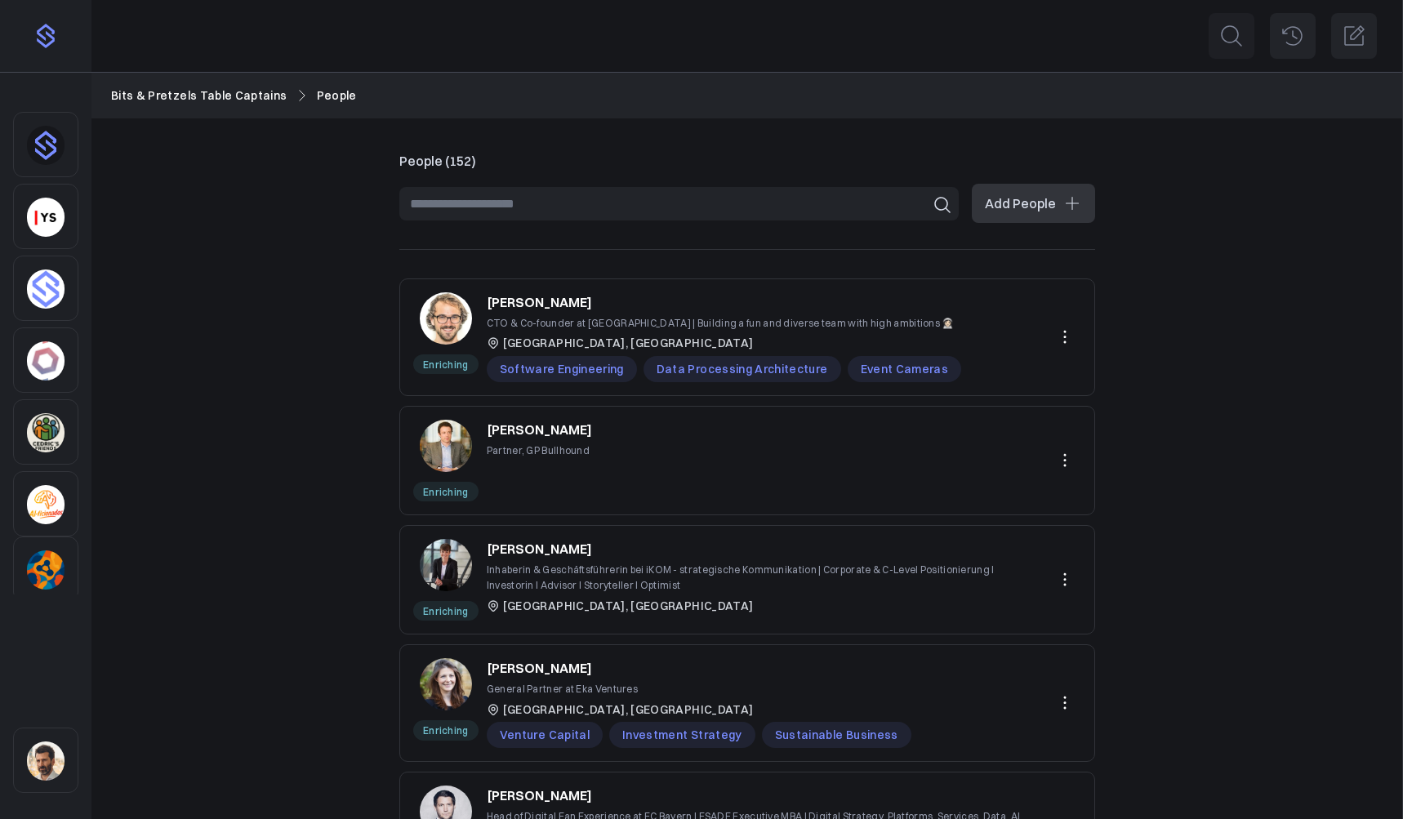
click at [564, 428] on p "Alon Kuperman" at bounding box center [539, 430] width 105 height 20
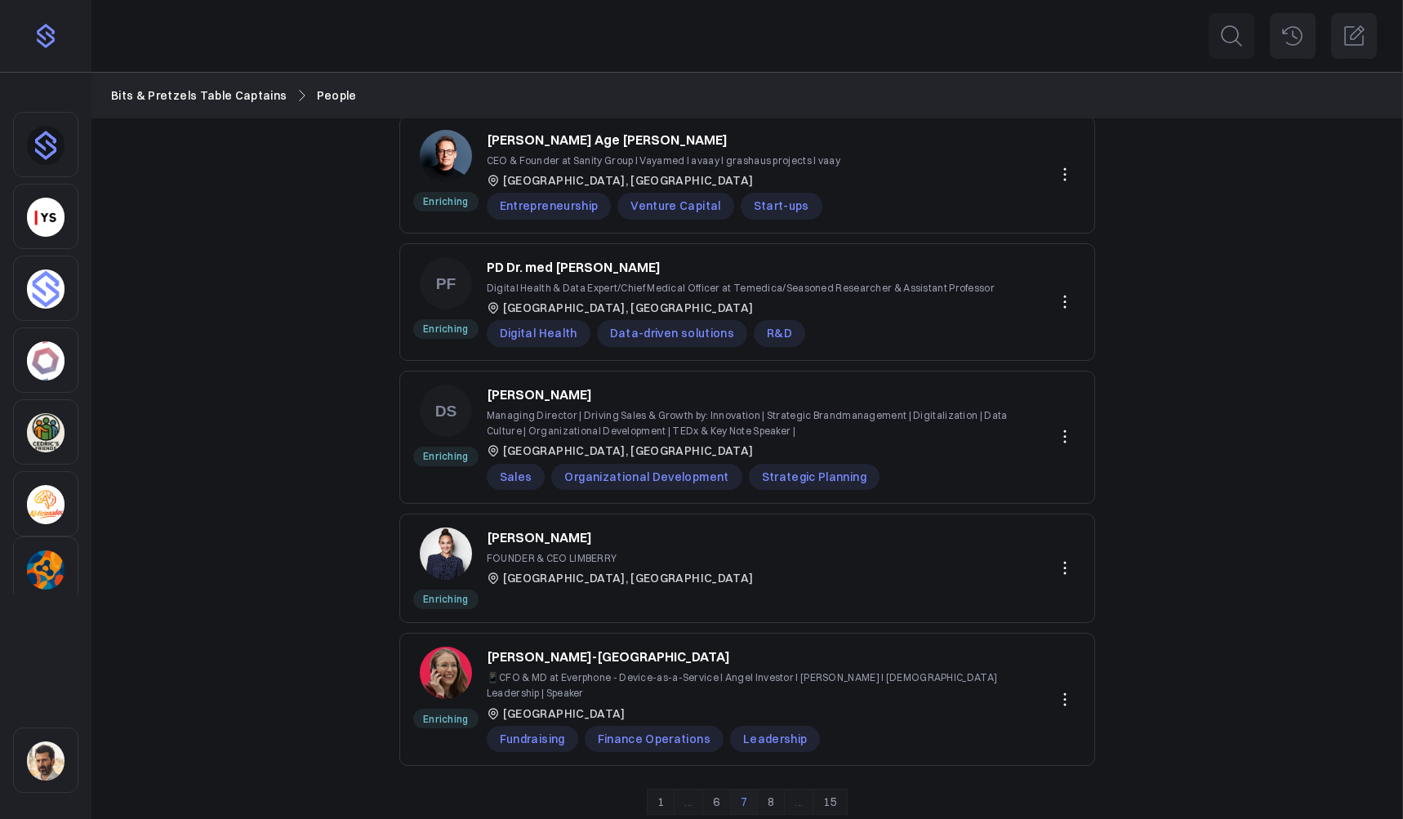
click at [774, 707] on link "8" at bounding box center [771, 802] width 28 height 26
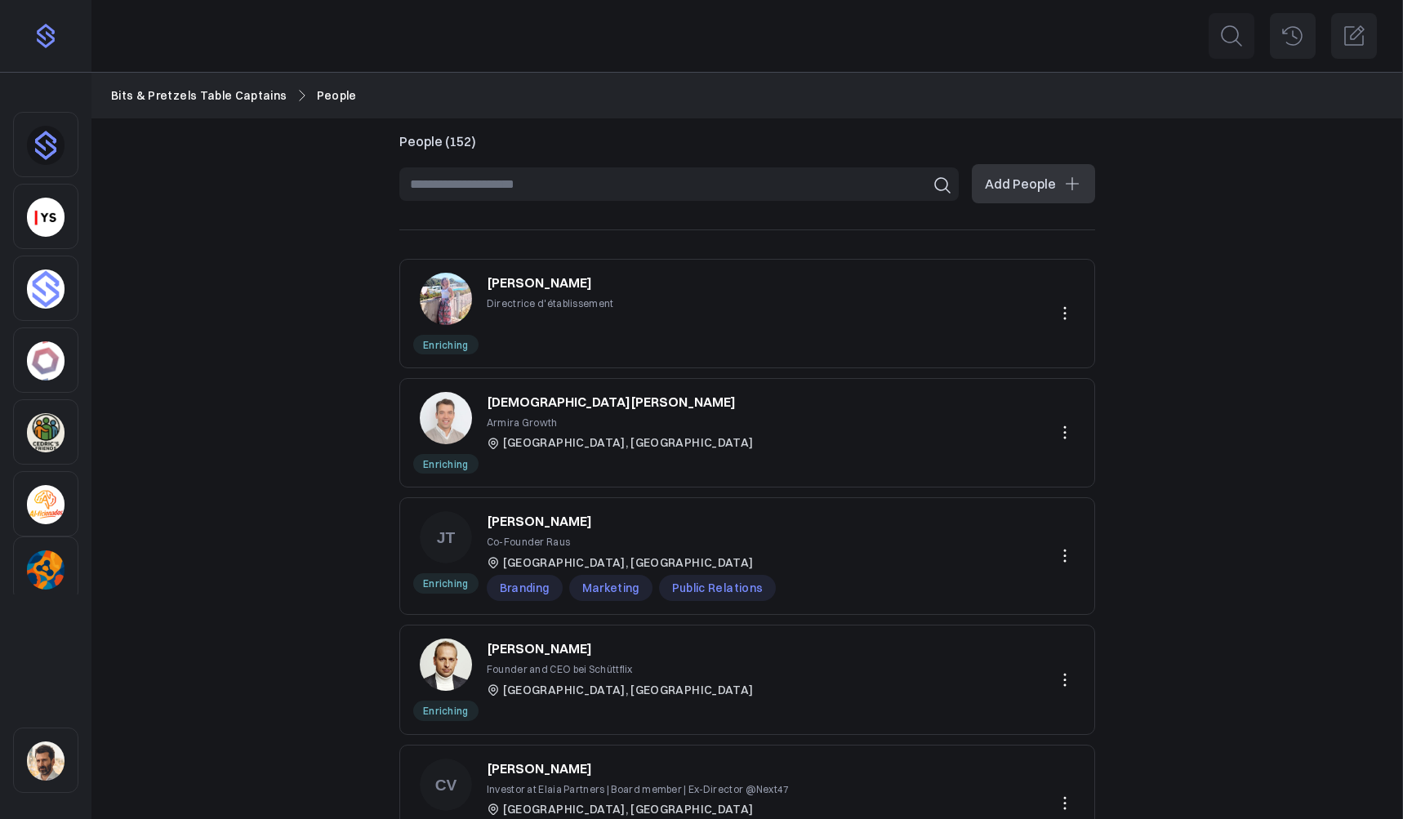
scroll to position [18, 0]
click at [542, 285] on p "[PERSON_NAME]" at bounding box center [539, 284] width 105 height 20
click at [598, 189] on input at bounding box center [679, 184] width 560 height 33
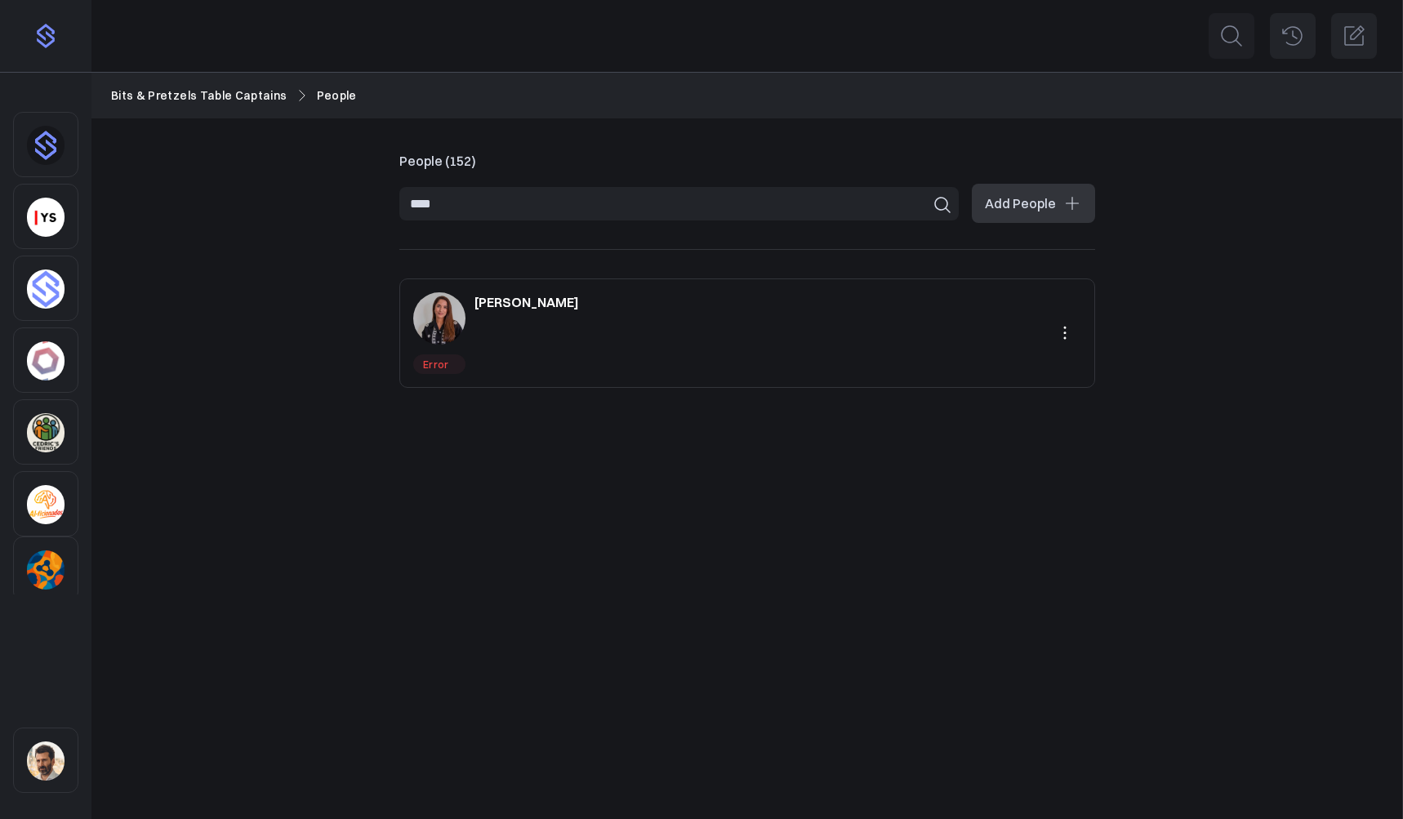
click at [1035, 336] on icon at bounding box center [1065, 333] width 20 height 20
click at [965, 402] on button "Delete" at bounding box center [1008, 401] width 146 height 29
click at [494, 207] on input "****" at bounding box center [679, 203] width 560 height 33
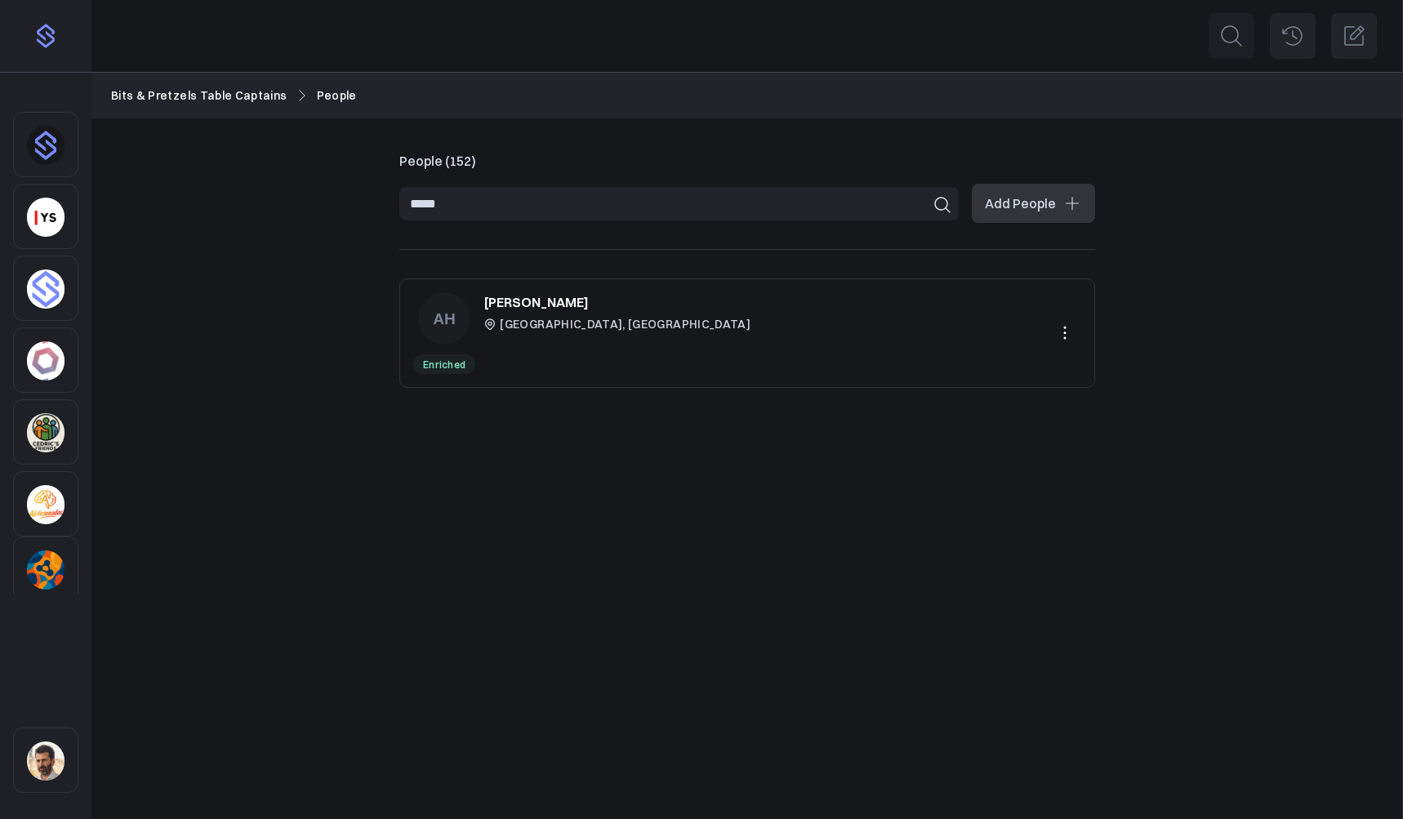
click at [520, 303] on p "Adrian Hilti" at bounding box center [536, 302] width 105 height 20
click at [1035, 329] on icon at bounding box center [1065, 333] width 20 height 20
click at [996, 399] on button "Delete" at bounding box center [1008, 401] width 146 height 29
click at [459, 205] on input "*****" at bounding box center [679, 203] width 560 height 33
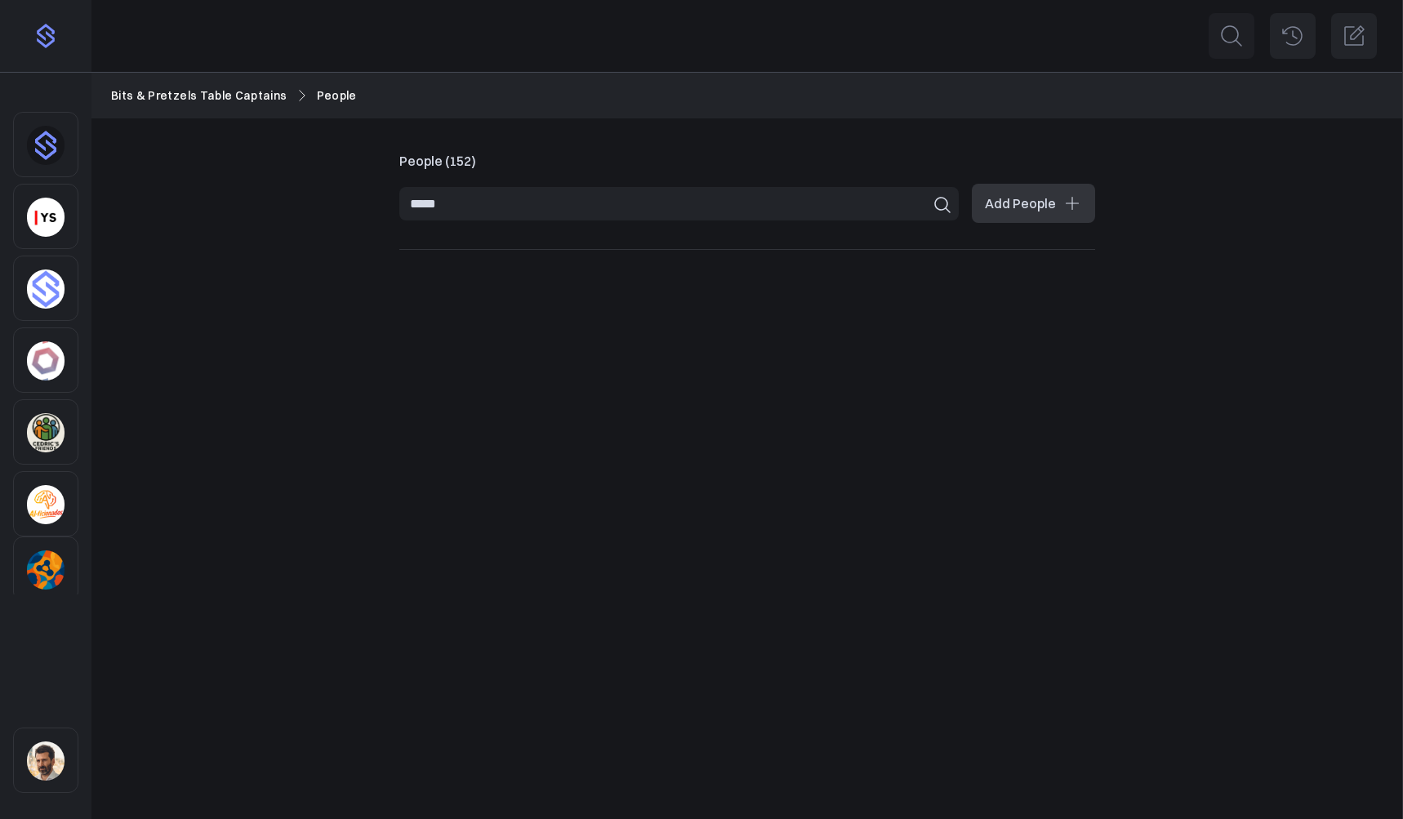
click at [459, 205] on input "*****" at bounding box center [679, 203] width 560 height 33
click at [1035, 331] on icon at bounding box center [1065, 333] width 20 height 20
click at [1007, 396] on button "Delete" at bounding box center [1008, 401] width 146 height 29
click at [570, 206] on input "********" at bounding box center [679, 203] width 560 height 33
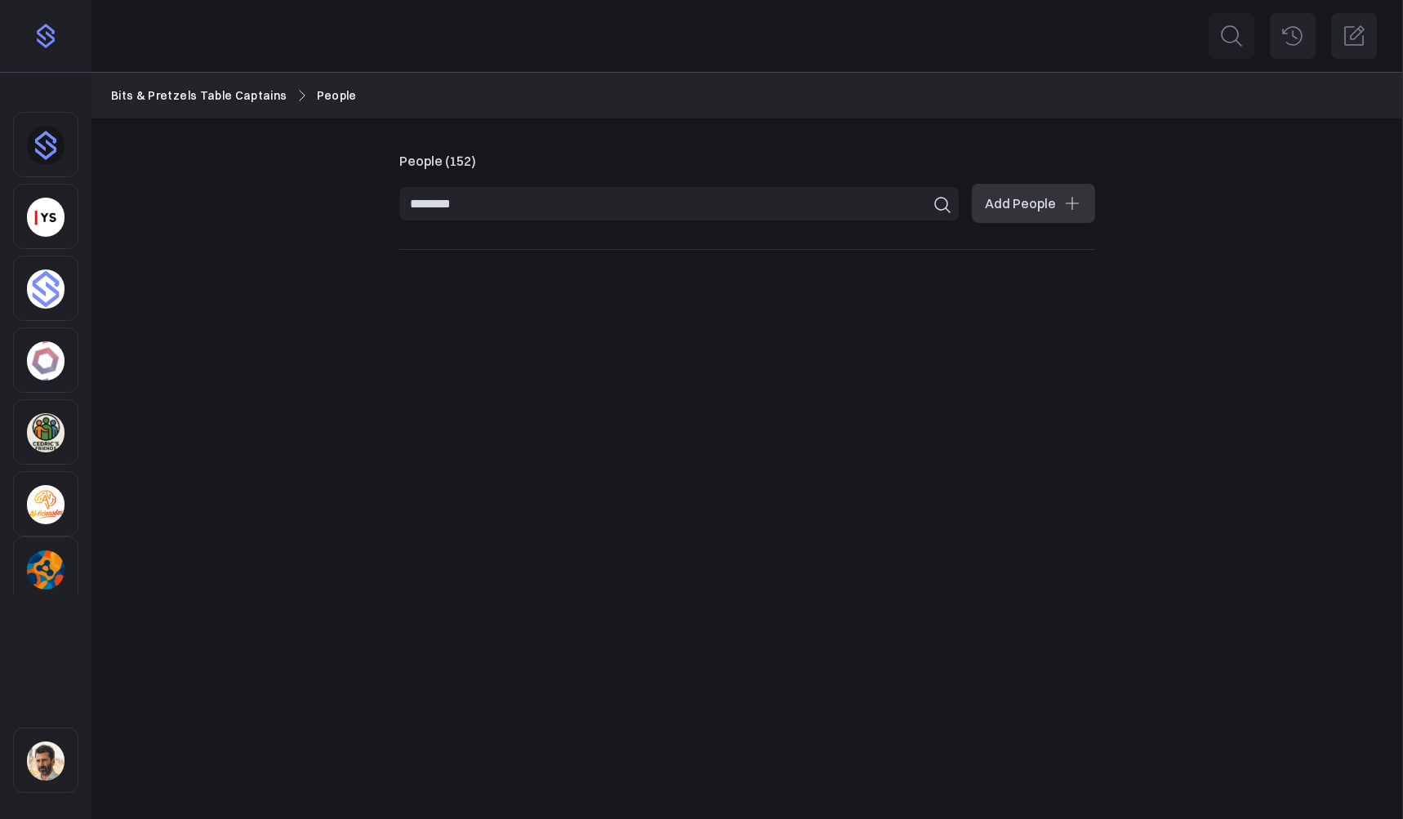
click at [570, 206] on input "********" at bounding box center [679, 203] width 560 height 33
click at [1035, 338] on icon at bounding box center [1065, 333] width 20 height 20
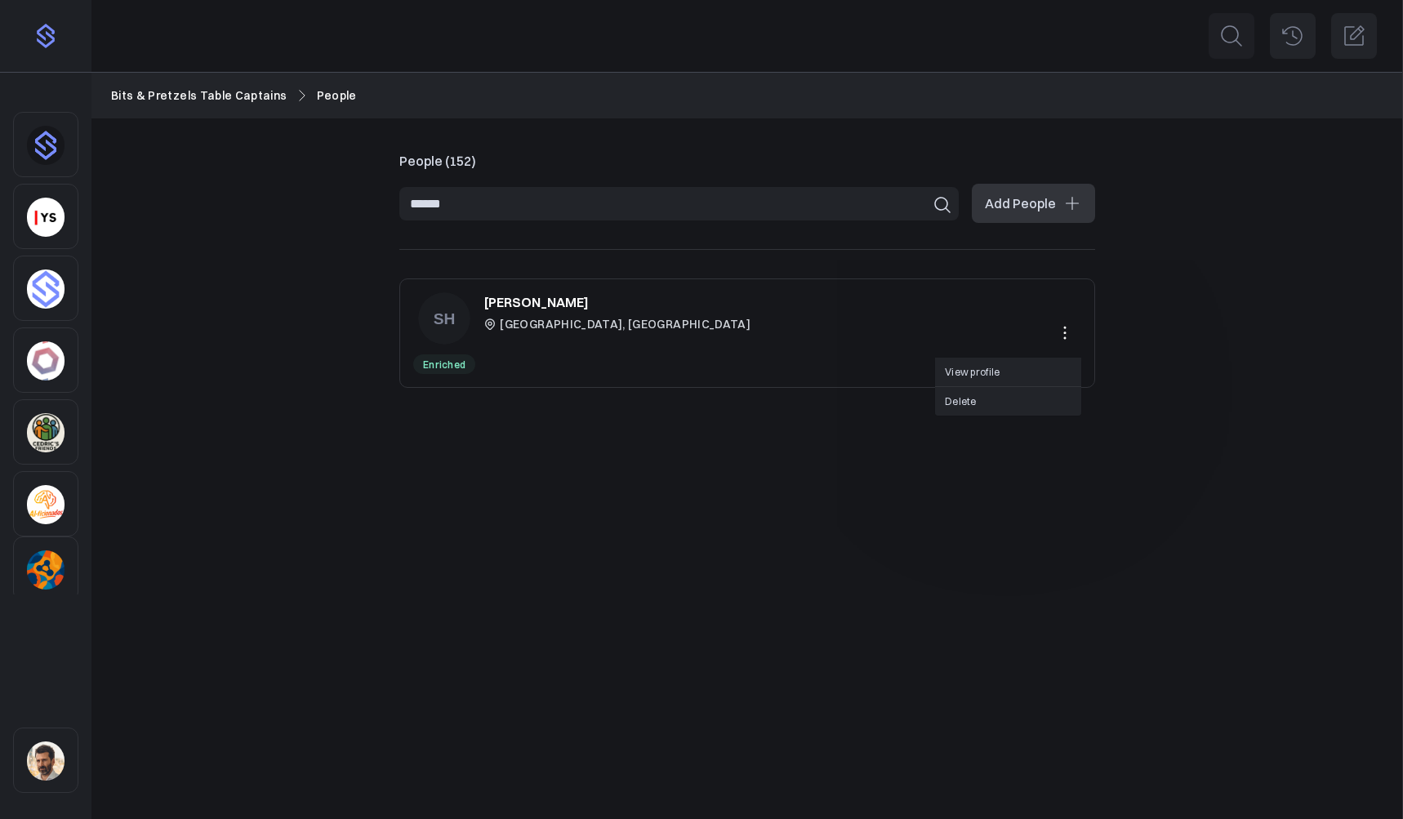
click at [971, 405] on button "Delete" at bounding box center [1008, 401] width 146 height 29
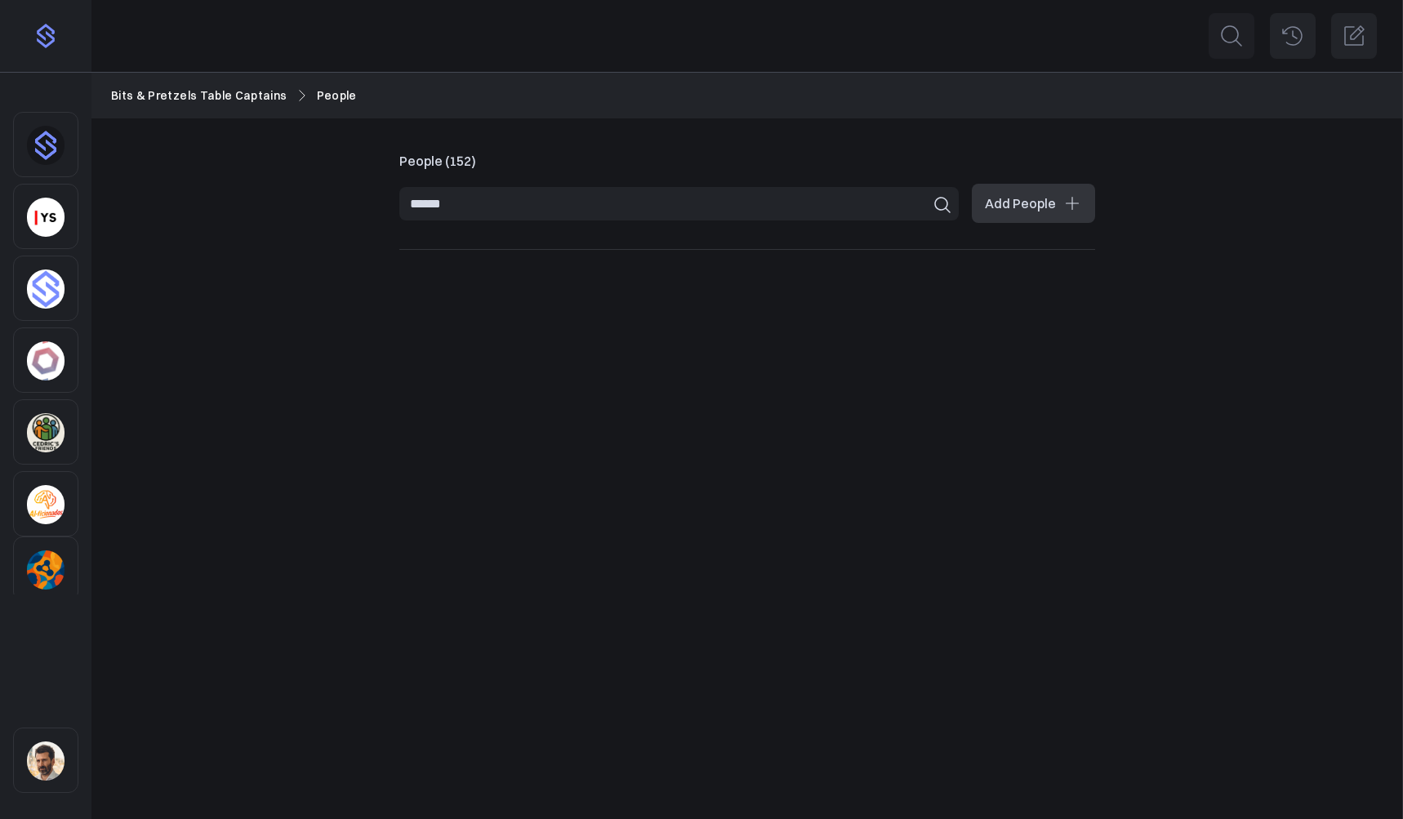
click at [471, 203] on input "******" at bounding box center [679, 203] width 560 height 33
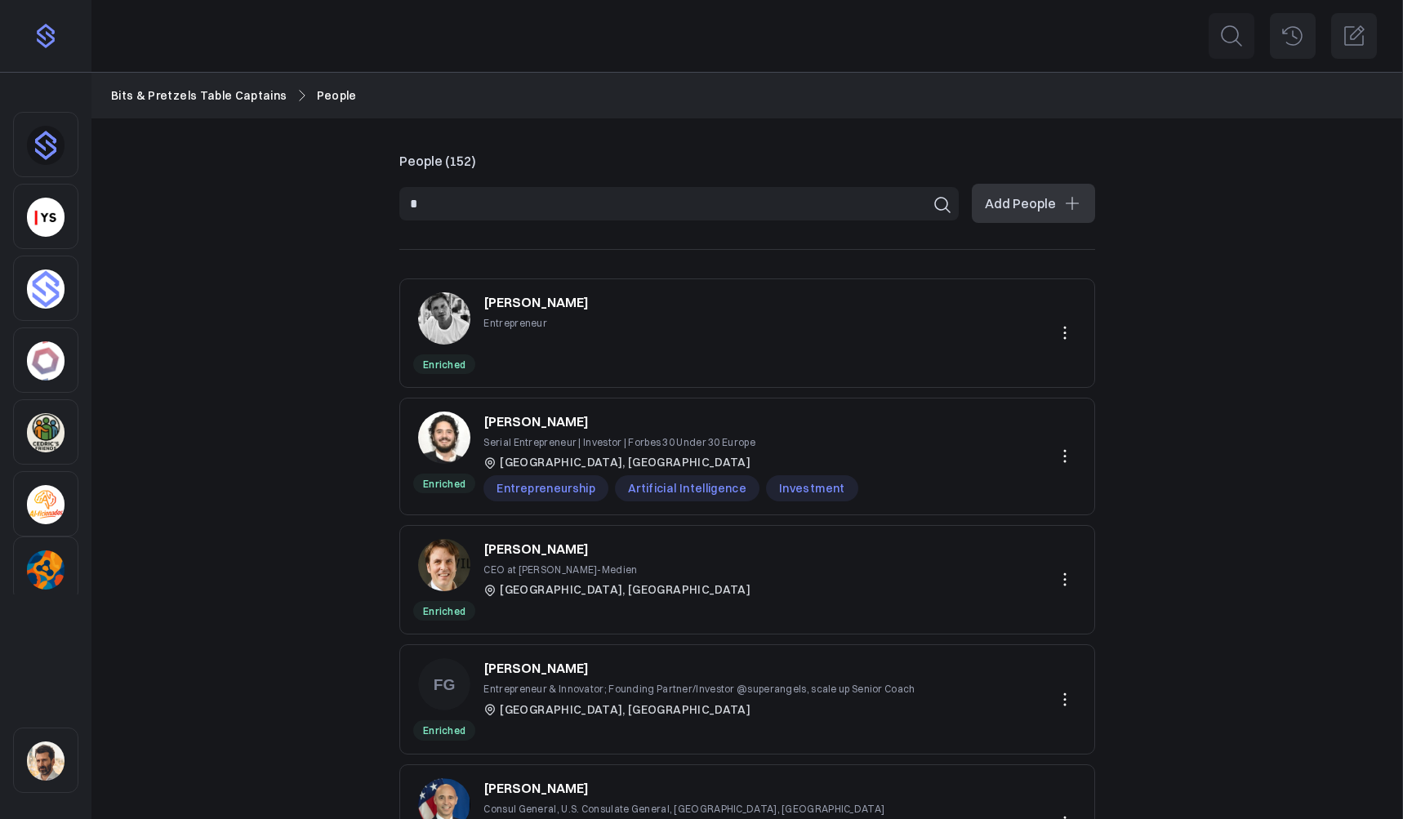
click at [471, 200] on input "*" at bounding box center [679, 203] width 560 height 33
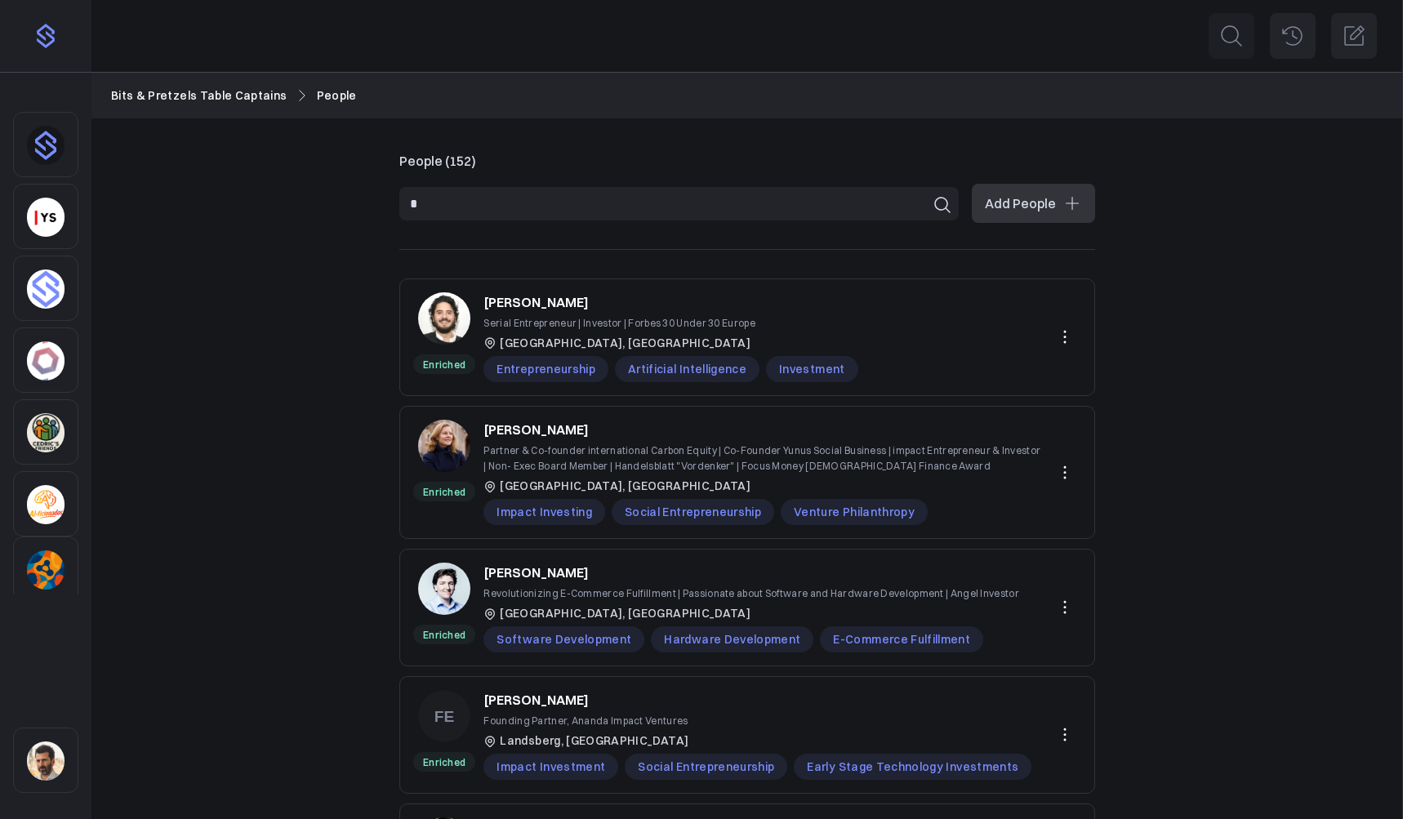
click at [435, 210] on input "*" at bounding box center [679, 203] width 560 height 33
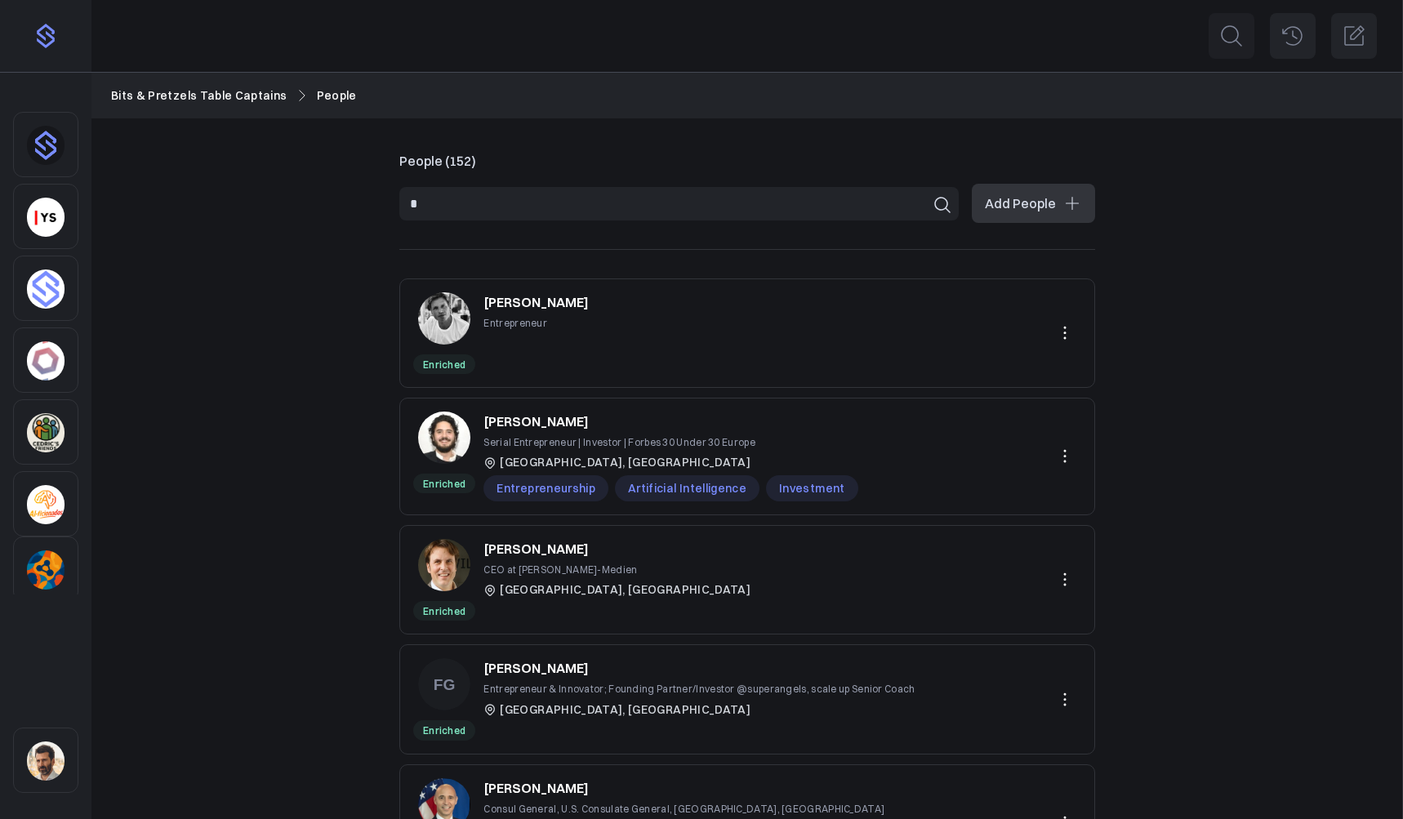
type input "*"
click at [219, 99] on link "Bits & Pretzels Table Captains" at bounding box center [199, 96] width 176 height 18
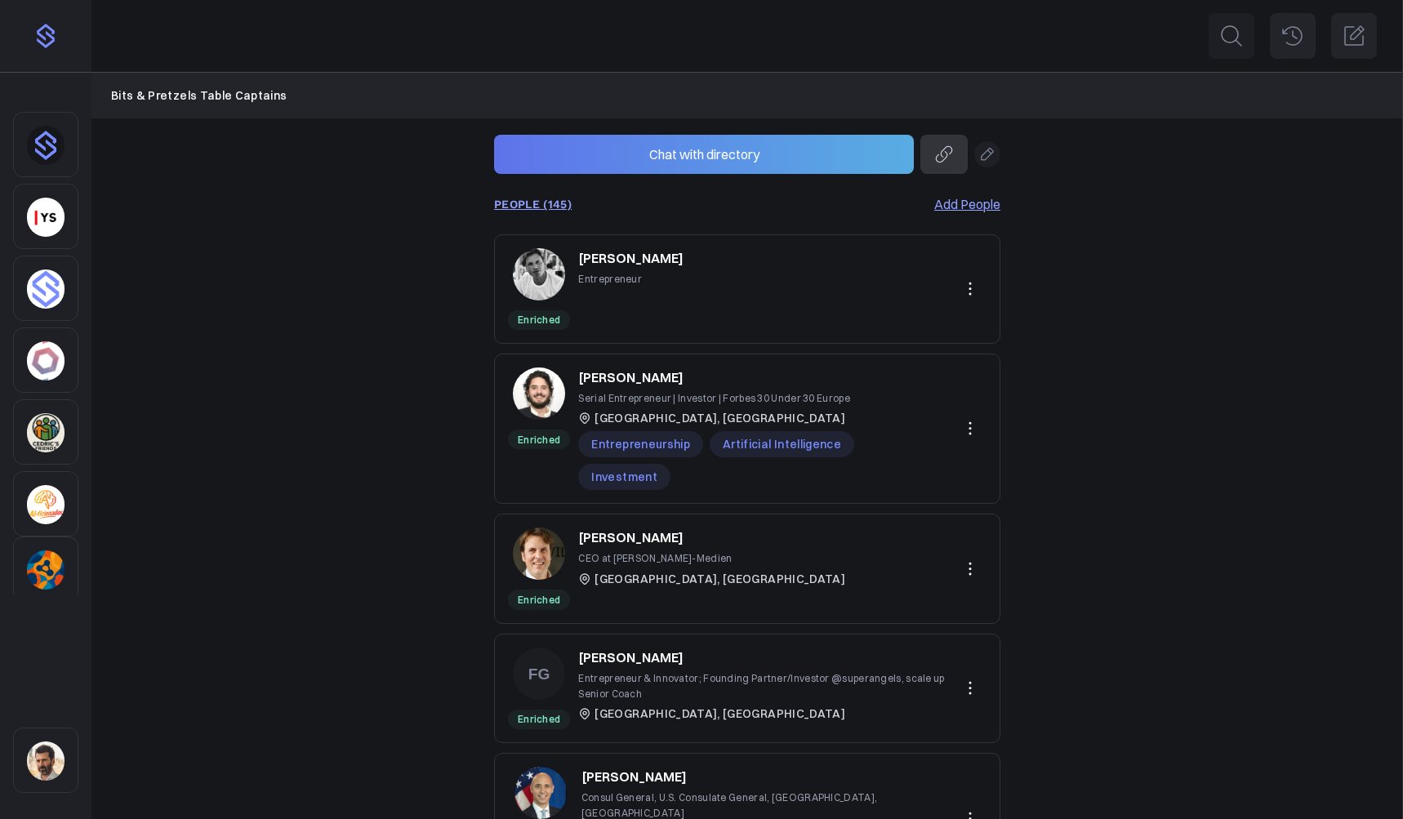
scroll to position [423, 0]
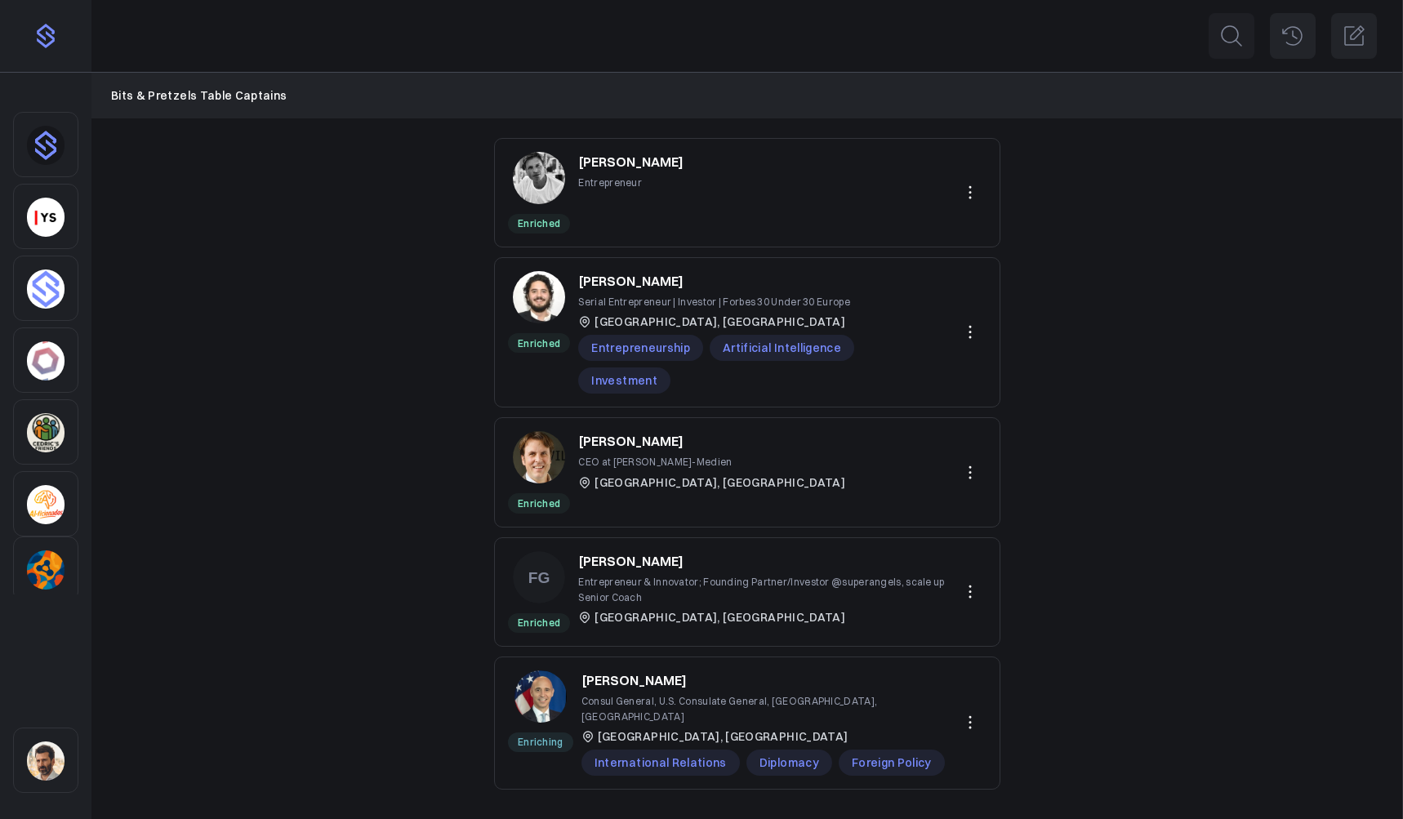
click at [546, 114] on link "PEOPLE (145)" at bounding box center [533, 107] width 78 height 13
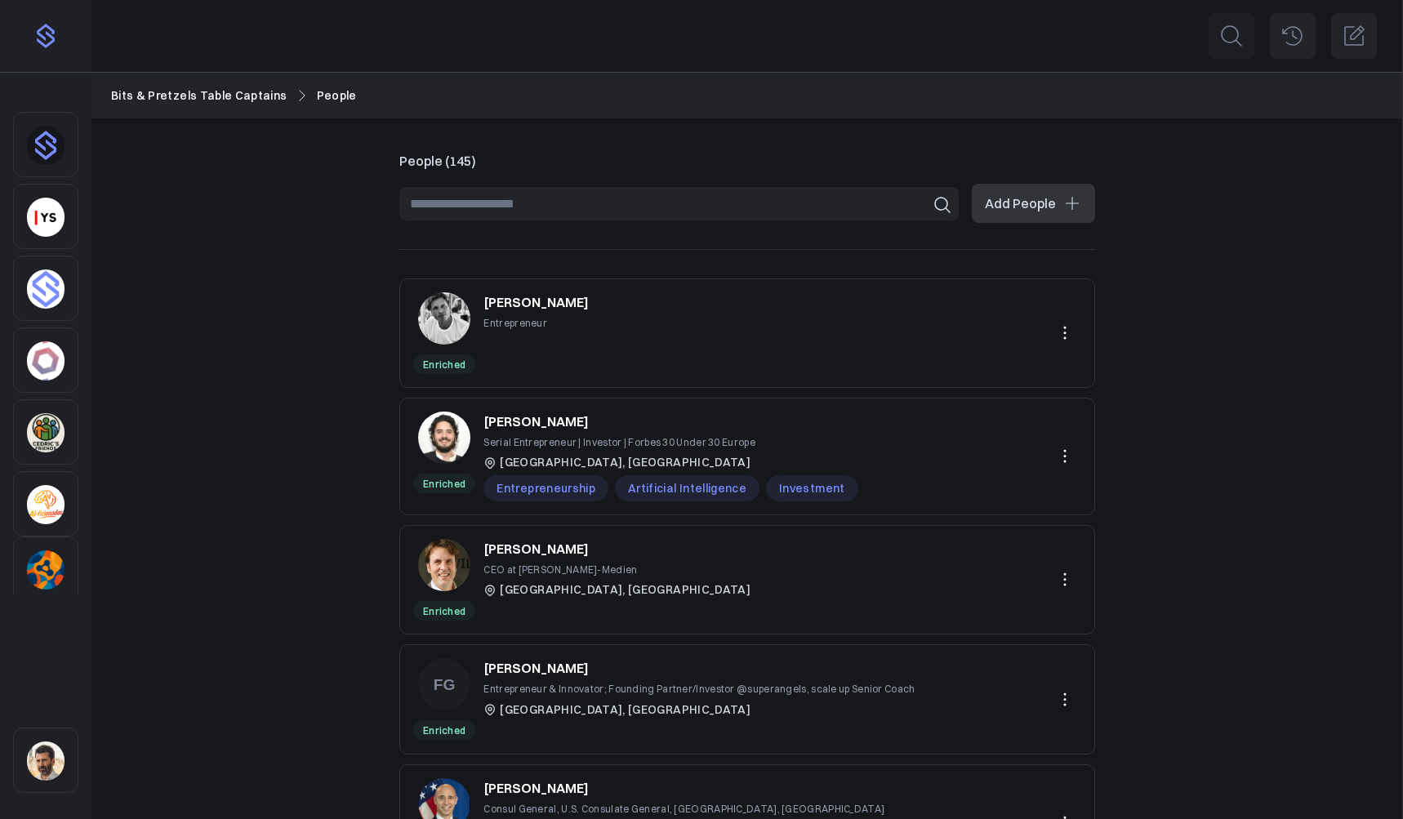
scroll to position [1, 0]
click at [478, 203] on input at bounding box center [679, 202] width 560 height 33
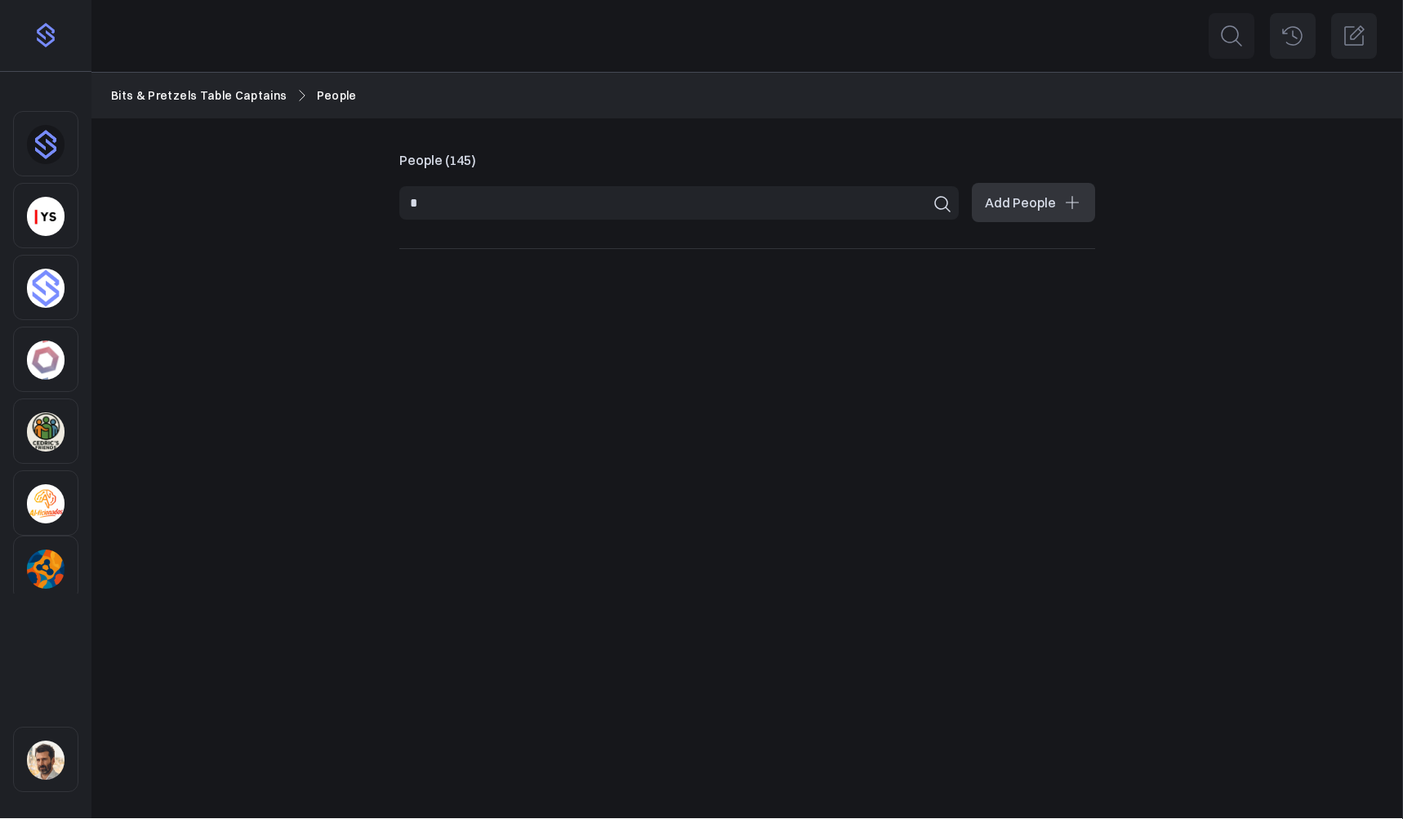
scroll to position [0, 0]
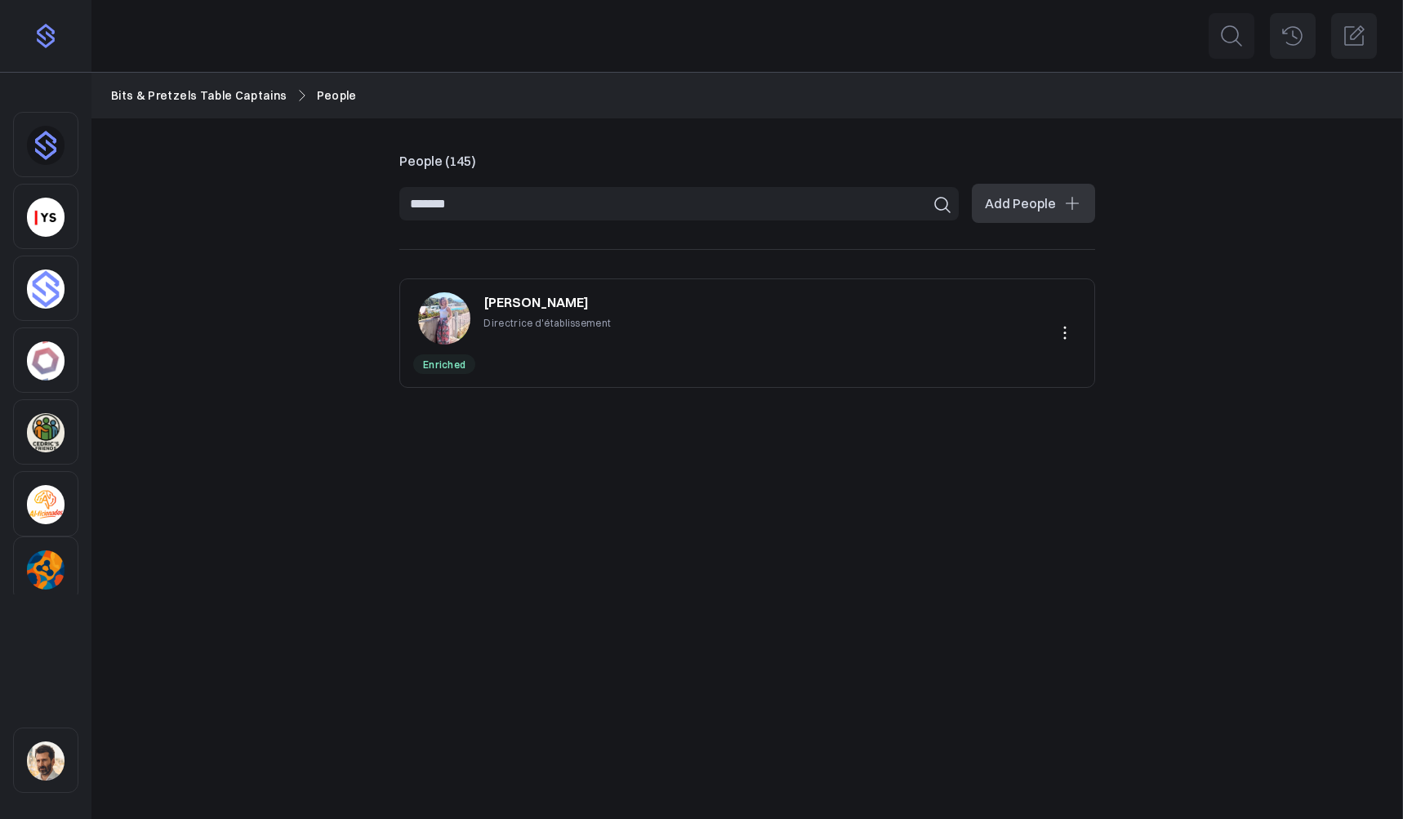
type input "*******"
click at [1065, 330] on icon at bounding box center [1065, 333] width 20 height 20
click at [963, 393] on button "Delete" at bounding box center [1008, 401] width 146 height 29
